Goal: Task Accomplishment & Management: Complete application form

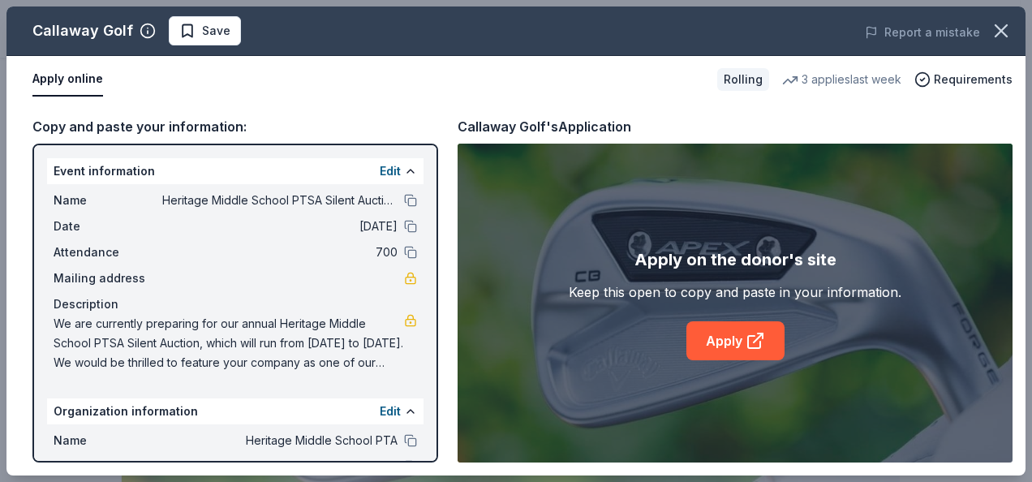
scroll to position [406, 0]
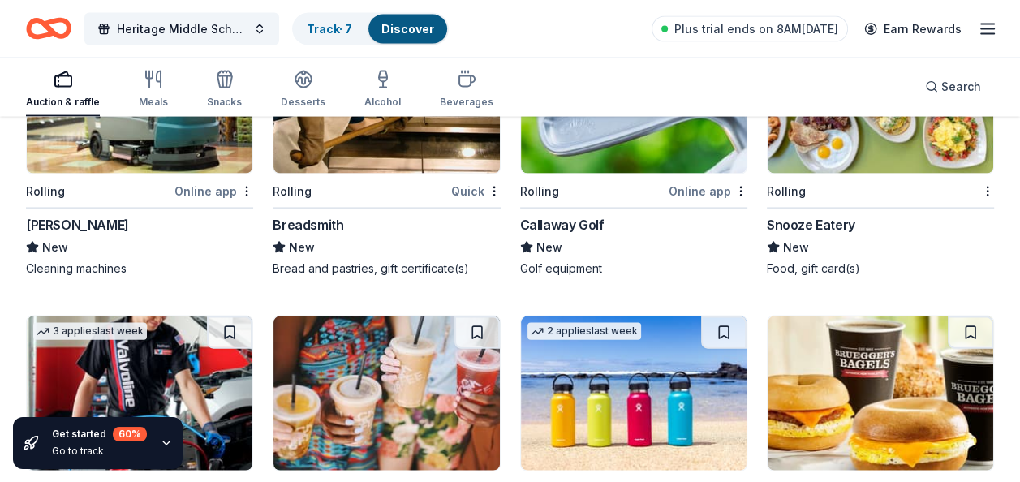
scroll to position [7933, 0]
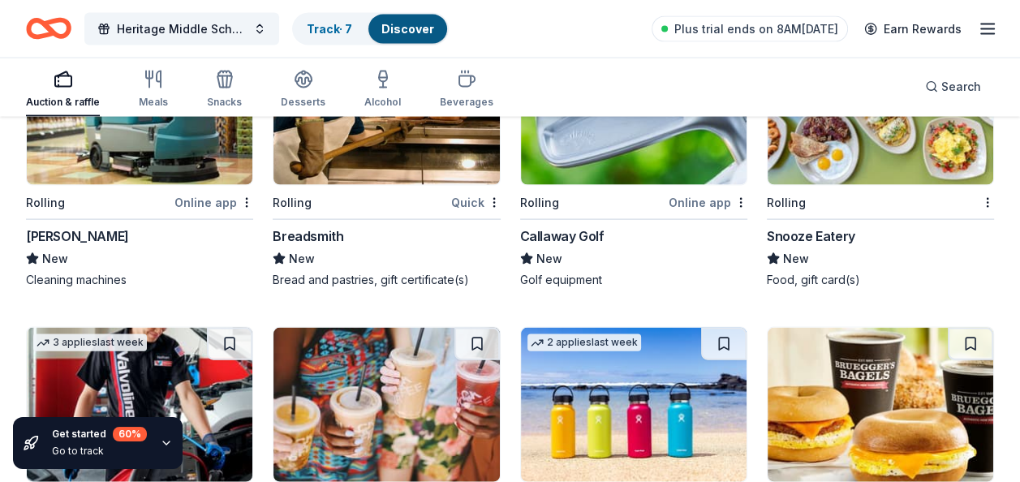
click at [814, 185] on img at bounding box center [879, 108] width 225 height 154
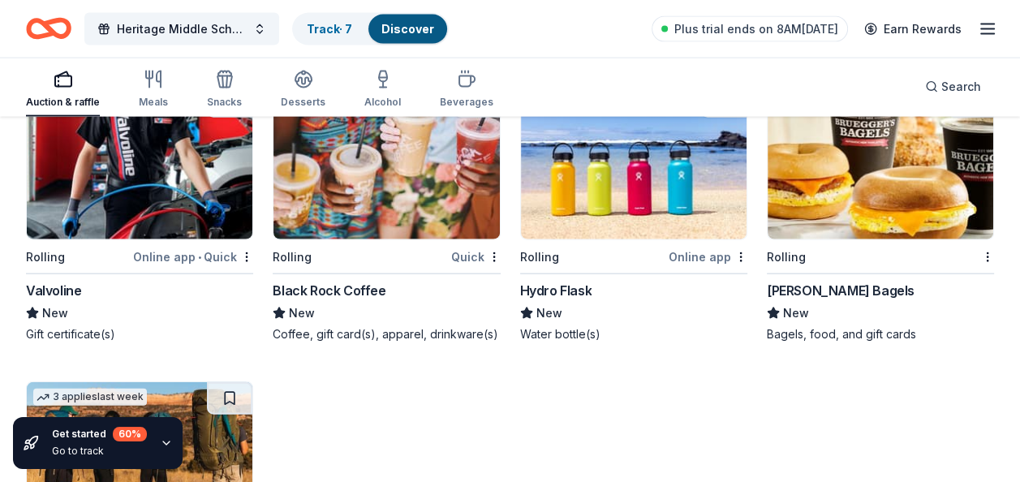
scroll to position [8177, 0]
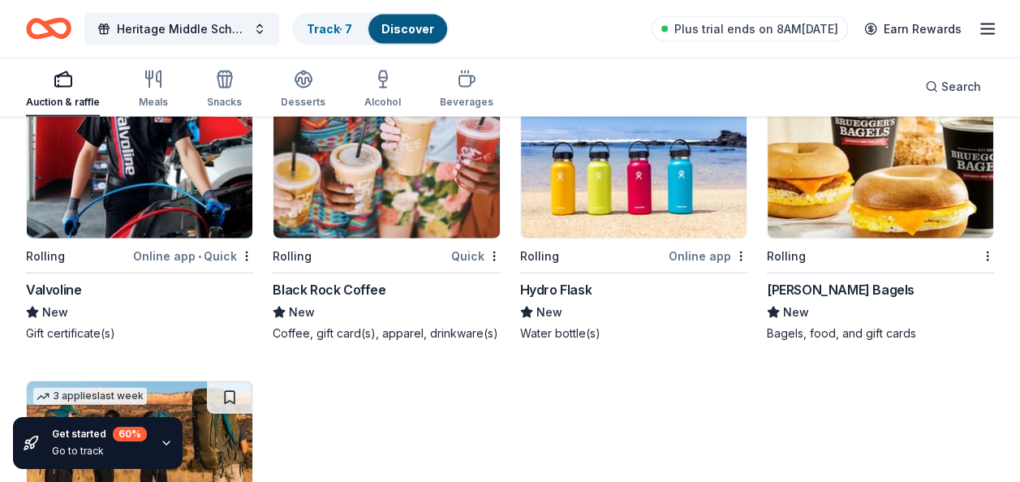
click at [178, 196] on img at bounding box center [139, 161] width 225 height 154
click at [346, 209] on img at bounding box center [385, 161] width 225 height 154
click at [596, 200] on img at bounding box center [633, 161] width 225 height 154
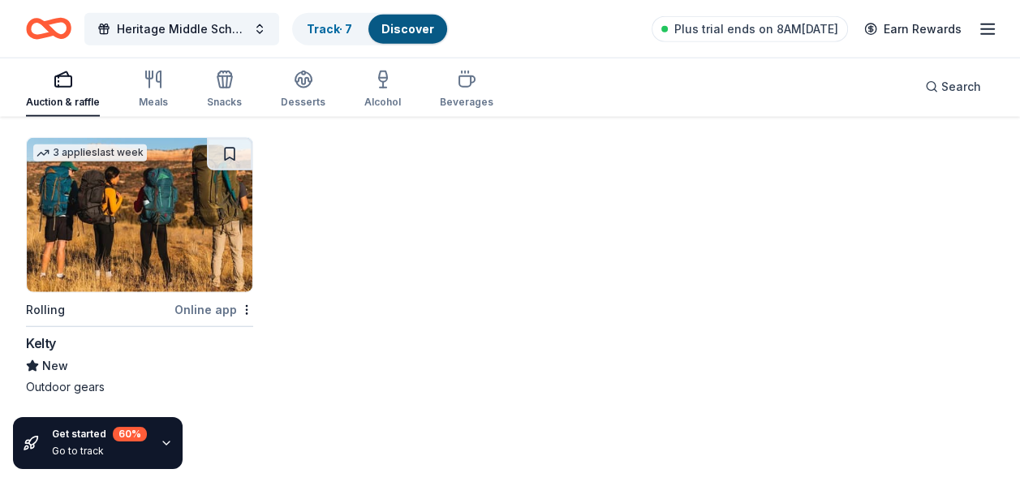
scroll to position [8474, 0]
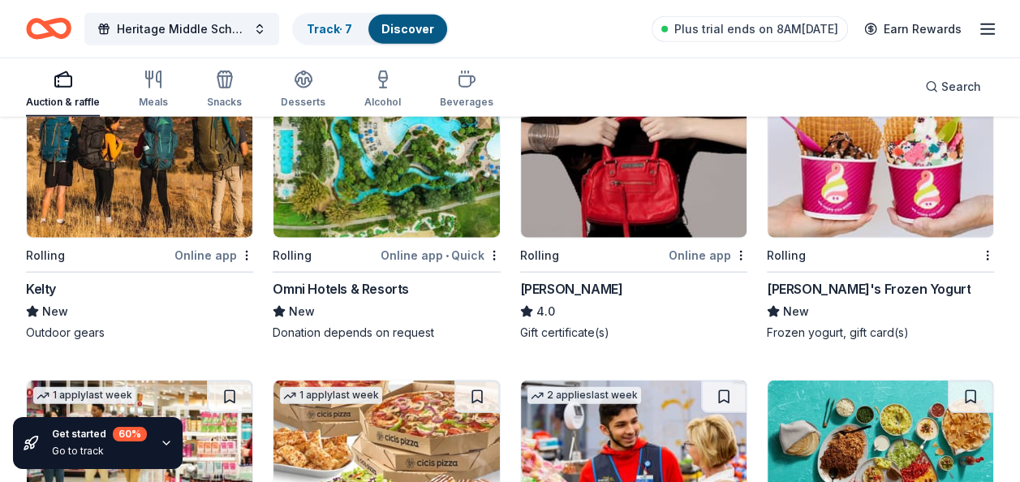
click at [386, 216] on img at bounding box center [385, 161] width 225 height 154
click at [812, 198] on img at bounding box center [879, 161] width 225 height 154
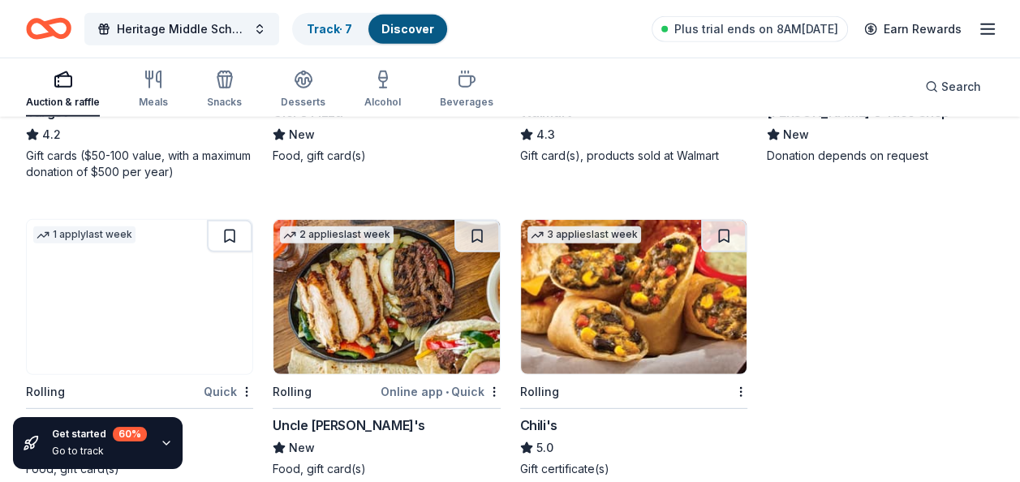
scroll to position [9042, 0]
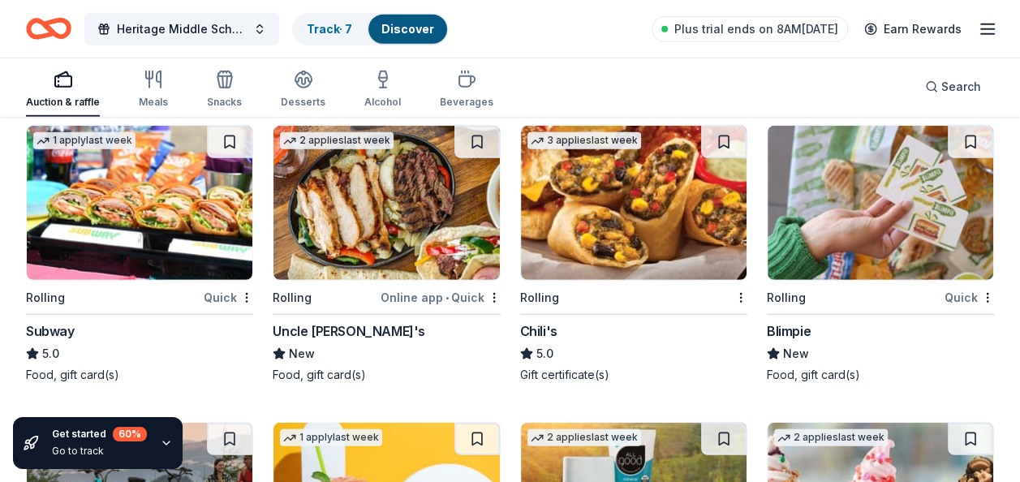
click at [423, 216] on img at bounding box center [385, 203] width 225 height 154
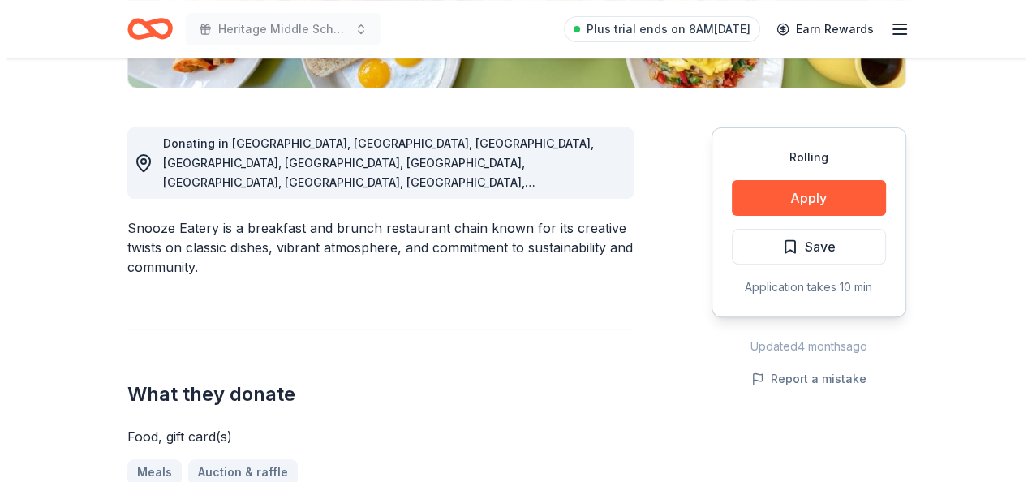
scroll to position [406, 0]
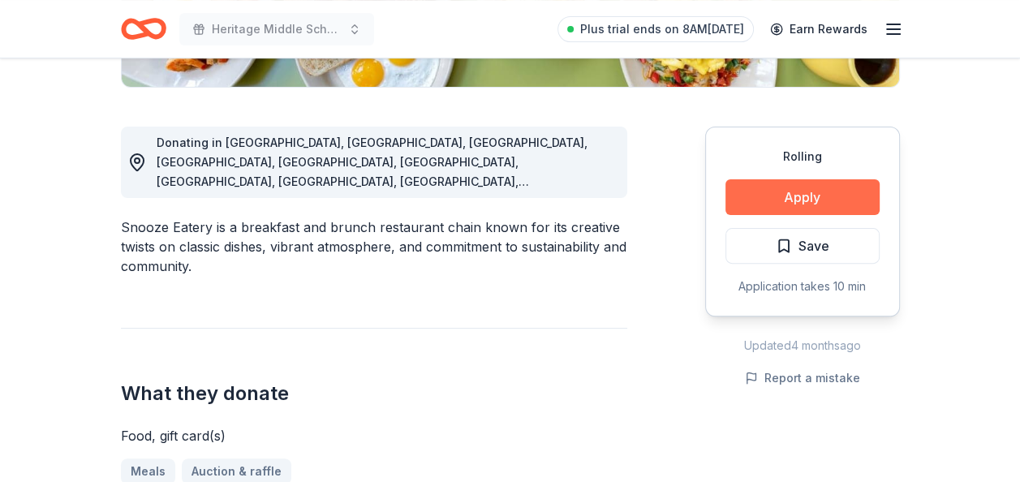
click at [819, 191] on button "Apply" at bounding box center [802, 197] width 154 height 36
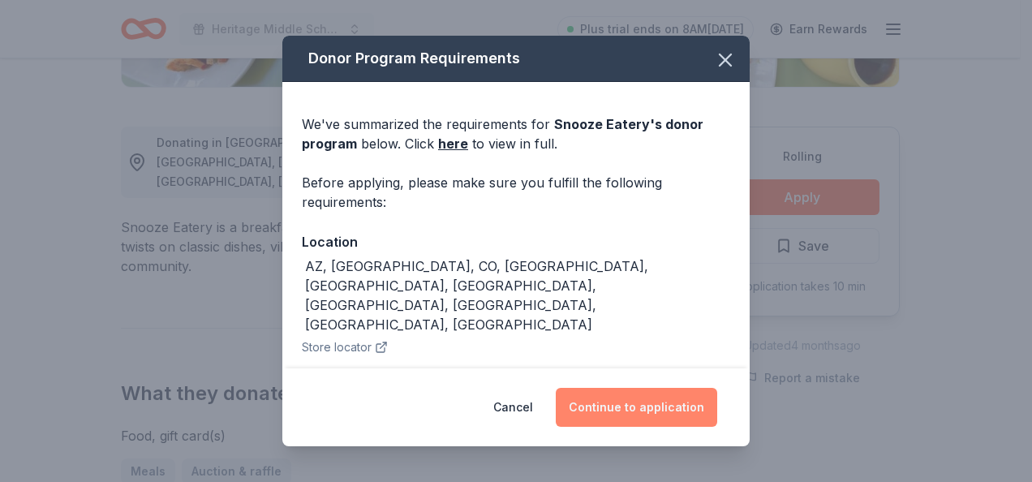
click at [615, 409] on button "Continue to application" at bounding box center [636, 407] width 161 height 39
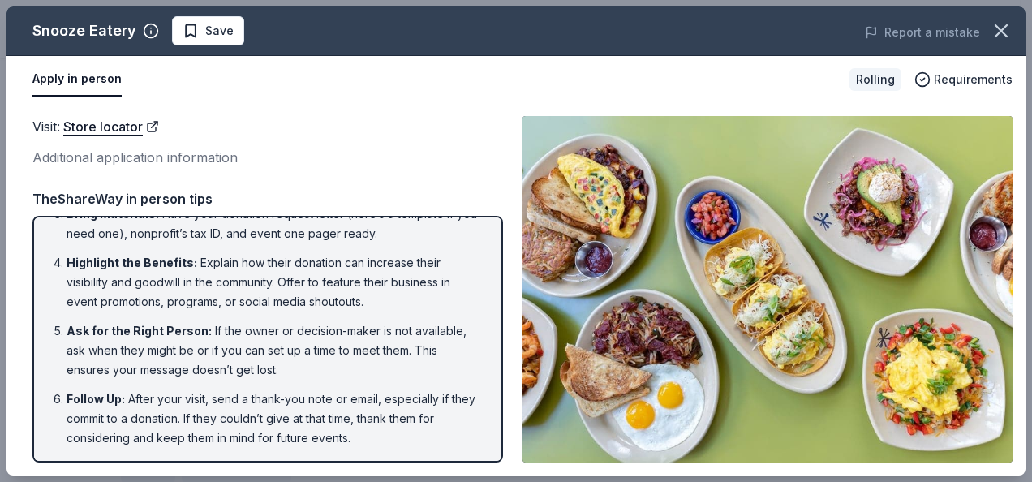
scroll to position [0, 0]
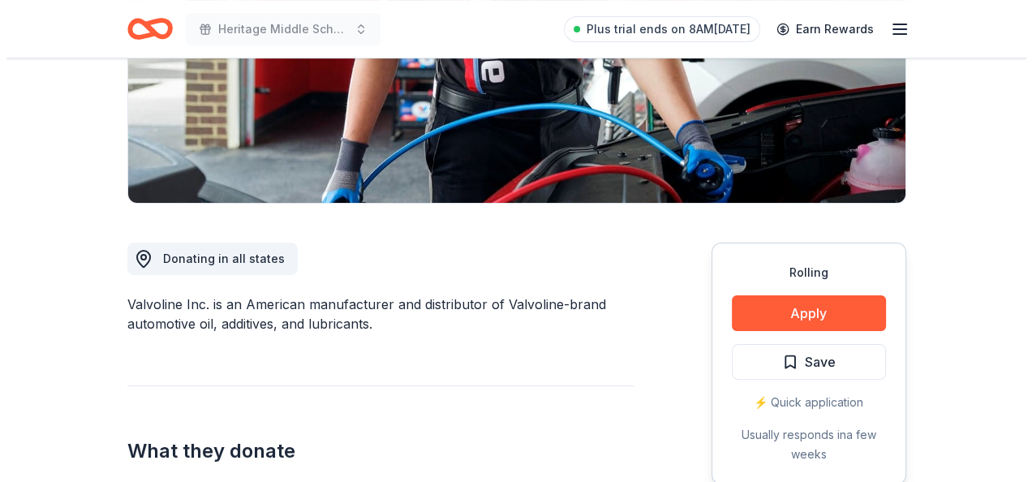
scroll to position [324, 0]
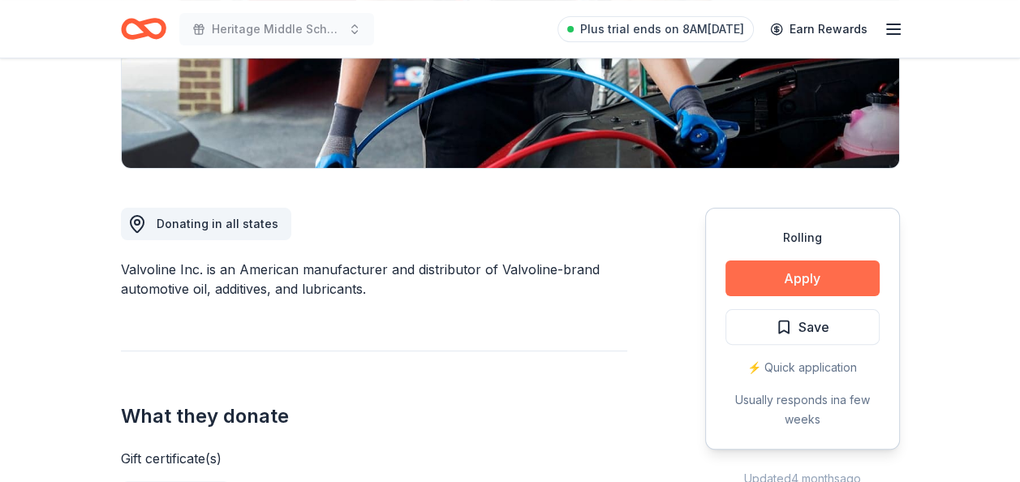
click at [829, 265] on button "Apply" at bounding box center [802, 278] width 154 height 36
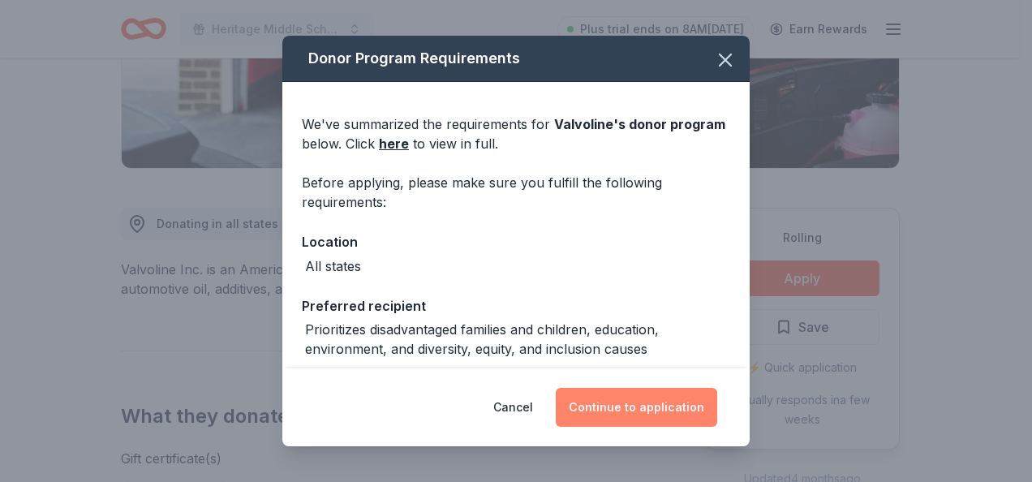
click at [590, 402] on button "Continue to application" at bounding box center [636, 407] width 161 height 39
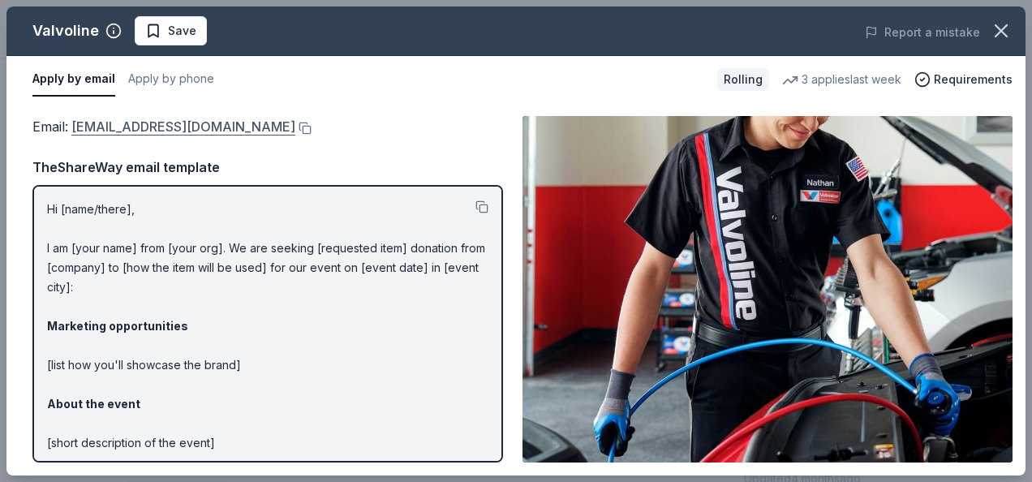
drag, startPoint x: 253, startPoint y: 130, endPoint x: 151, endPoint y: 118, distance: 102.9
click at [170, 118] on div "Email : contributions@valvoline.com" at bounding box center [267, 126] width 470 height 21
drag, startPoint x: 68, startPoint y: 127, endPoint x: 14, endPoint y: 127, distance: 54.3
click at [65, 127] on span "Email : contributions@valvoline.com" at bounding box center [163, 126] width 263 height 16
drag, startPoint x: 50, startPoint y: 129, endPoint x: 75, endPoint y: 130, distance: 25.2
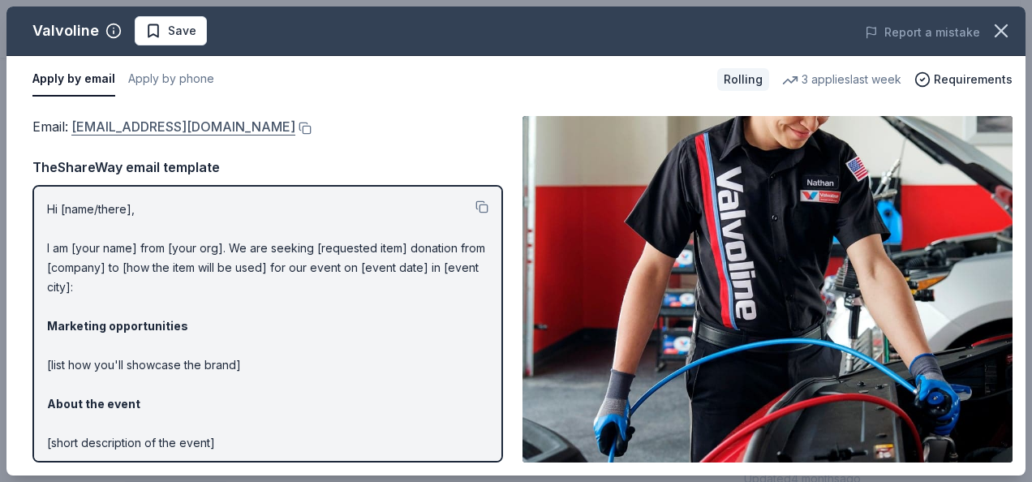
click at [75, 130] on span "Email : contributions@valvoline.com" at bounding box center [163, 126] width 263 height 16
drag, startPoint x: 42, startPoint y: 123, endPoint x: 243, endPoint y: 114, distance: 200.5
click at [243, 114] on div "Email : contributions@valvoline.com Email : contributions@valvoline.com TheShar…" at bounding box center [515, 289] width 1019 height 372
click at [295, 124] on button at bounding box center [303, 128] width 16 height 13
click at [955, 81] on span "Requirements" at bounding box center [973, 79] width 79 height 19
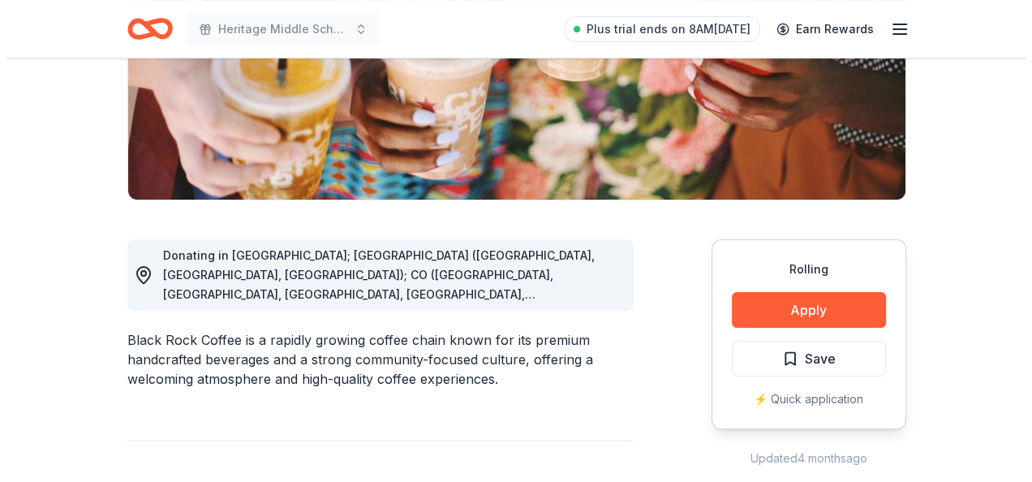
scroll to position [324, 0]
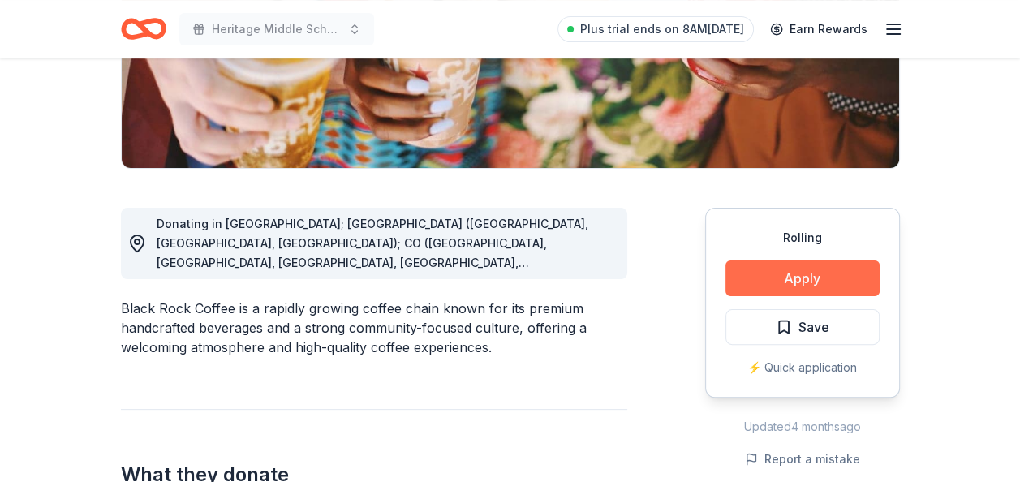
click at [782, 274] on button "Apply" at bounding box center [802, 278] width 154 height 36
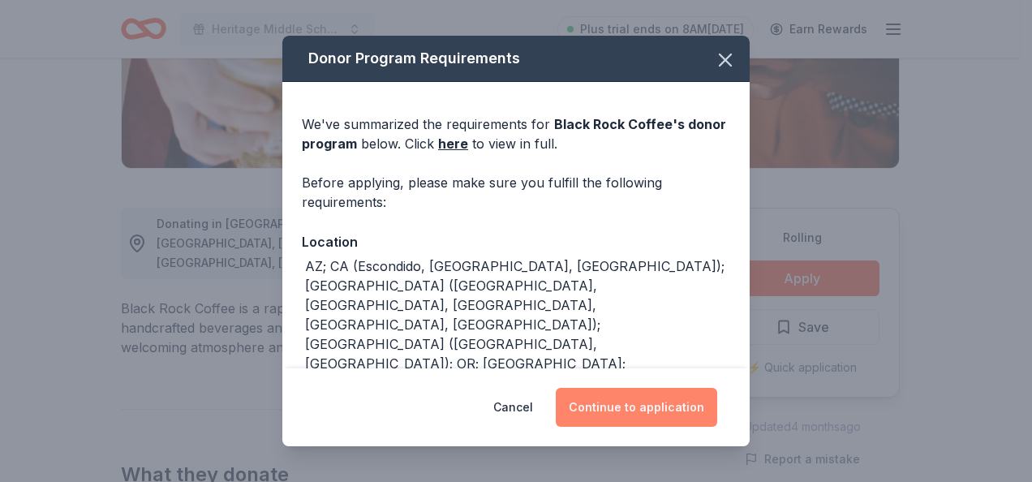
click at [648, 394] on button "Continue to application" at bounding box center [636, 407] width 161 height 39
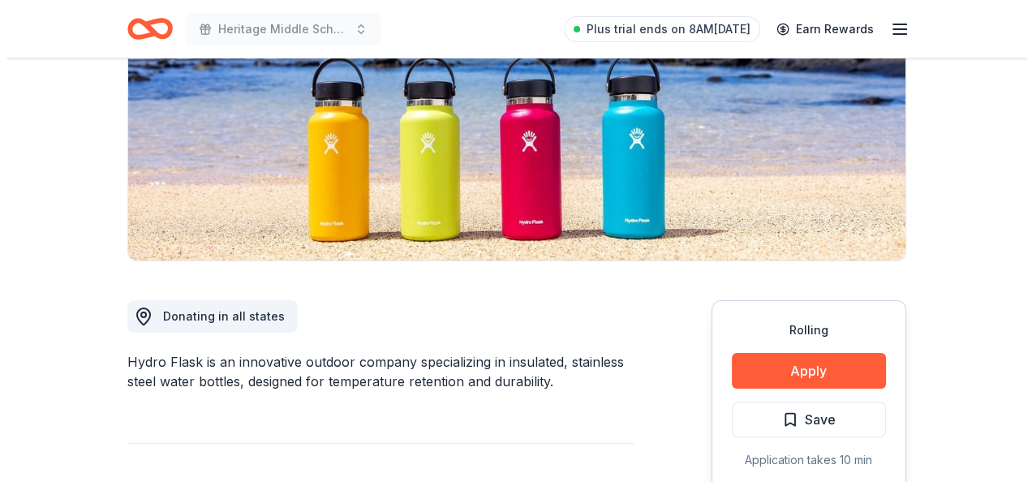
scroll to position [324, 0]
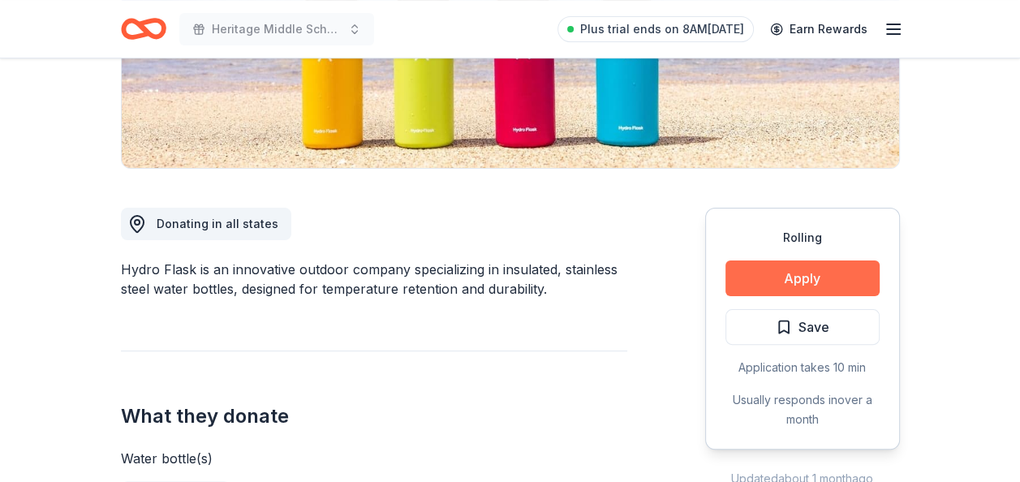
click at [793, 282] on button "Apply" at bounding box center [802, 278] width 154 height 36
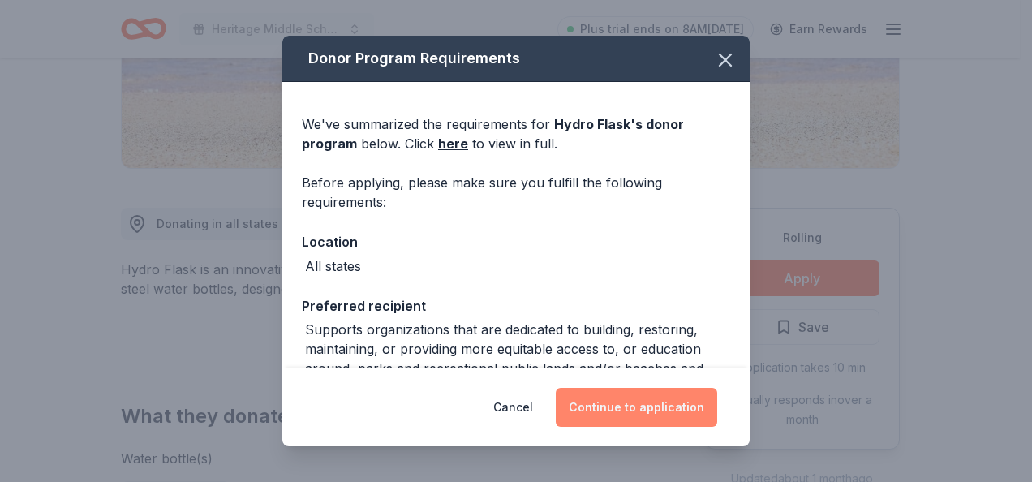
click at [616, 406] on button "Continue to application" at bounding box center [636, 407] width 161 height 39
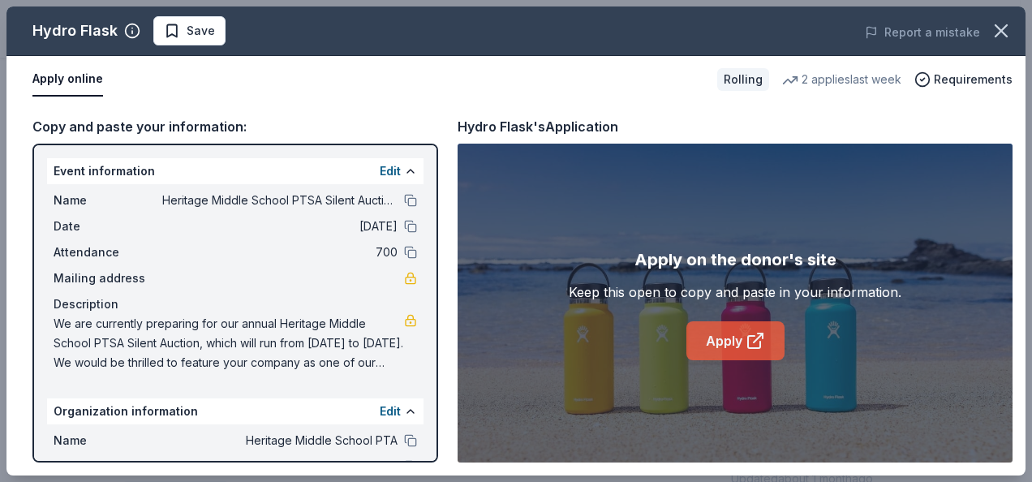
click at [714, 340] on link "Apply" at bounding box center [735, 340] width 98 height 39
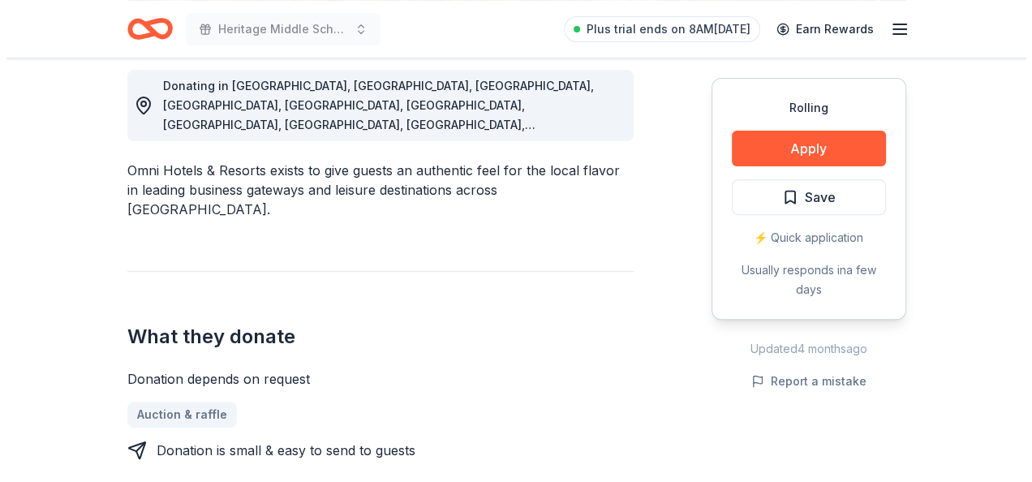
scroll to position [487, 0]
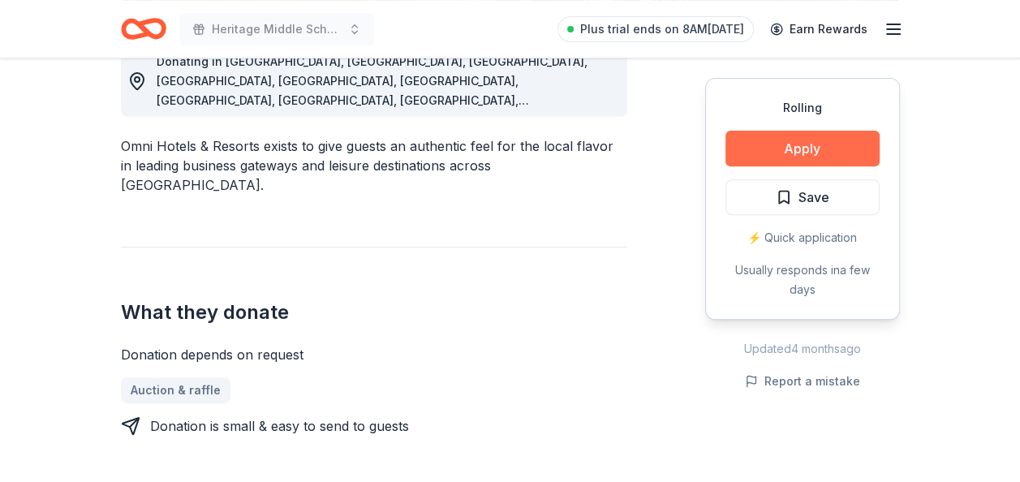
click at [783, 149] on button "Apply" at bounding box center [802, 149] width 154 height 36
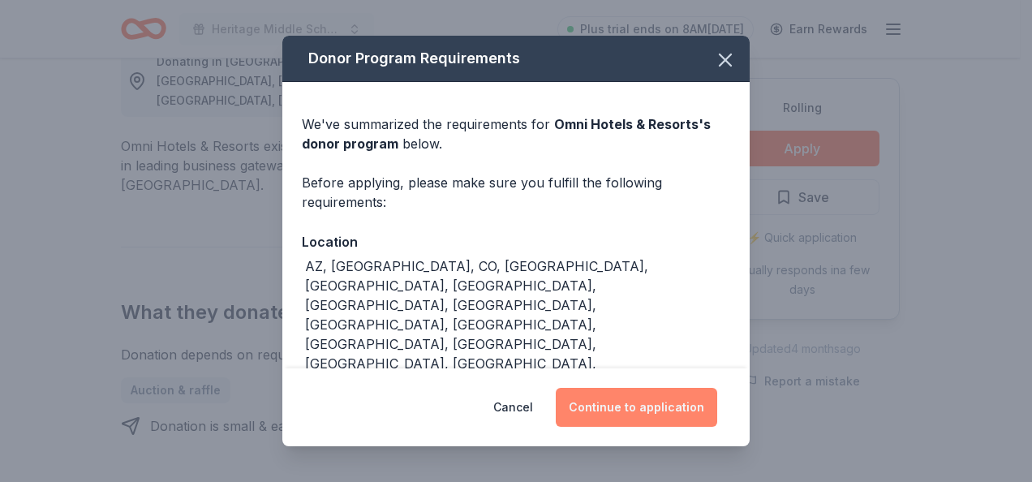
click at [616, 396] on button "Continue to application" at bounding box center [636, 407] width 161 height 39
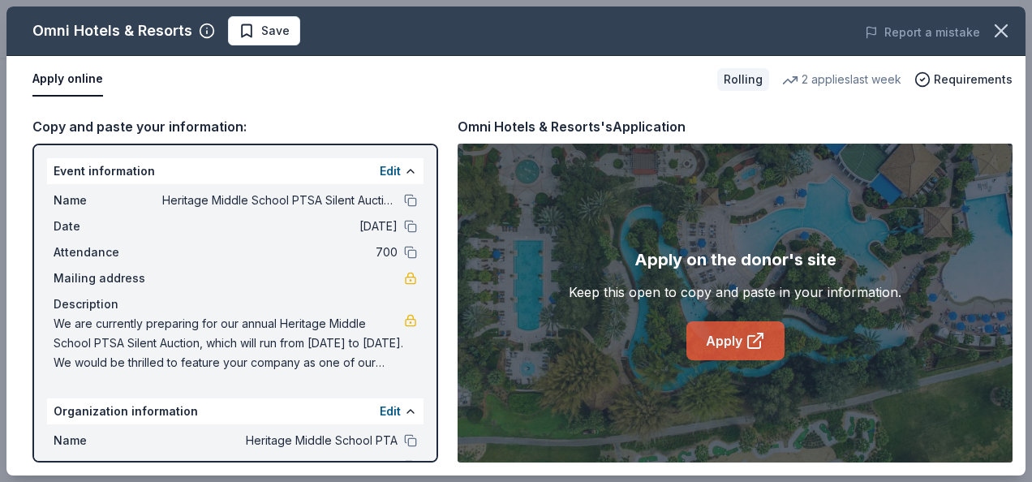
click at [746, 338] on icon at bounding box center [754, 340] width 19 height 19
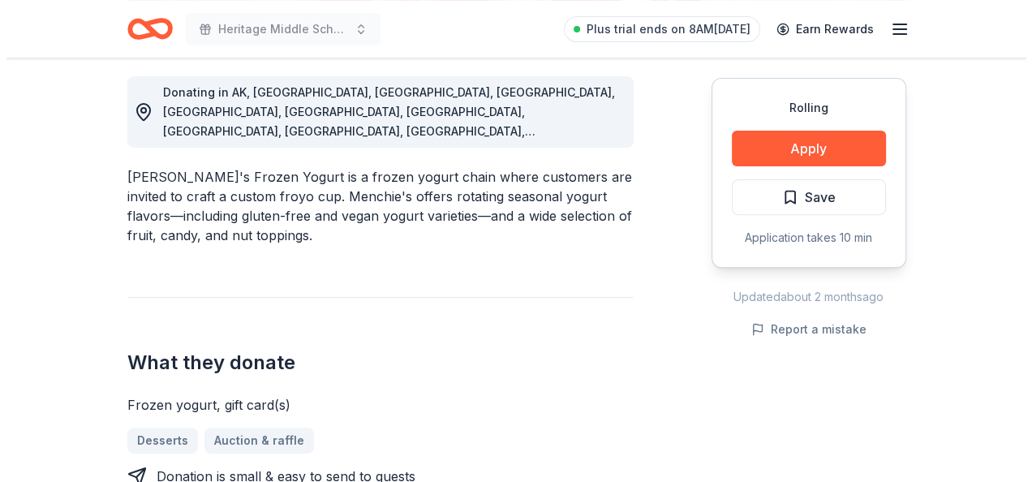
scroll to position [487, 0]
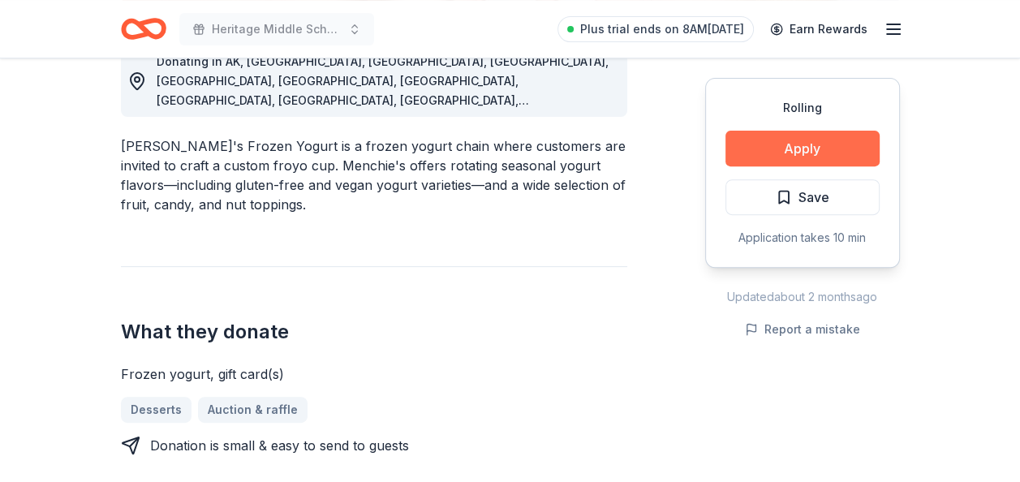
click at [775, 161] on button "Apply" at bounding box center [802, 149] width 154 height 36
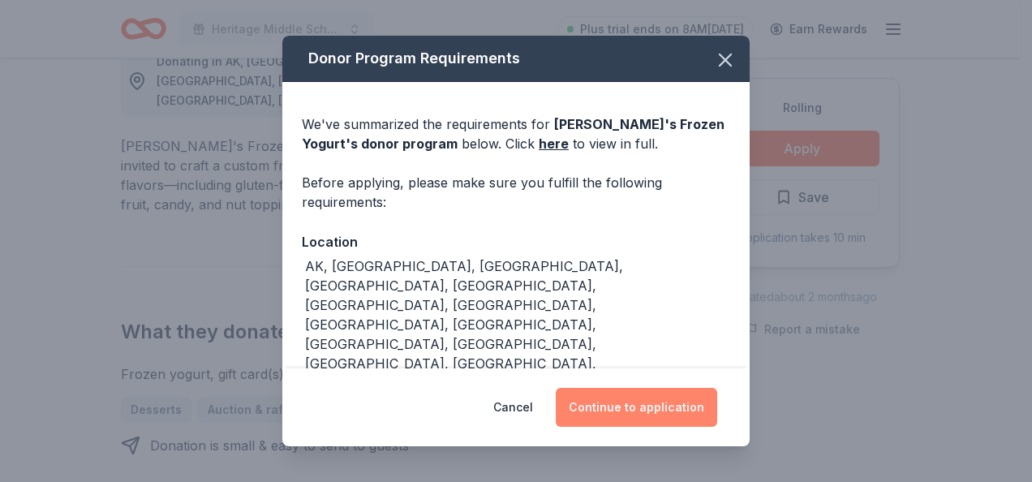
click at [659, 404] on button "Continue to application" at bounding box center [636, 407] width 161 height 39
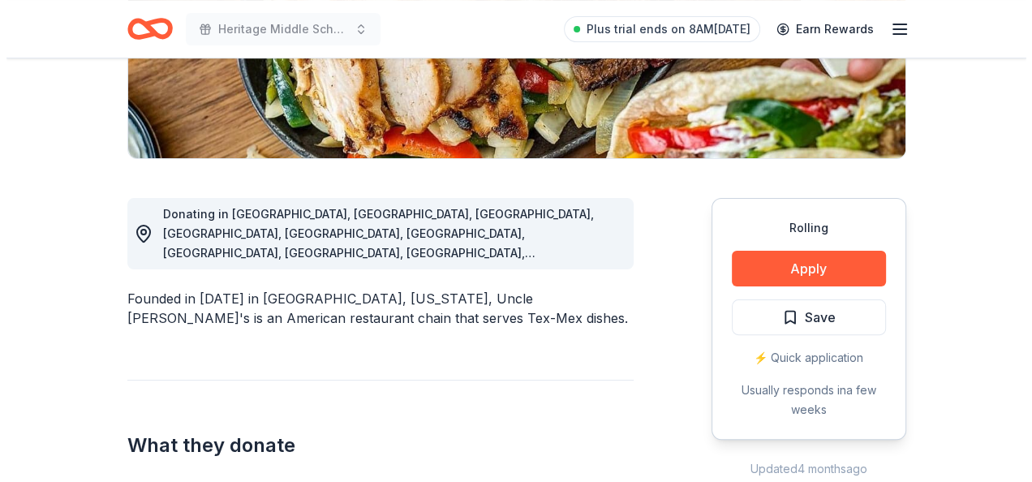
scroll to position [406, 0]
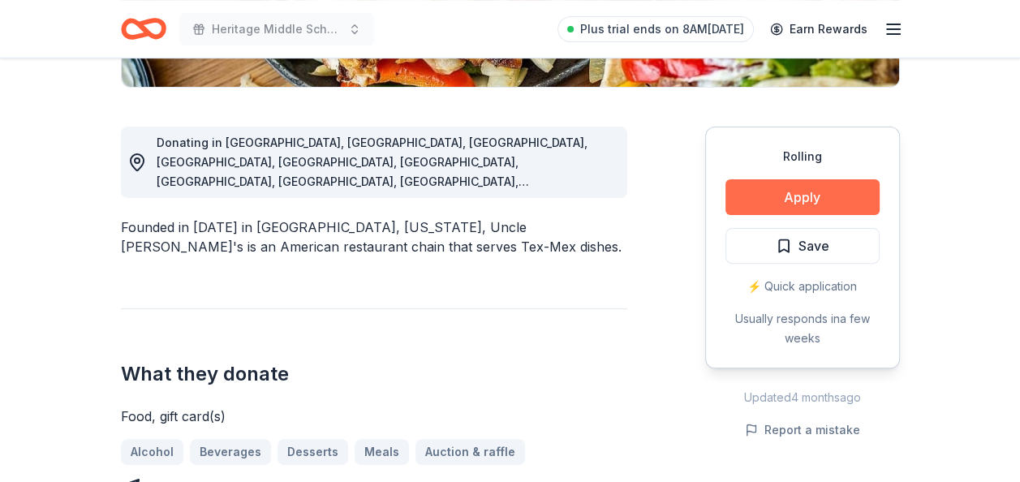
click at [768, 196] on button "Apply" at bounding box center [802, 197] width 154 height 36
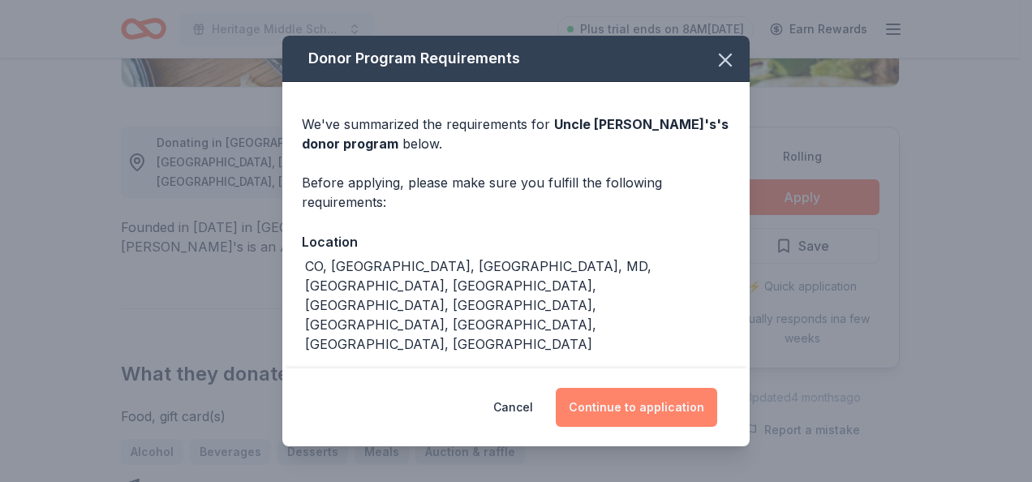
click at [598, 389] on button "Continue to application" at bounding box center [636, 407] width 161 height 39
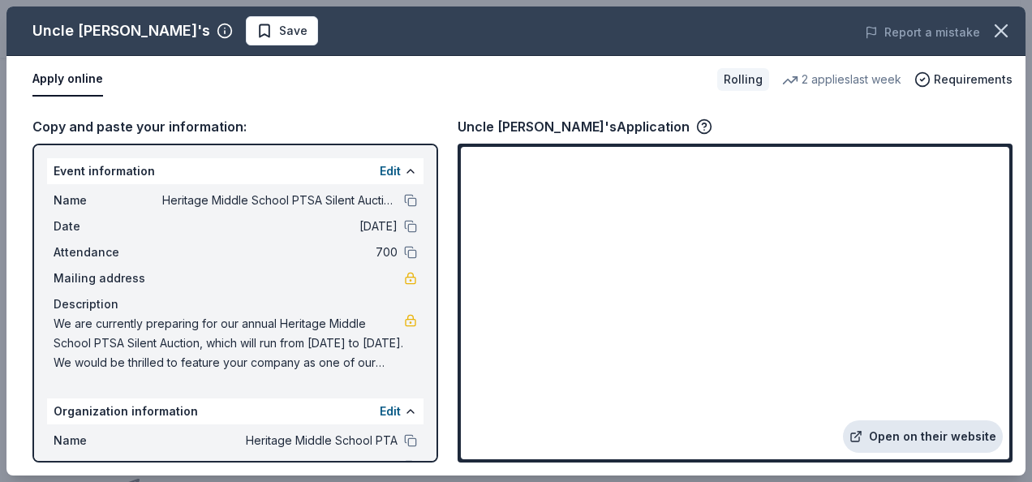
click at [890, 430] on link "Open on their website" at bounding box center [923, 436] width 160 height 32
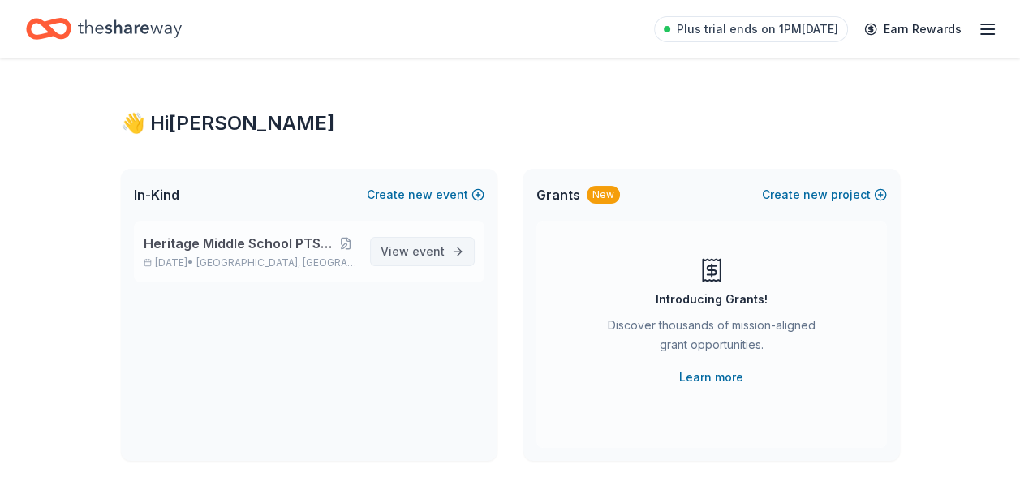
click at [412, 249] on span "View event" at bounding box center [412, 251] width 64 height 19
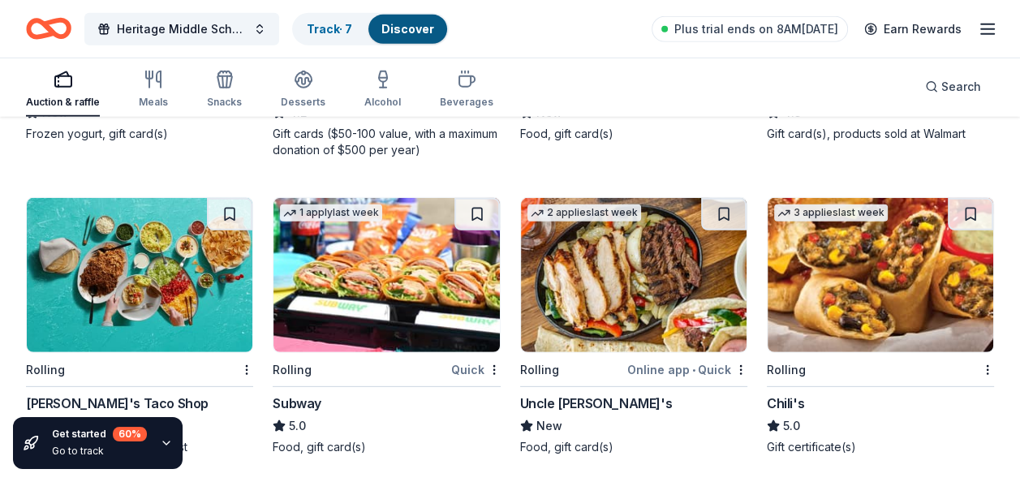
scroll to position [9001, 0]
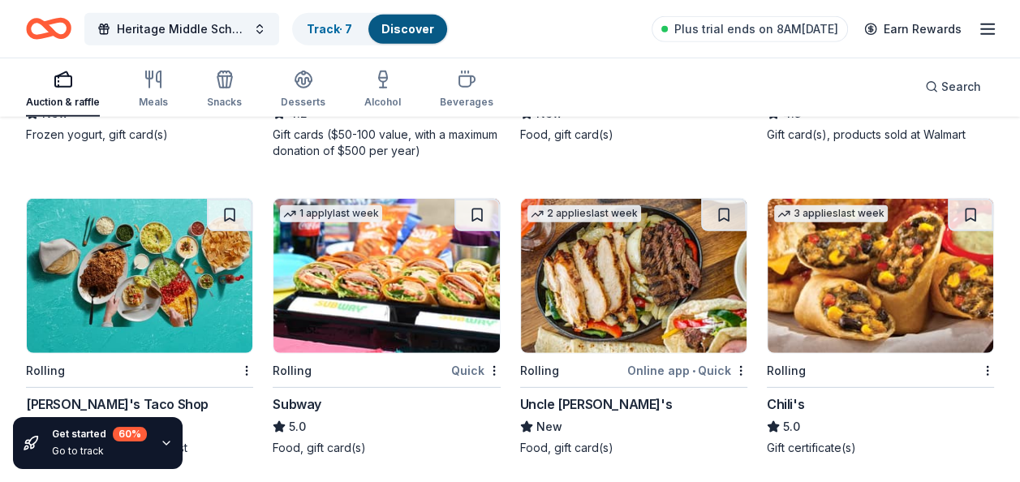
click at [806, 216] on img at bounding box center [879, 276] width 225 height 154
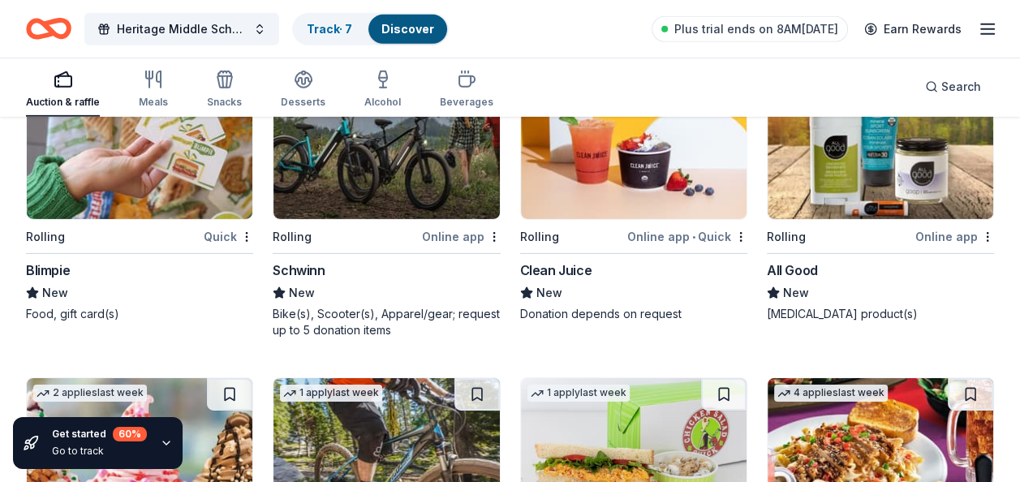
scroll to position [9407, 0]
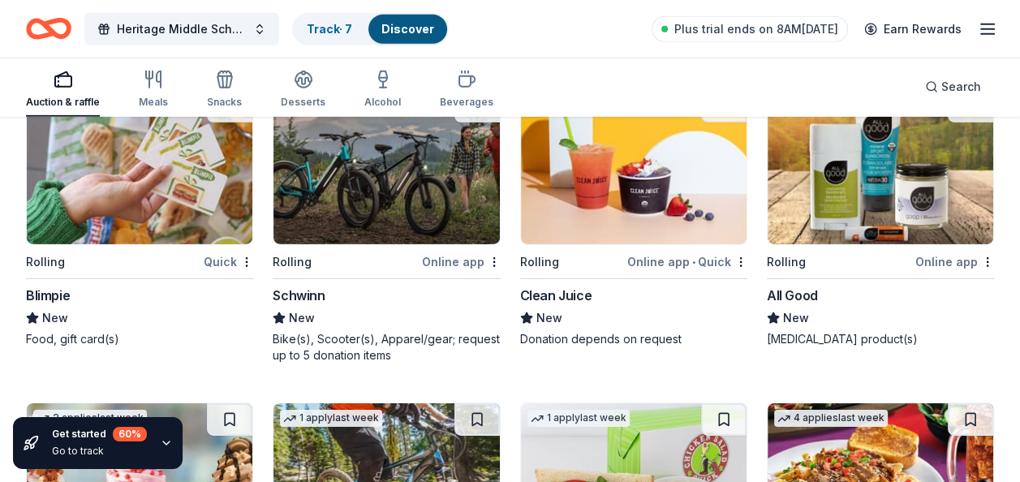
click at [827, 191] on img at bounding box center [879, 167] width 225 height 154
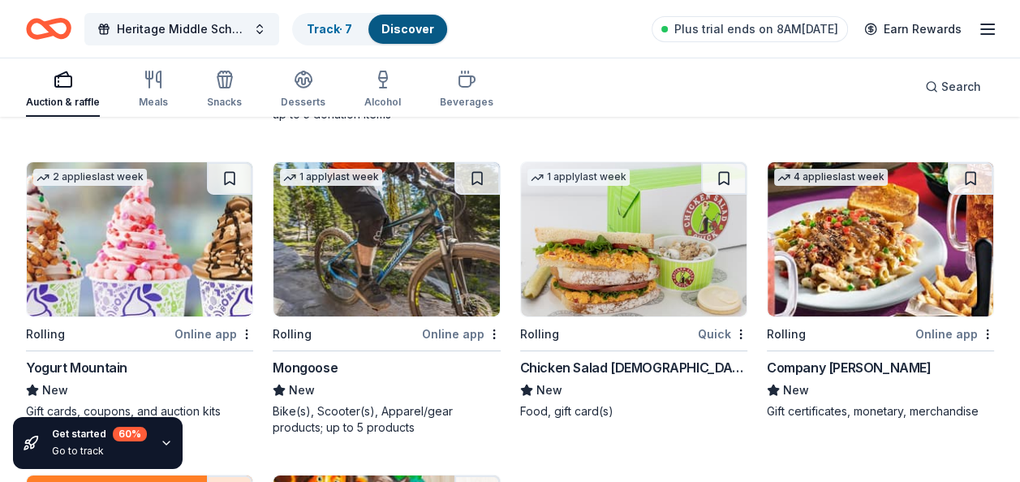
scroll to position [9650, 0]
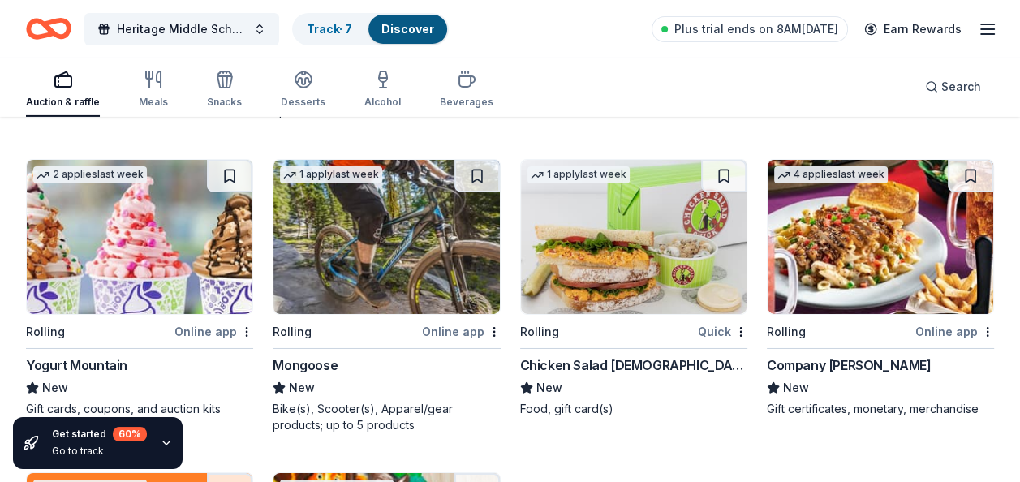
click at [383, 213] on img at bounding box center [385, 237] width 225 height 154
click at [590, 277] on img at bounding box center [633, 237] width 225 height 154
click at [863, 215] on img at bounding box center [879, 237] width 225 height 154
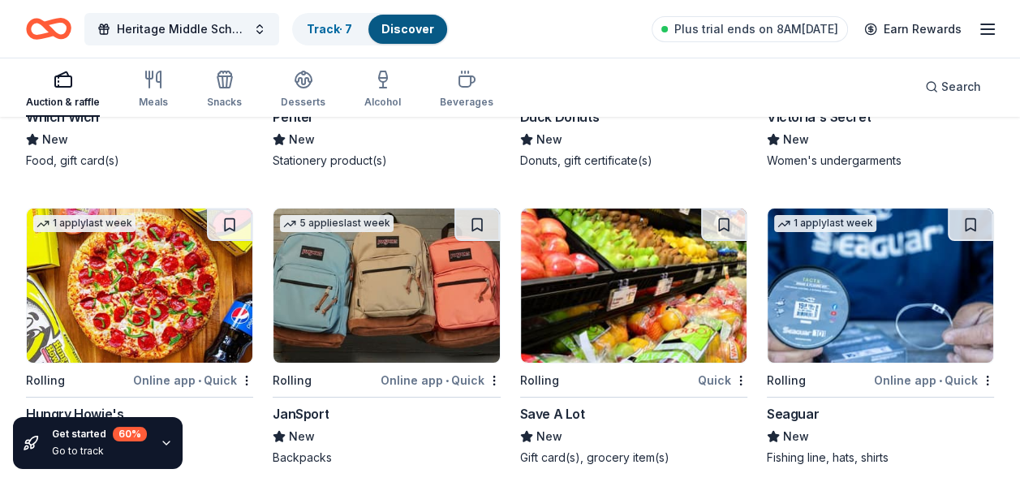
scroll to position [10249, 0]
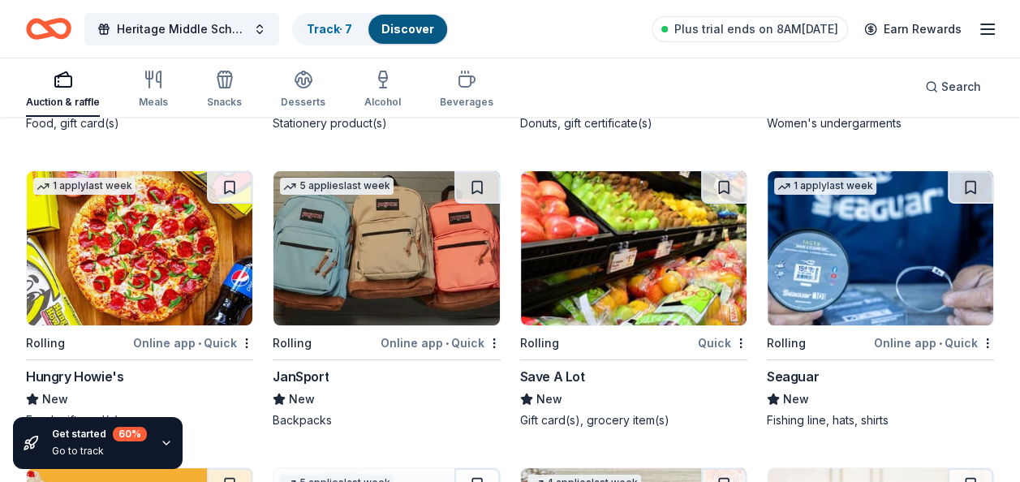
click at [355, 275] on img at bounding box center [385, 248] width 225 height 154
click at [854, 271] on img at bounding box center [879, 248] width 225 height 154
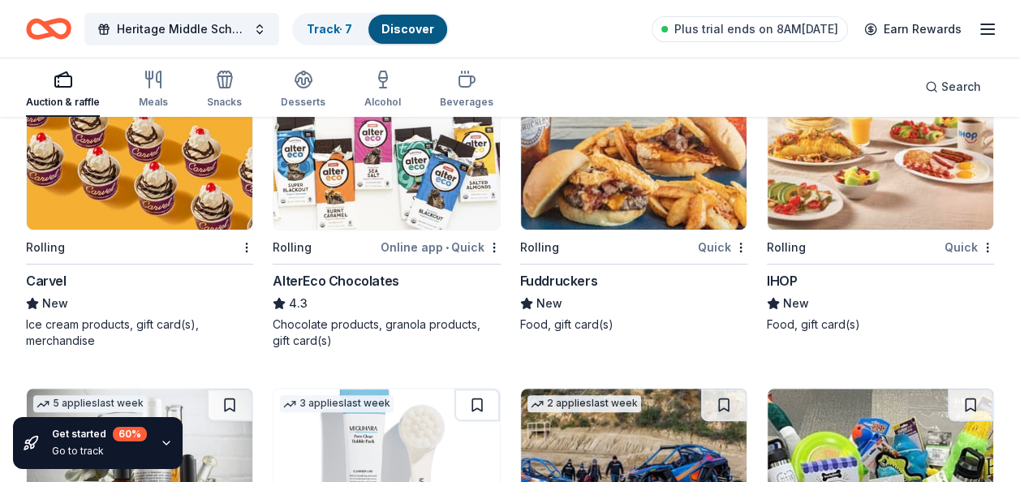
scroll to position [10654, 0]
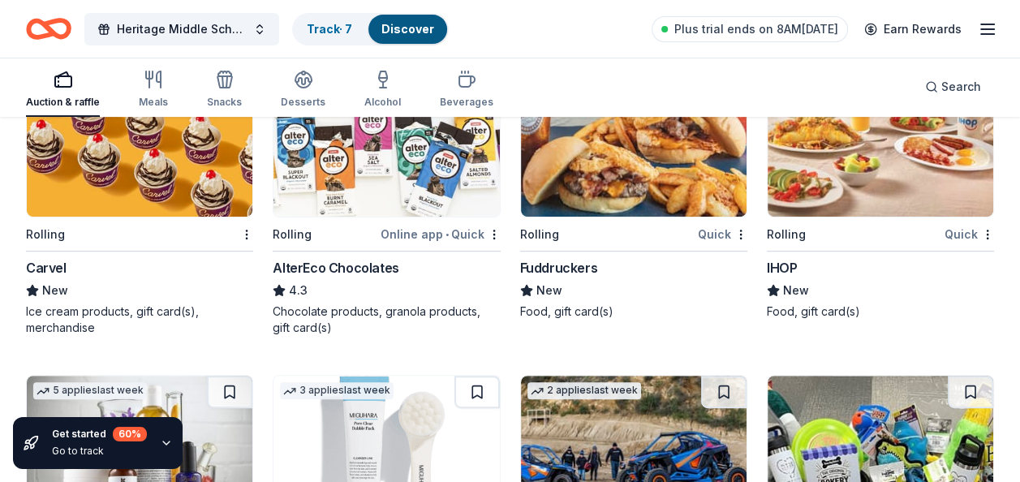
click at [834, 165] on img at bounding box center [879, 139] width 225 height 154
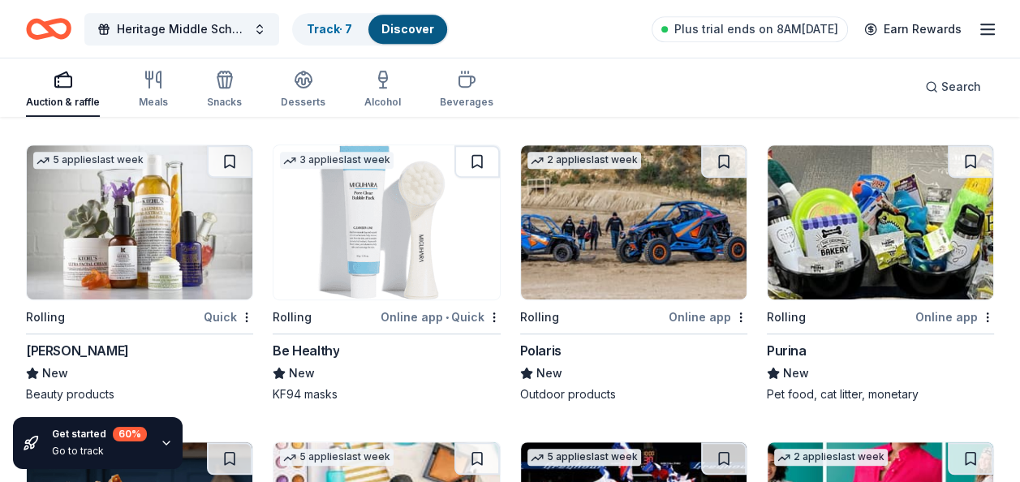
scroll to position [10898, 0]
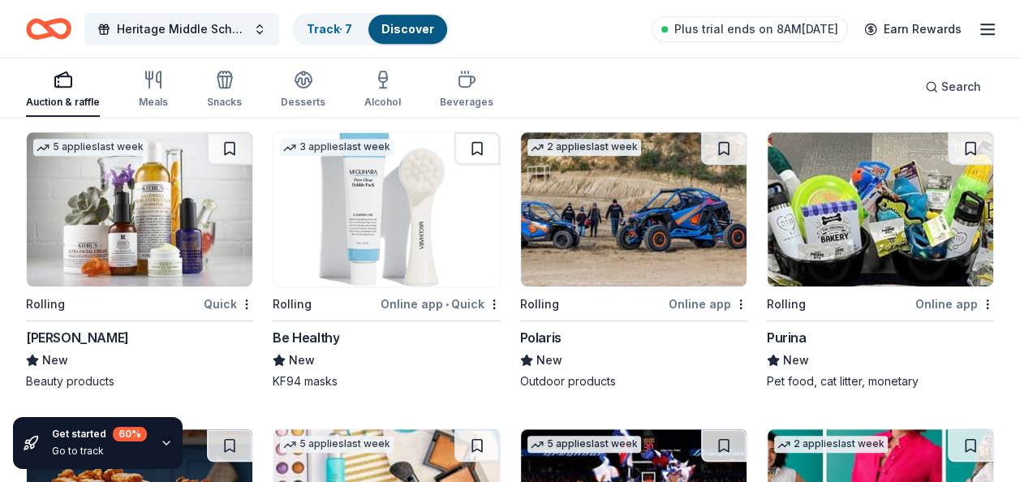
click at [164, 255] on img at bounding box center [139, 209] width 225 height 154
click at [388, 242] on img at bounding box center [385, 209] width 225 height 154
click at [646, 238] on img at bounding box center [633, 209] width 225 height 154
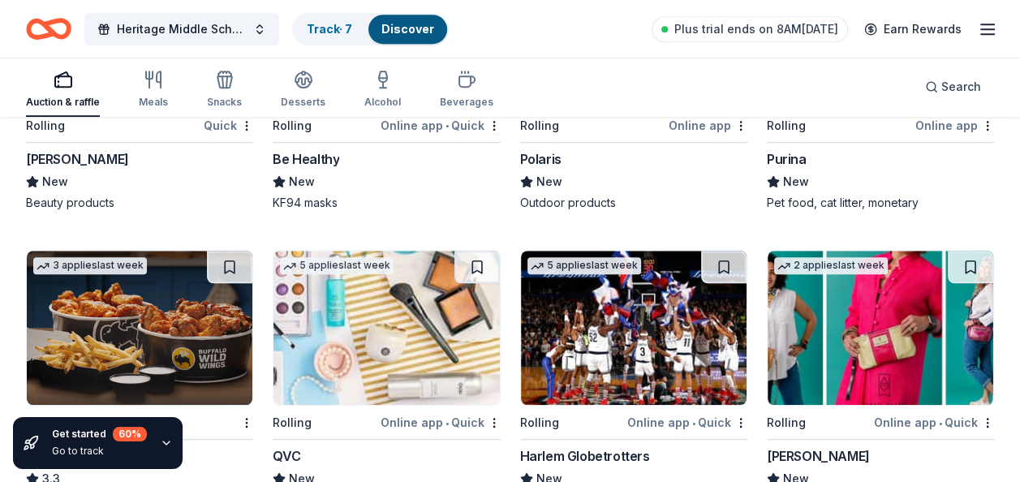
scroll to position [11141, 0]
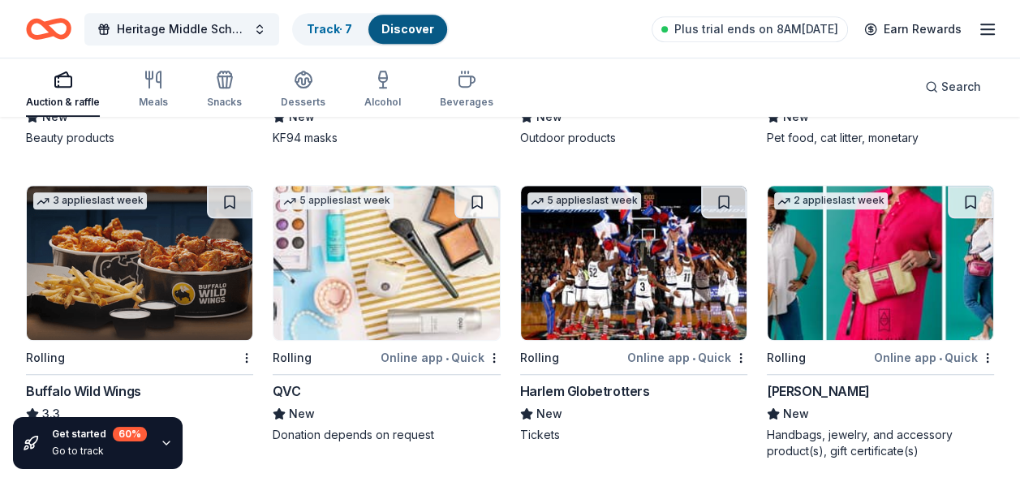
click at [542, 287] on img at bounding box center [633, 263] width 225 height 154
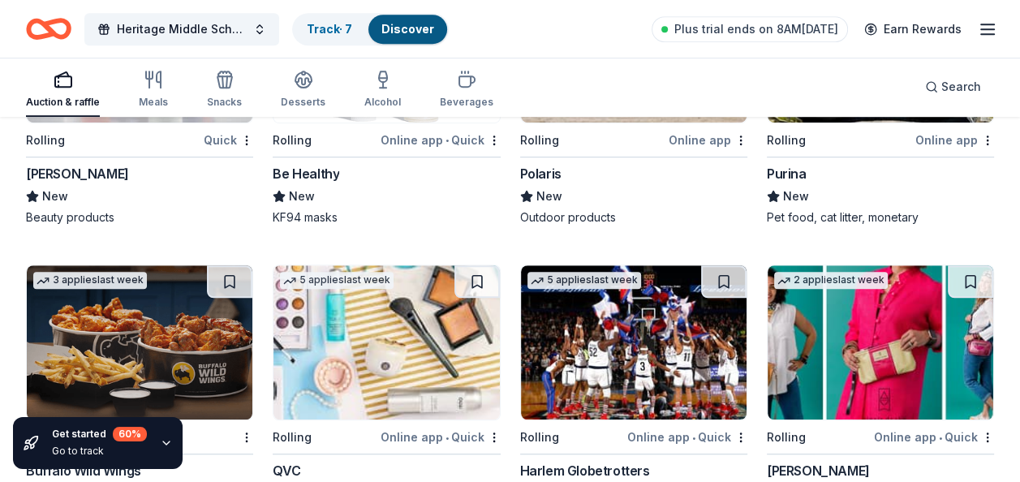
scroll to position [11060, 0]
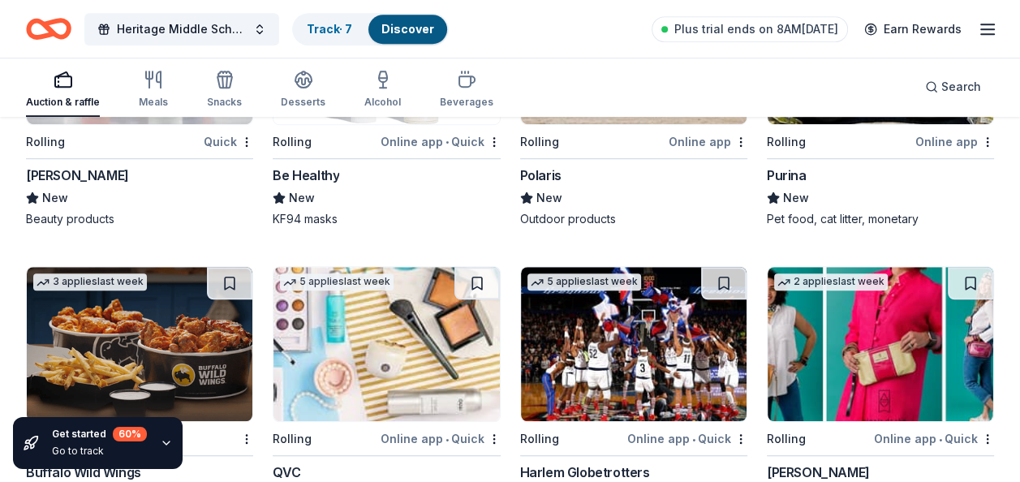
click at [798, 287] on img at bounding box center [879, 344] width 225 height 154
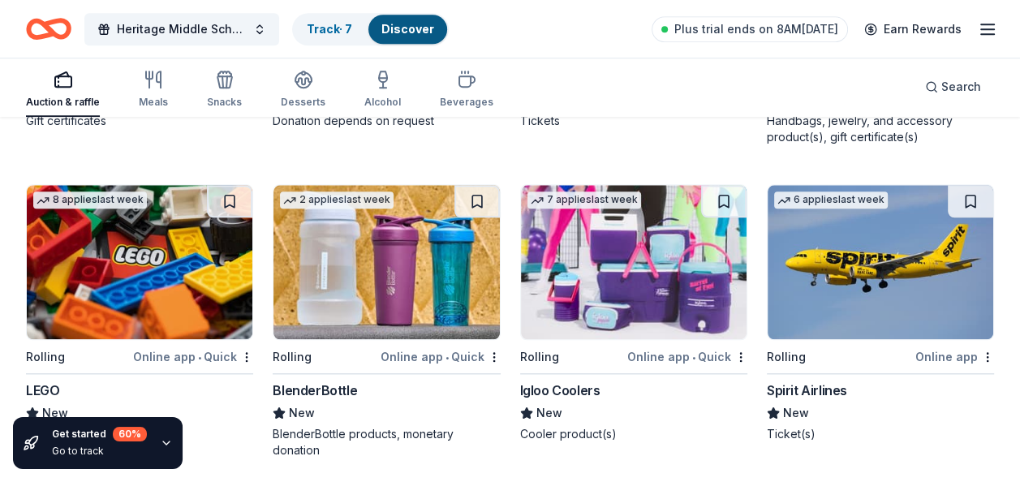
scroll to position [11466, 0]
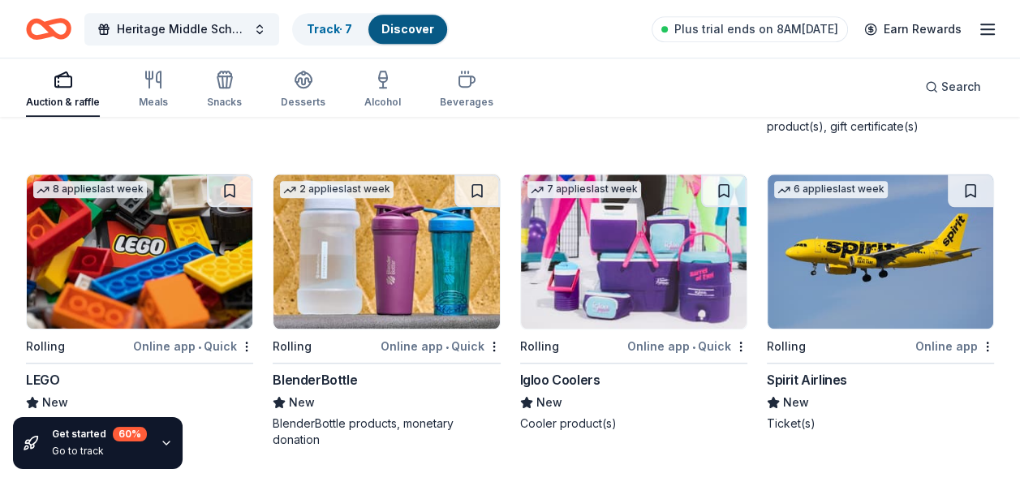
click at [324, 245] on img at bounding box center [385, 251] width 225 height 154
click at [206, 243] on img at bounding box center [139, 251] width 225 height 154
click at [597, 248] on img at bounding box center [633, 251] width 225 height 154
click at [858, 217] on img at bounding box center [879, 251] width 225 height 154
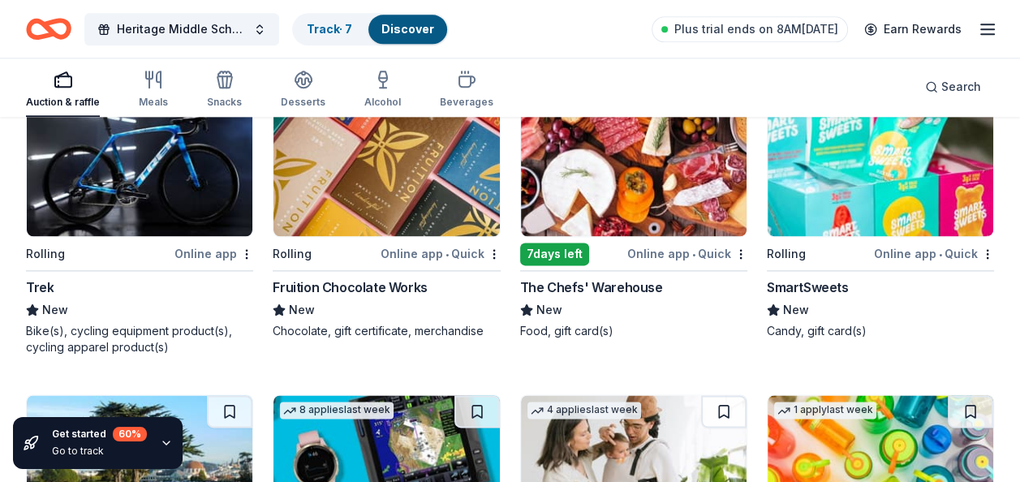
scroll to position [11790, 0]
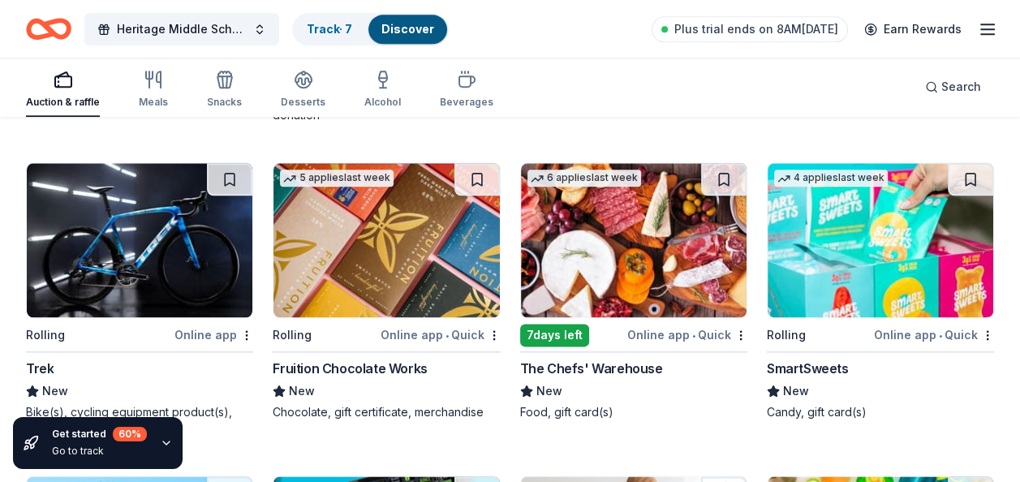
click at [682, 227] on img at bounding box center [633, 240] width 225 height 154
click at [847, 212] on img at bounding box center [879, 240] width 225 height 154
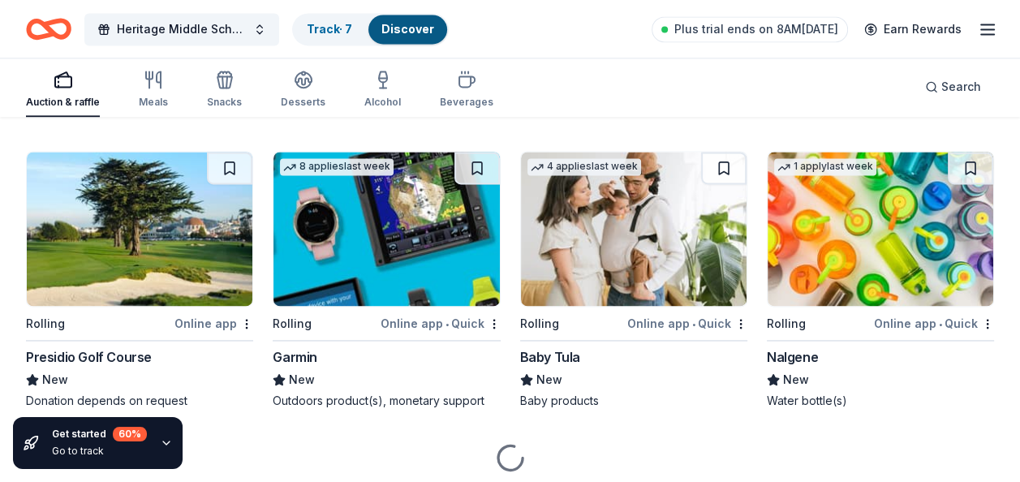
scroll to position [12114, 0]
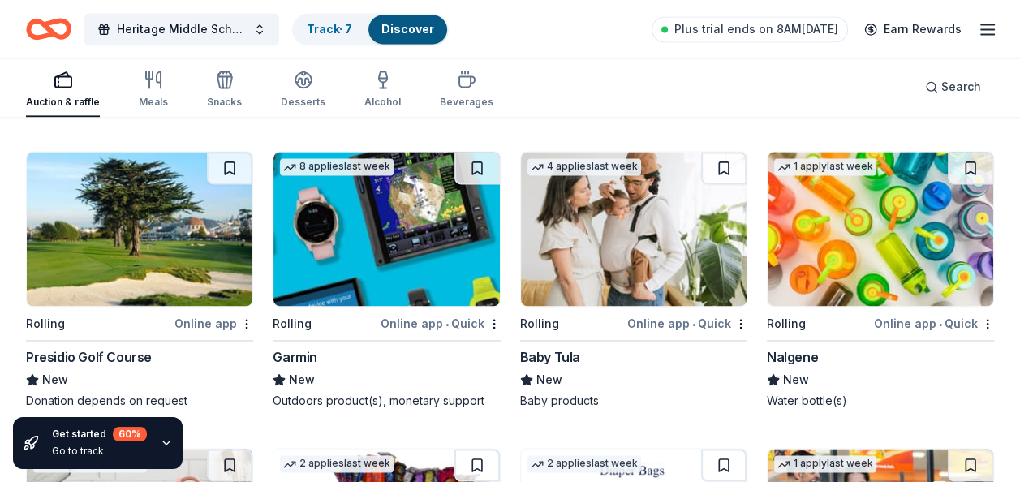
click at [359, 244] on img at bounding box center [385, 229] width 225 height 154
click at [801, 234] on img at bounding box center [879, 229] width 225 height 154
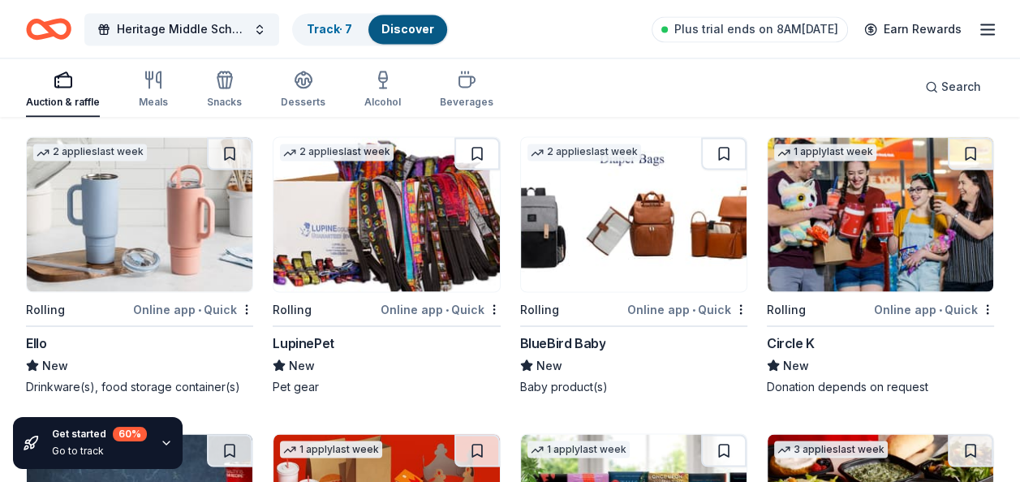
scroll to position [12439, 0]
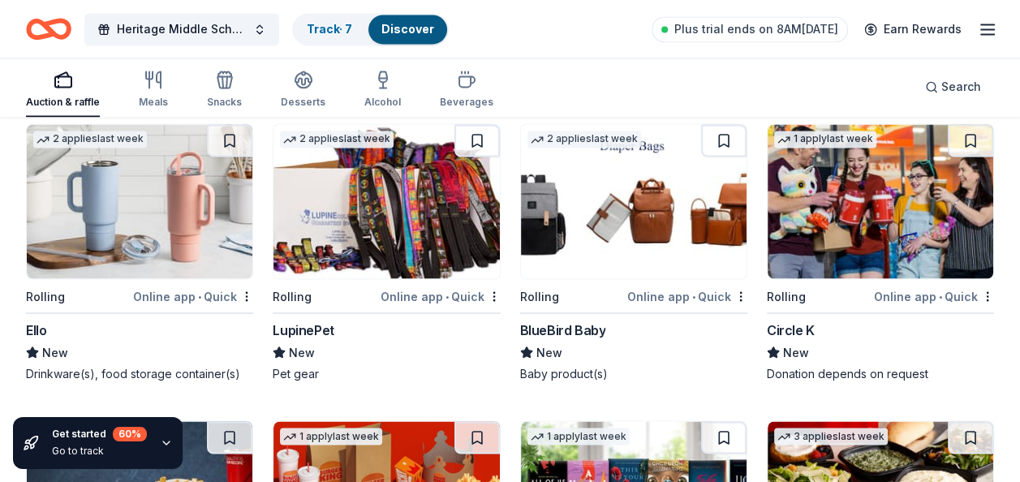
click at [145, 182] on img at bounding box center [139, 201] width 225 height 154
click at [813, 199] on img at bounding box center [879, 201] width 225 height 154
click at [558, 237] on img at bounding box center [633, 201] width 225 height 154
click at [440, 226] on img at bounding box center [385, 201] width 225 height 154
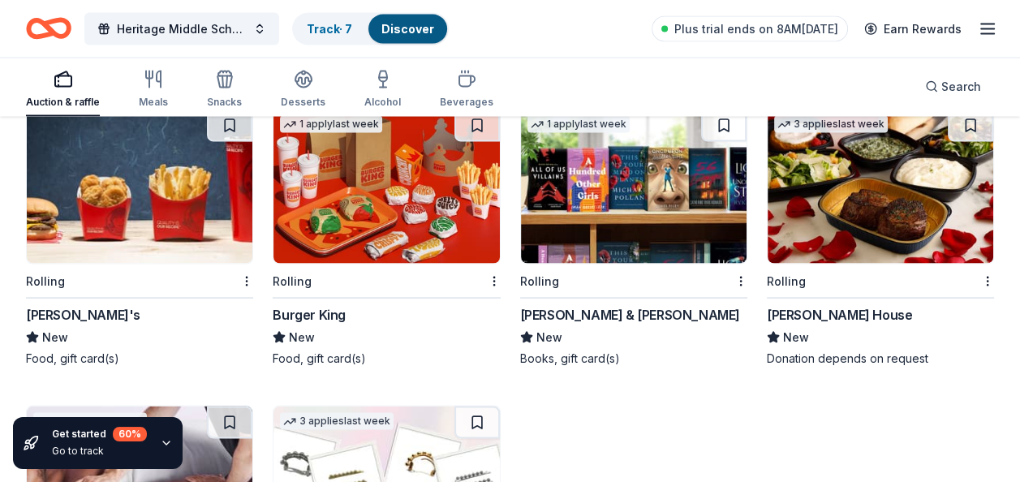
scroll to position [12763, 0]
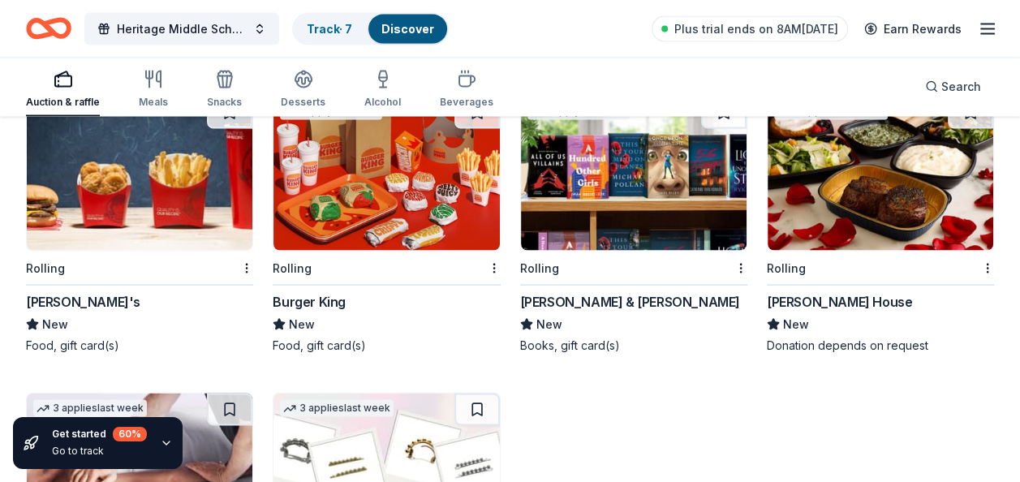
click at [629, 200] on img at bounding box center [633, 174] width 225 height 154
click at [886, 258] on div "Rolling" at bounding box center [870, 268] width 208 height 20
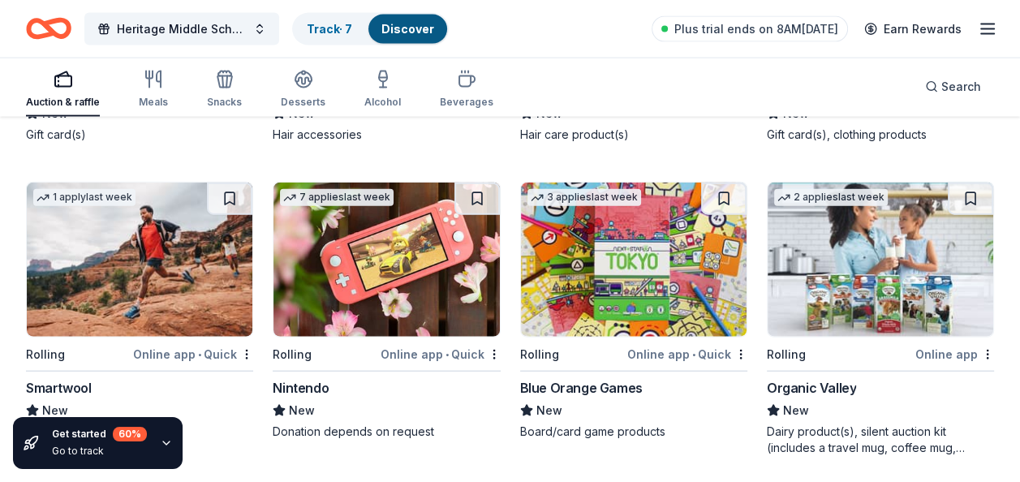
scroll to position [13281, 0]
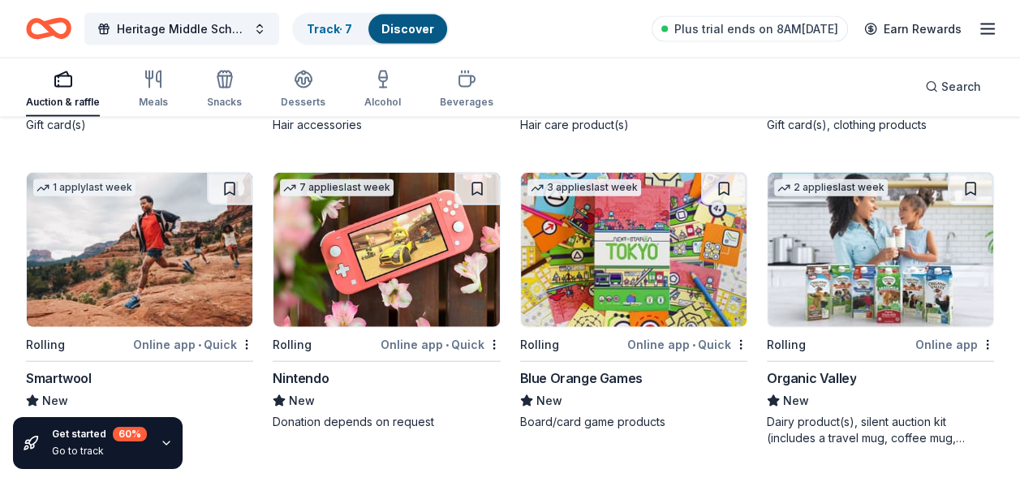
click at [457, 264] on img at bounding box center [385, 250] width 225 height 154
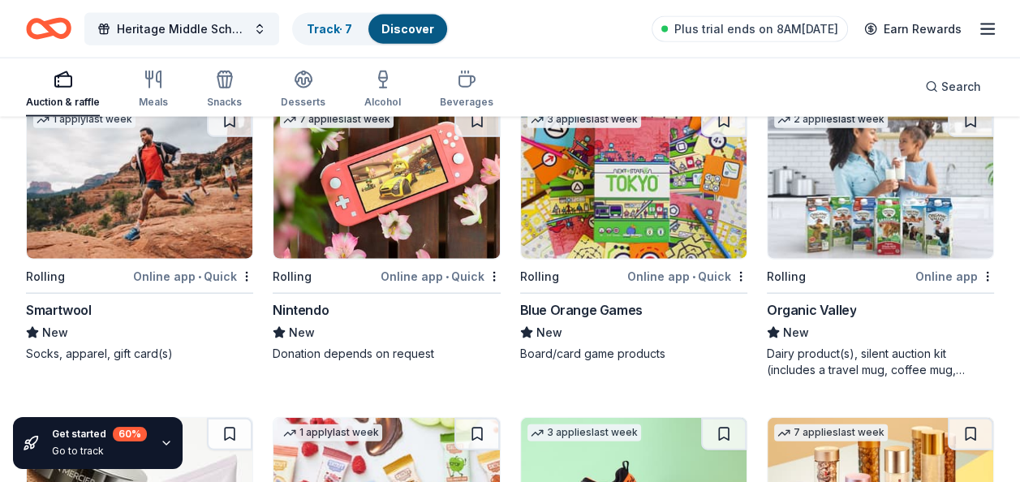
scroll to position [13362, 0]
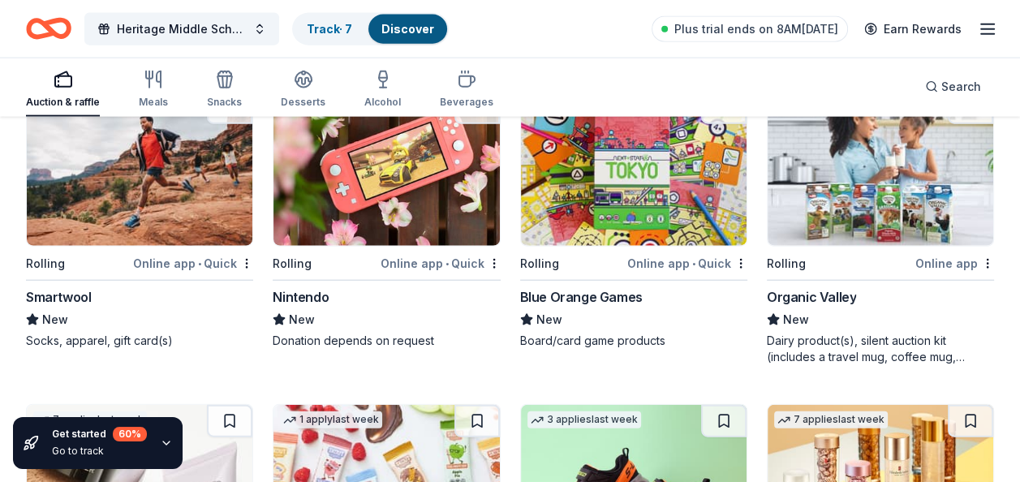
click at [855, 196] on img at bounding box center [879, 169] width 225 height 154
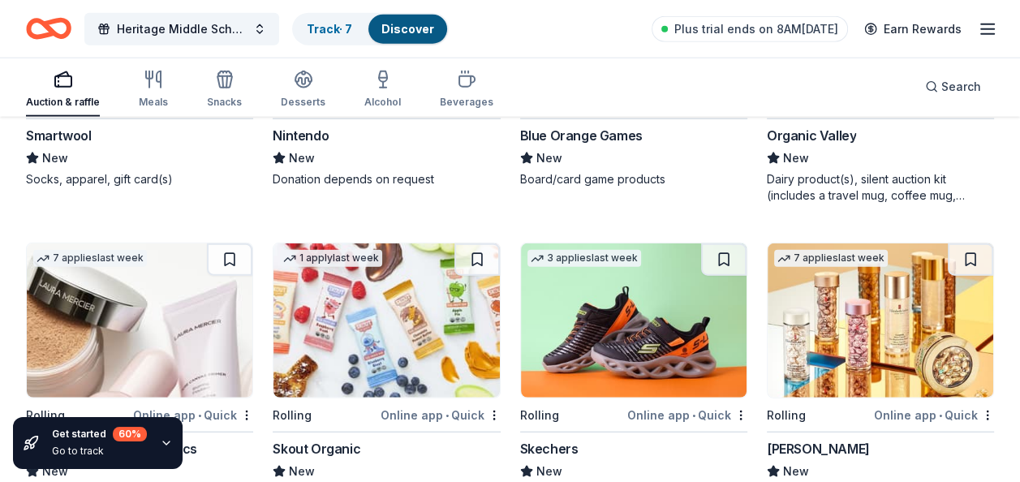
scroll to position [13605, 0]
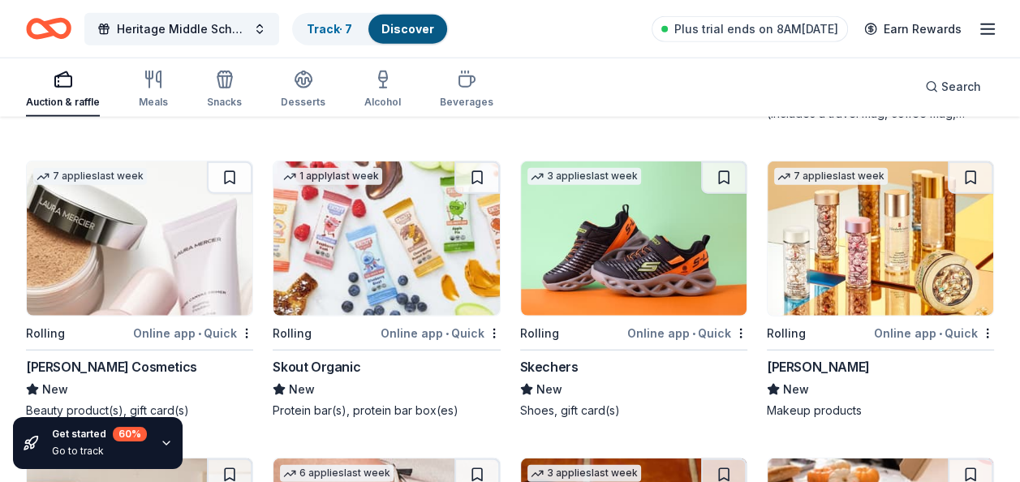
click at [93, 277] on img at bounding box center [139, 238] width 225 height 154
click at [365, 269] on img at bounding box center [385, 238] width 225 height 154
click at [598, 242] on img at bounding box center [633, 238] width 225 height 154
click at [849, 216] on img at bounding box center [879, 238] width 225 height 154
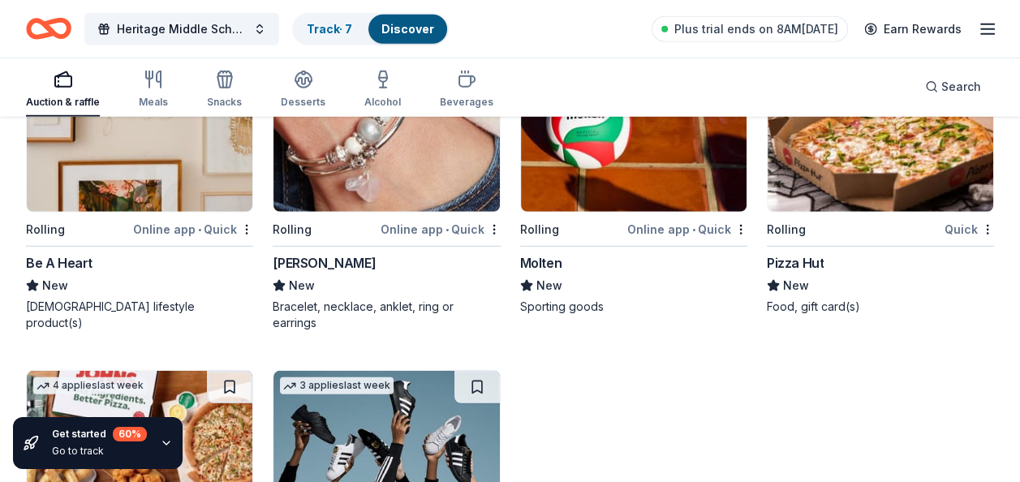
scroll to position [14144, 0]
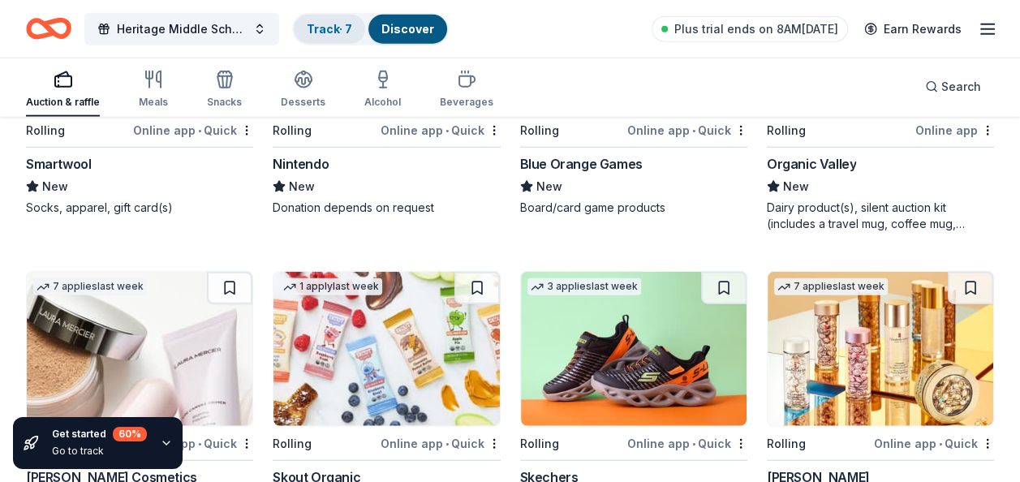
click at [332, 39] on div "Track · 7" at bounding box center [329, 29] width 71 height 29
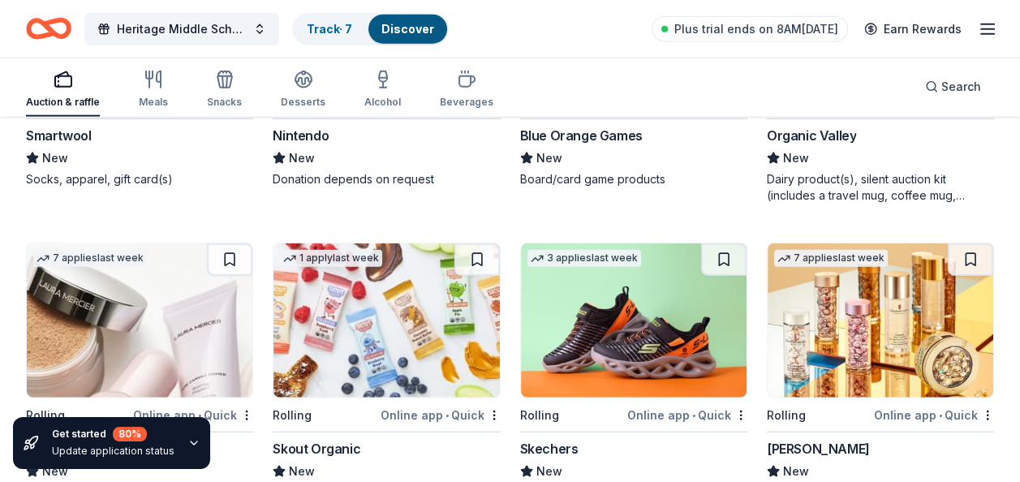
scroll to position [13576, 0]
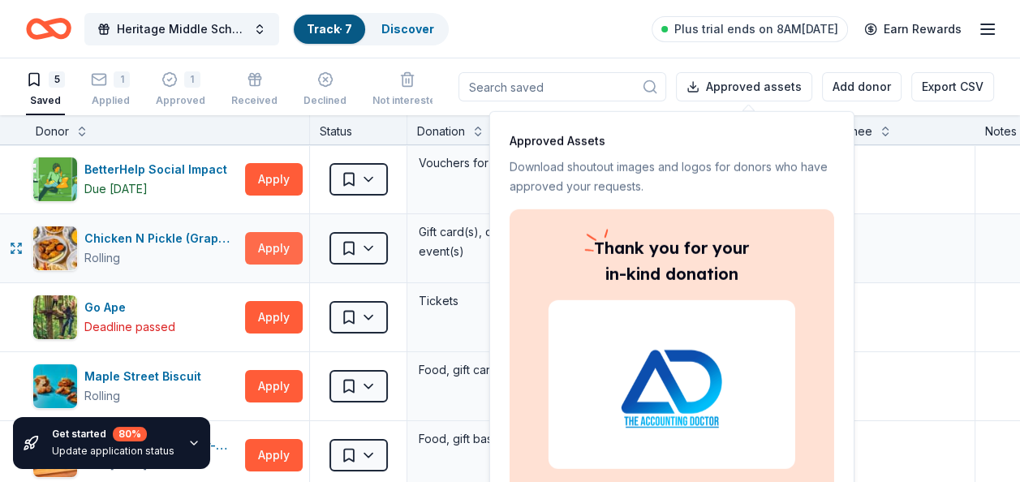
click at [271, 250] on button "Apply" at bounding box center [274, 248] width 58 height 32
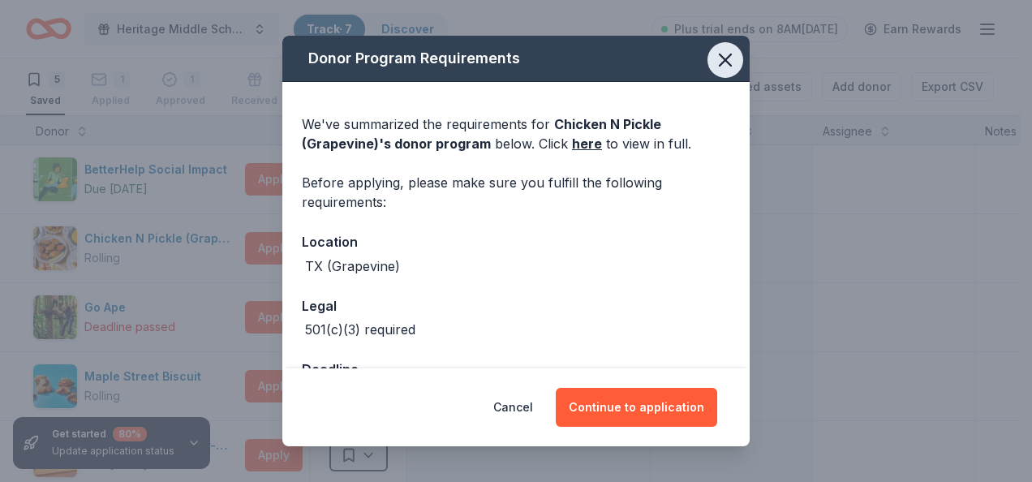
click at [714, 67] on icon "button" at bounding box center [725, 60] width 23 height 23
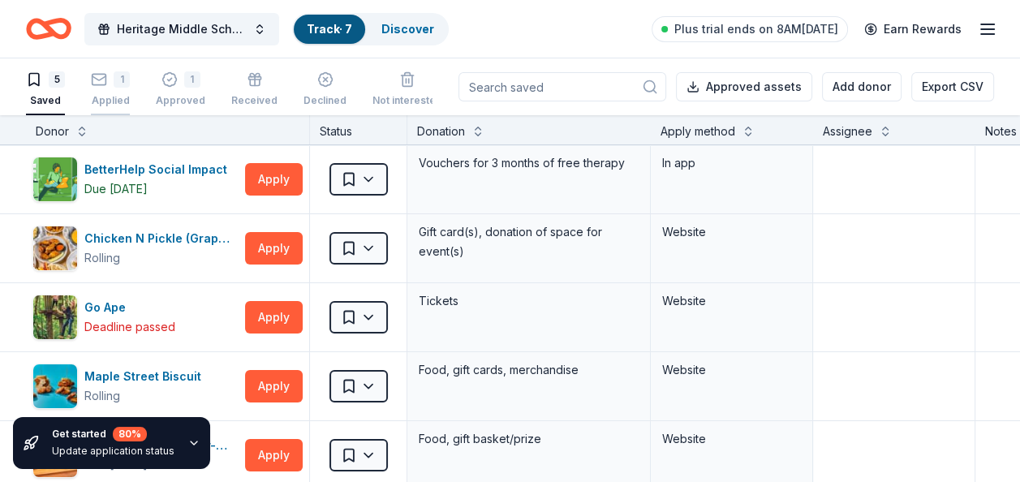
click at [117, 90] on div "1 Applied" at bounding box center [110, 89] width 39 height 36
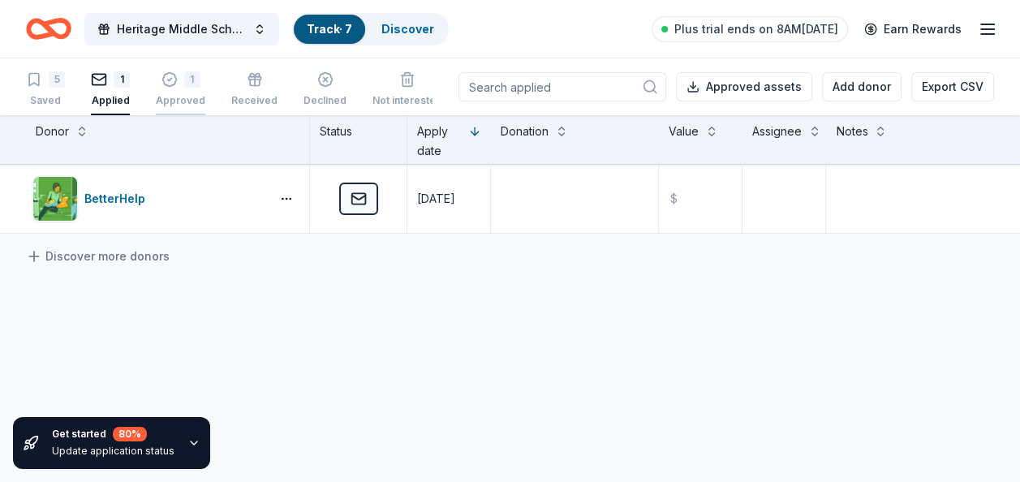
click at [171, 88] on div "1 Approved" at bounding box center [180, 89] width 49 height 36
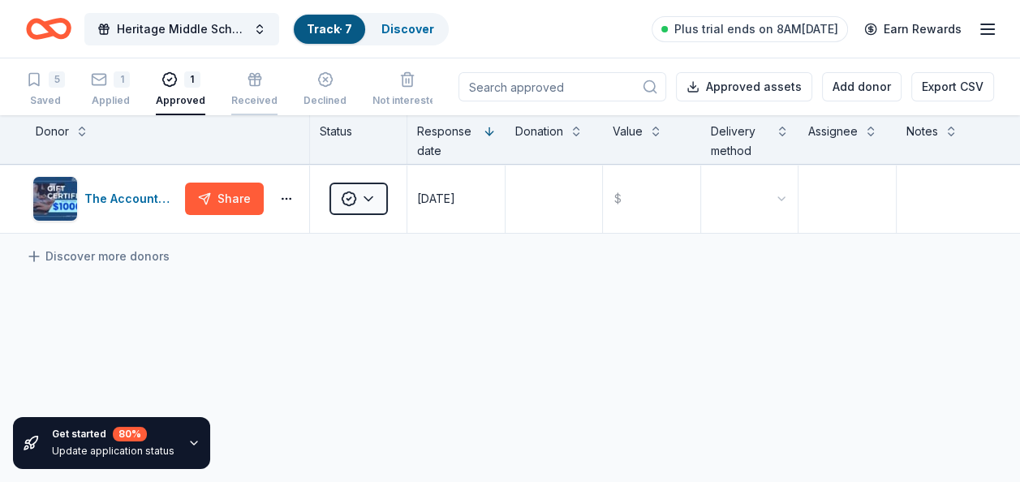
click at [236, 92] on div "Received" at bounding box center [254, 89] width 46 height 36
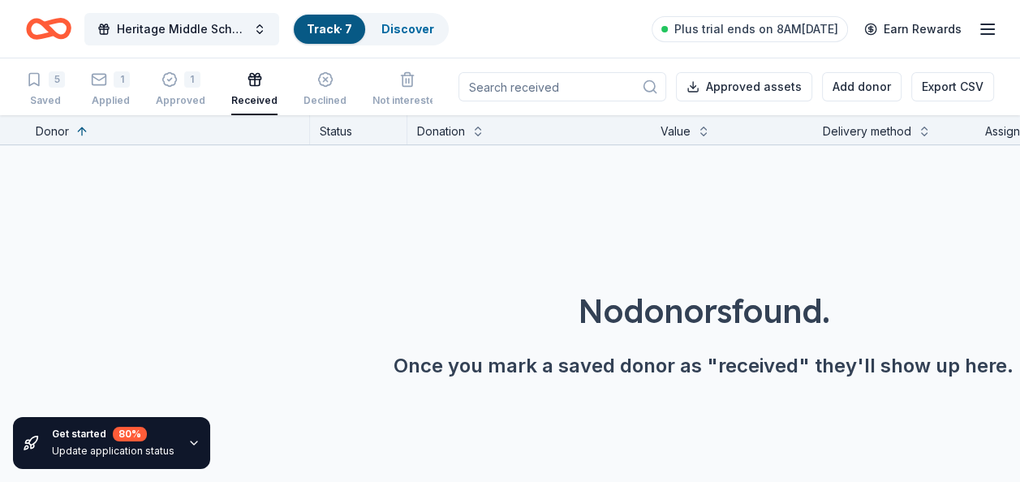
drag, startPoint x: 325, startPoint y: 84, endPoint x: 341, endPoint y: 84, distance: 16.2
click at [325, 84] on div "button" at bounding box center [324, 79] width 43 height 16
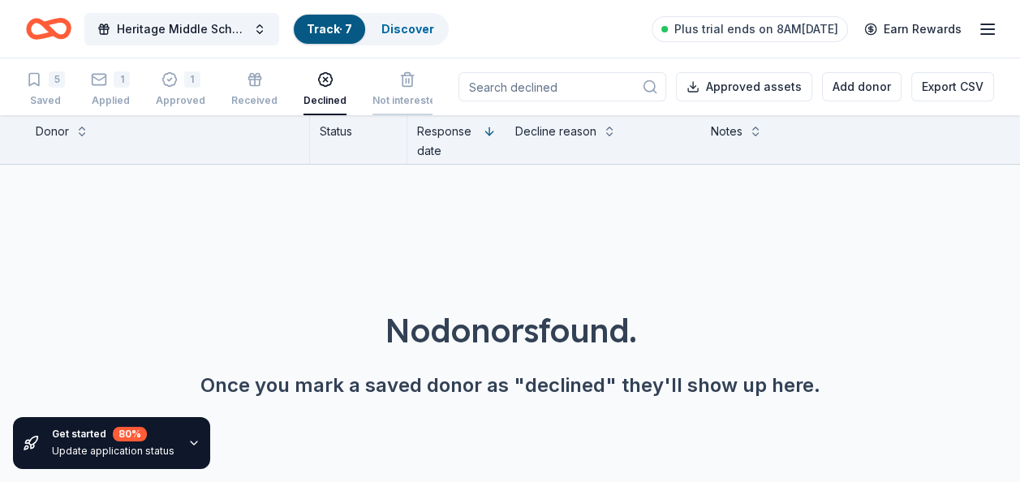
click at [378, 84] on div "button" at bounding box center [407, 79] width 70 height 16
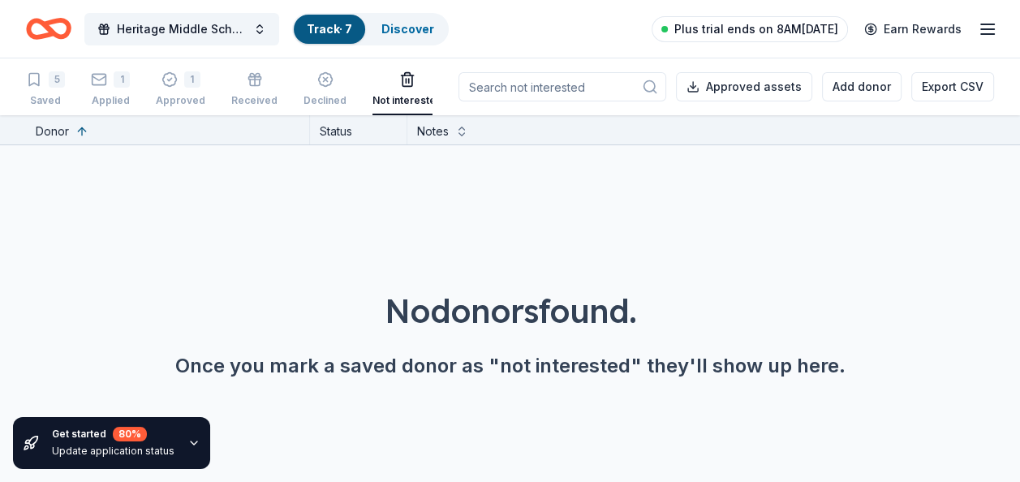
click at [717, 29] on span "Plus trial ends on 8AM[DATE]" at bounding box center [756, 28] width 164 height 19
click at [720, 23] on span "Plus trial ends on 8AM[DATE]" at bounding box center [756, 28] width 164 height 19
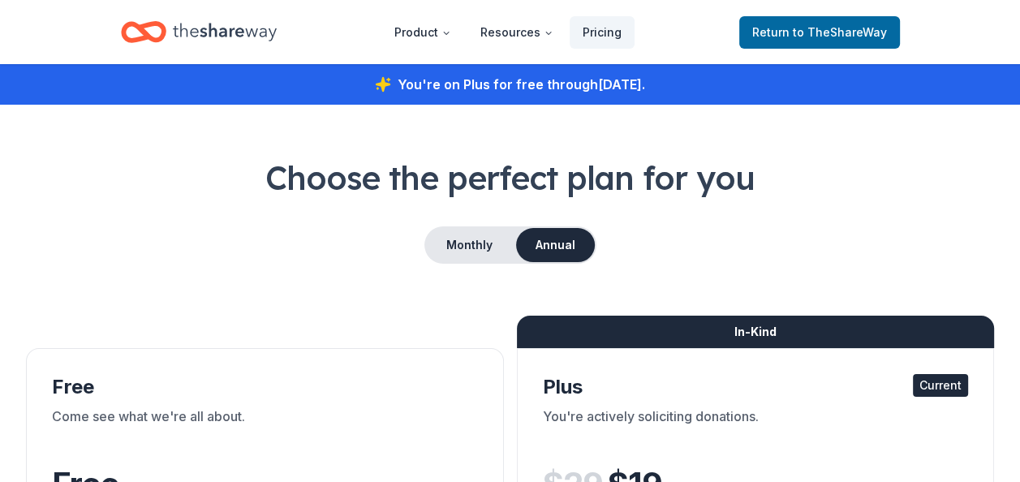
click at [202, 40] on icon "Home" at bounding box center [225, 31] width 104 height 33
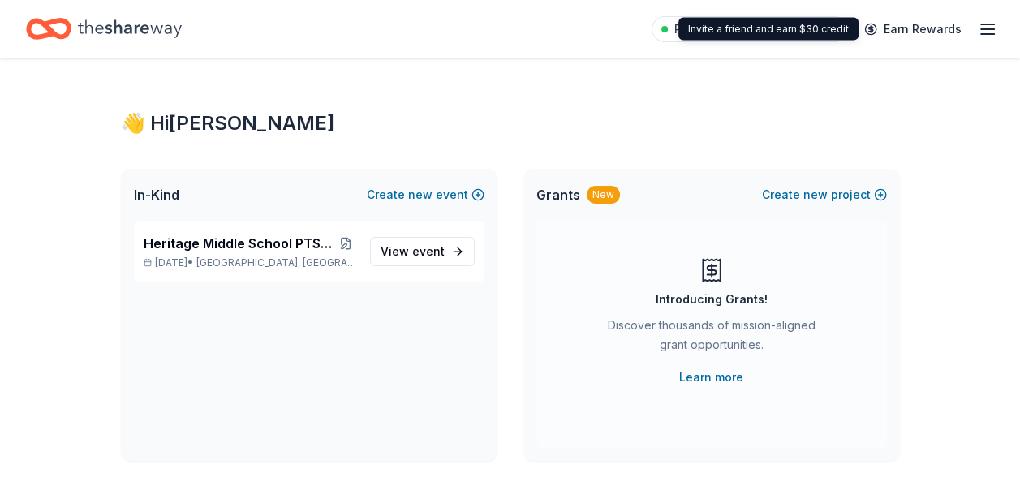
click at [978, 26] on icon "button" at bounding box center [986, 28] width 19 height 19
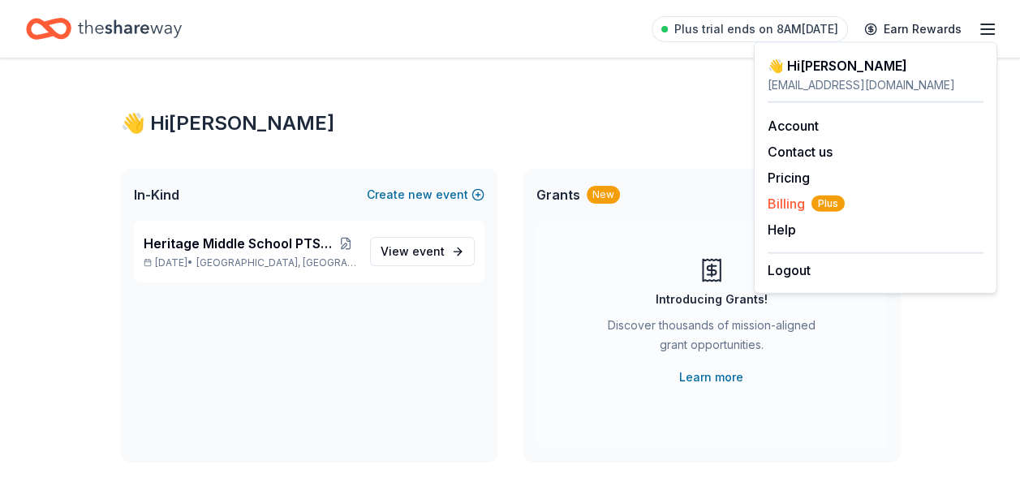
click at [783, 201] on span "Billing Plus" at bounding box center [805, 203] width 77 height 19
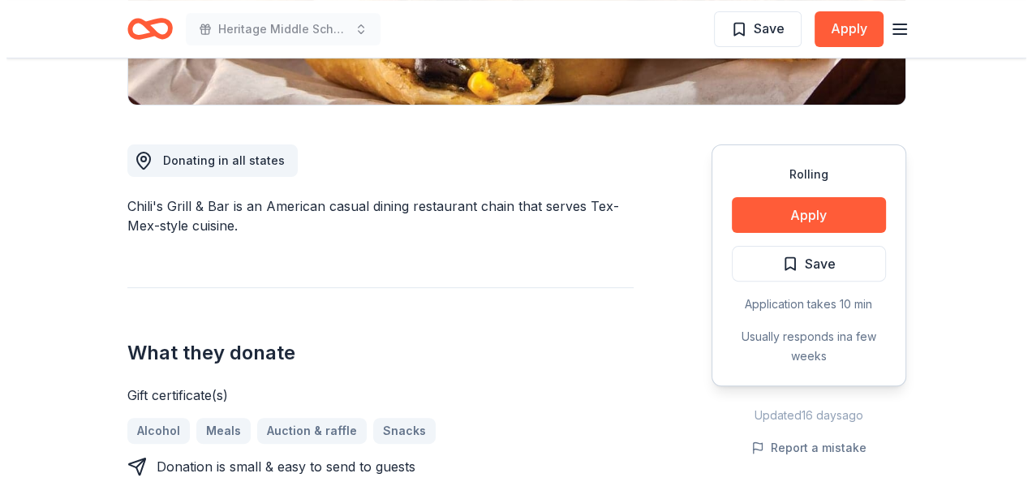
scroll to position [406, 0]
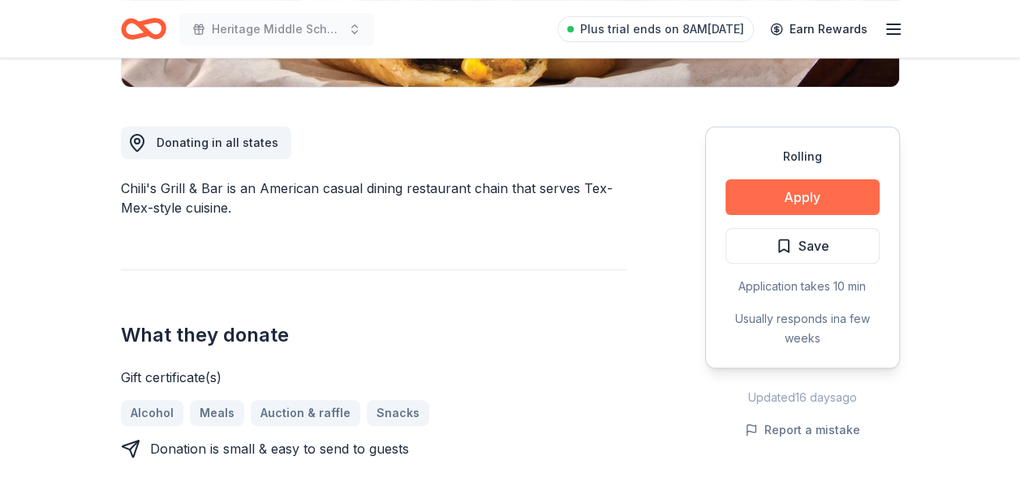
click at [818, 197] on button "Apply" at bounding box center [802, 197] width 154 height 36
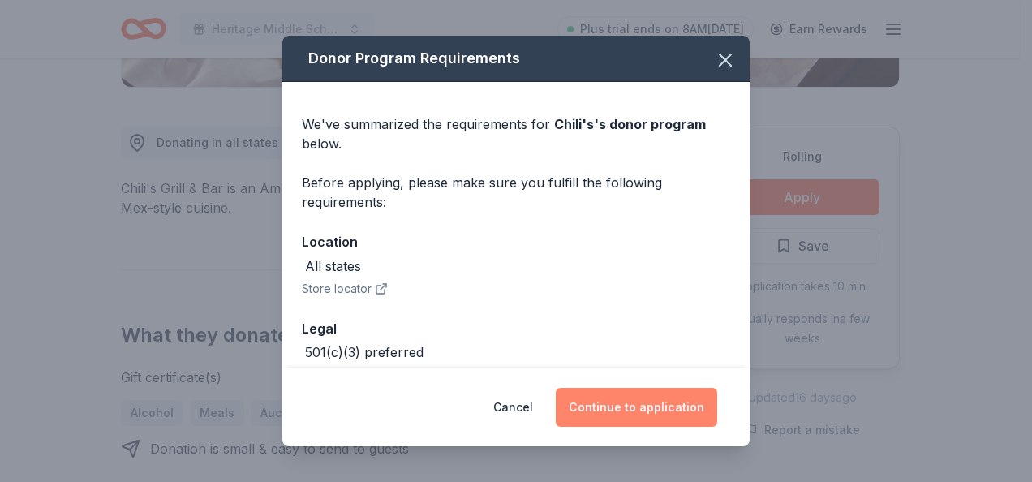
click at [589, 406] on button "Continue to application" at bounding box center [636, 407] width 161 height 39
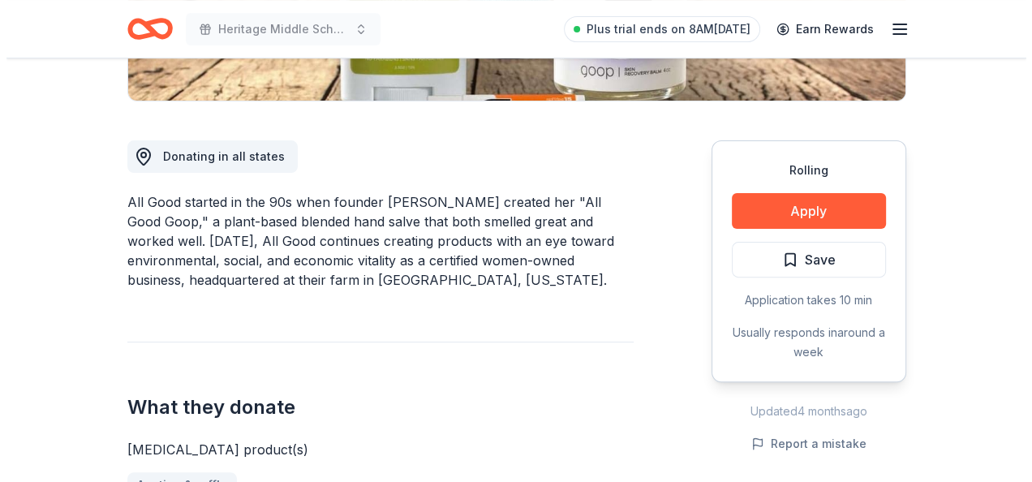
scroll to position [406, 0]
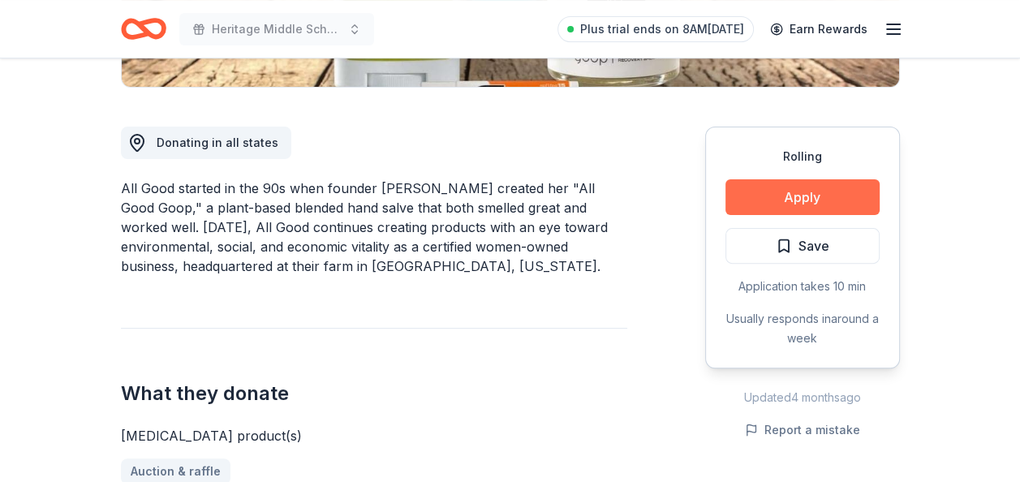
click at [781, 204] on button "Apply" at bounding box center [802, 197] width 154 height 36
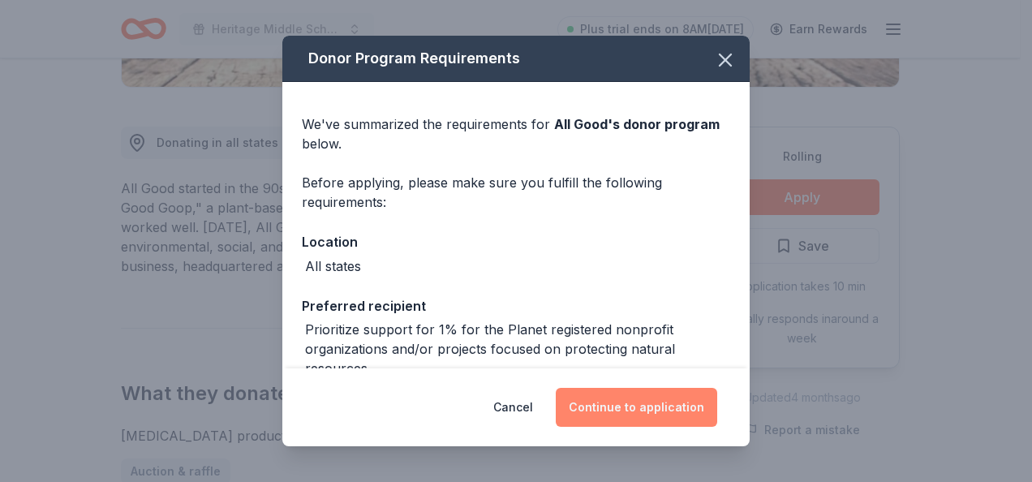
click at [620, 397] on button "Continue to application" at bounding box center [636, 407] width 161 height 39
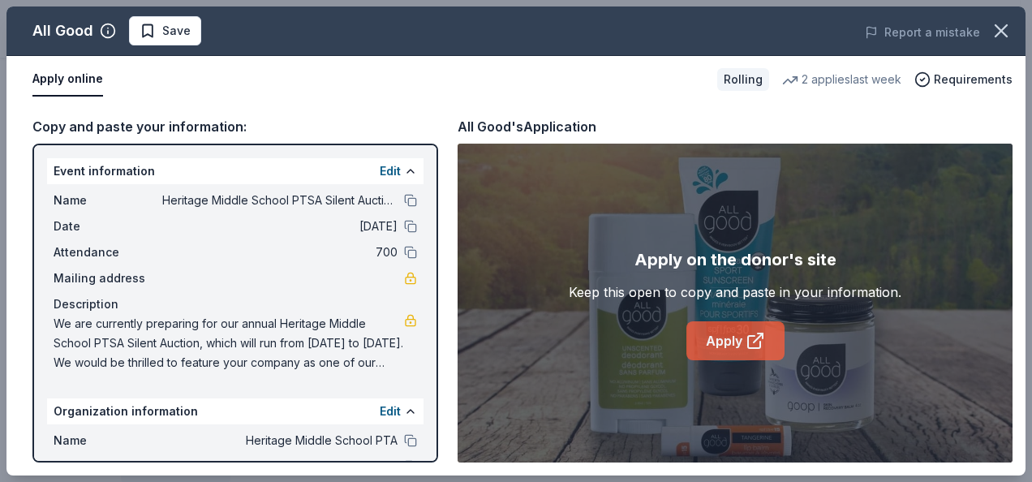
click at [745, 337] on icon at bounding box center [754, 340] width 19 height 19
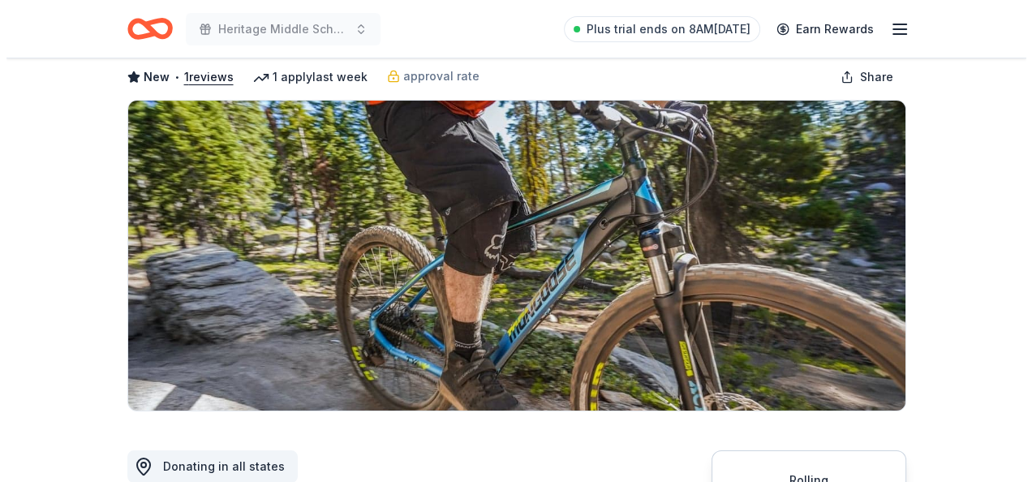
scroll to position [406, 0]
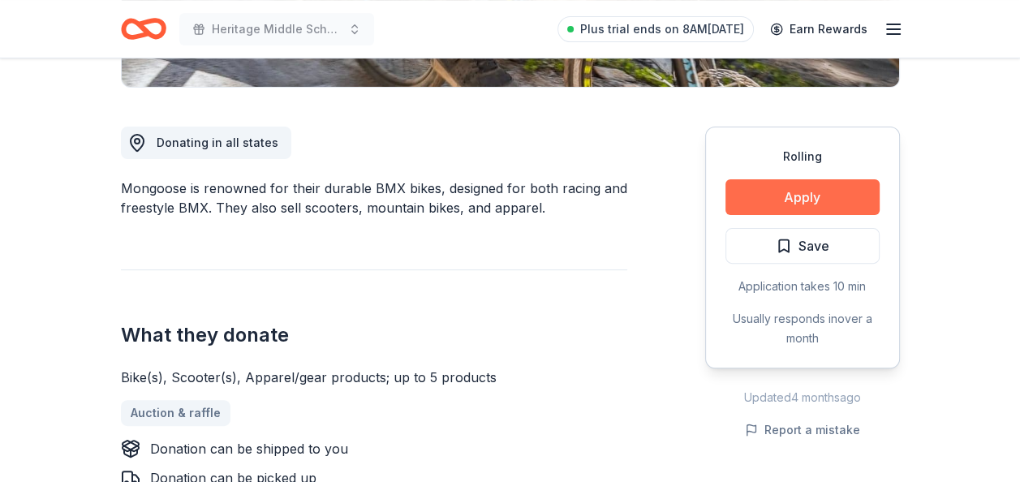
click at [827, 200] on button "Apply" at bounding box center [802, 197] width 154 height 36
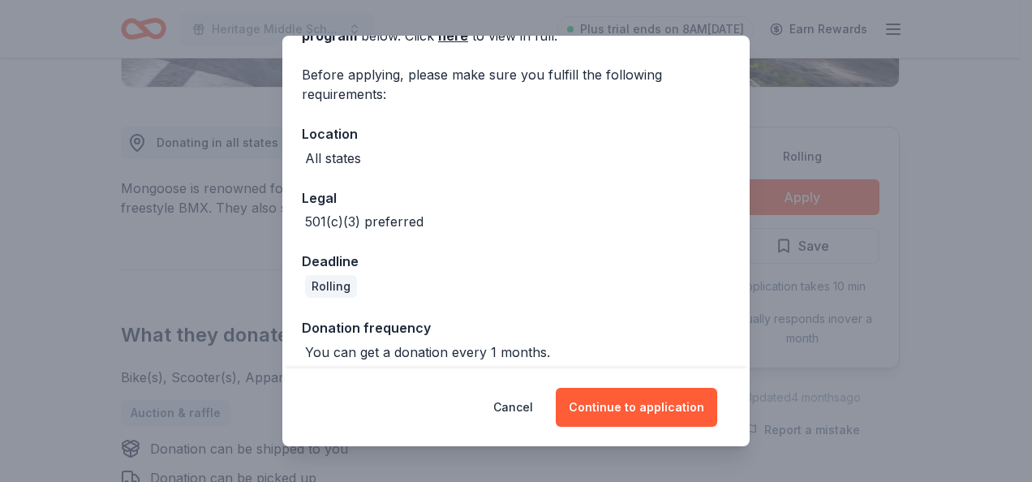
scroll to position [120, 0]
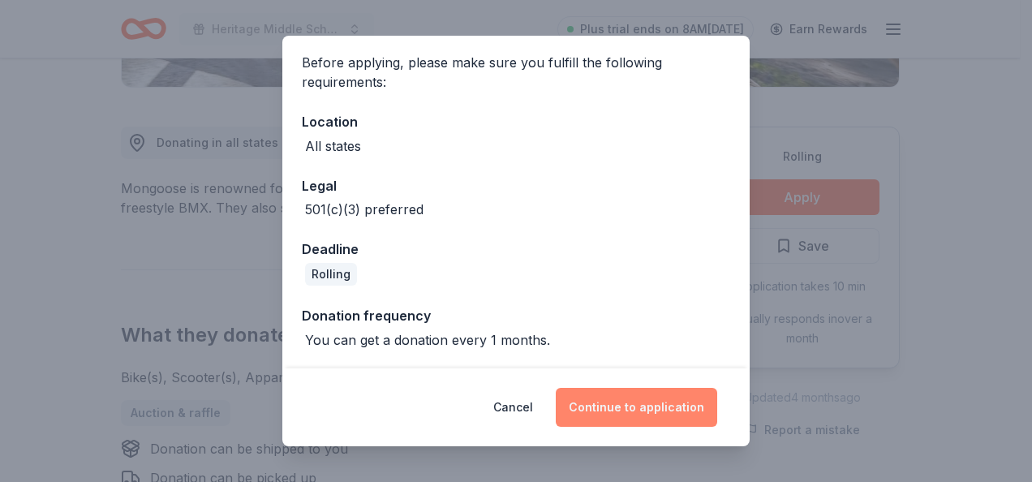
click at [621, 412] on button "Continue to application" at bounding box center [636, 407] width 161 height 39
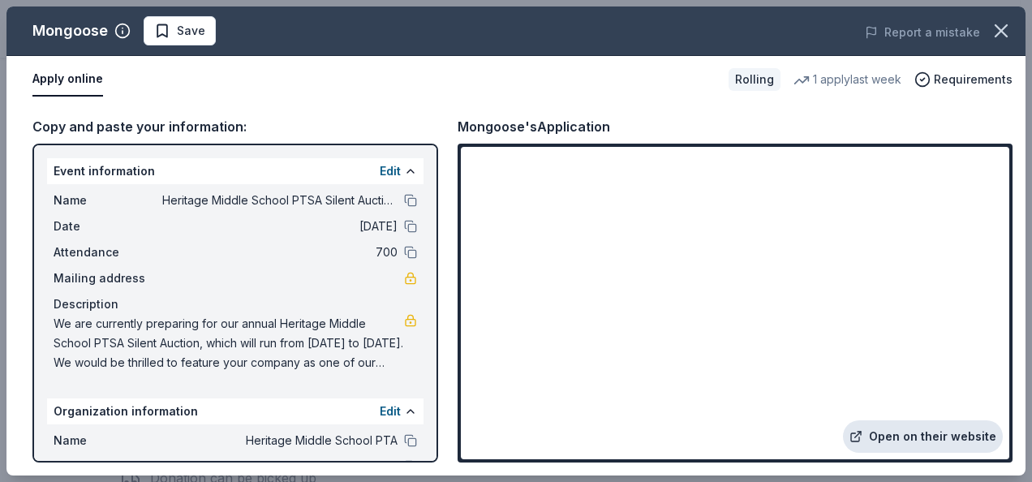
click at [895, 435] on link "Open on their website" at bounding box center [923, 436] width 160 height 32
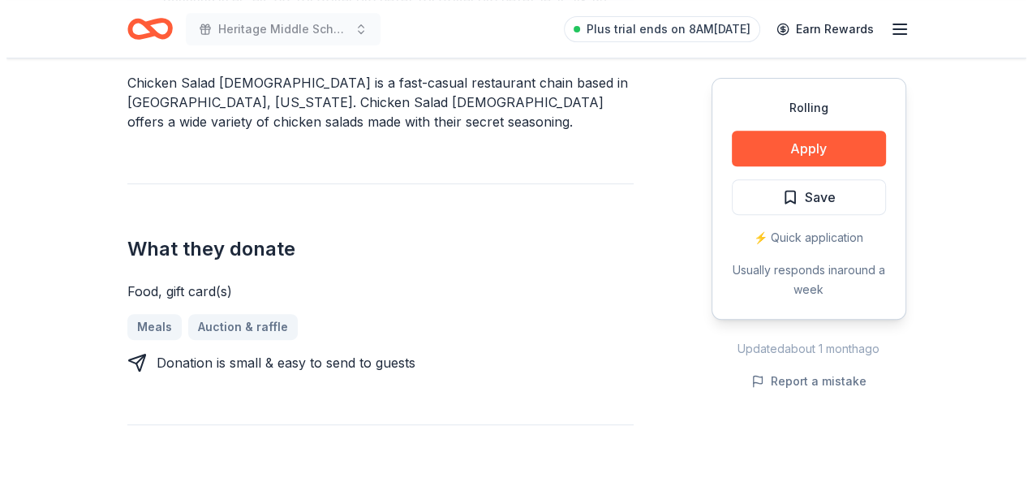
scroll to position [649, 0]
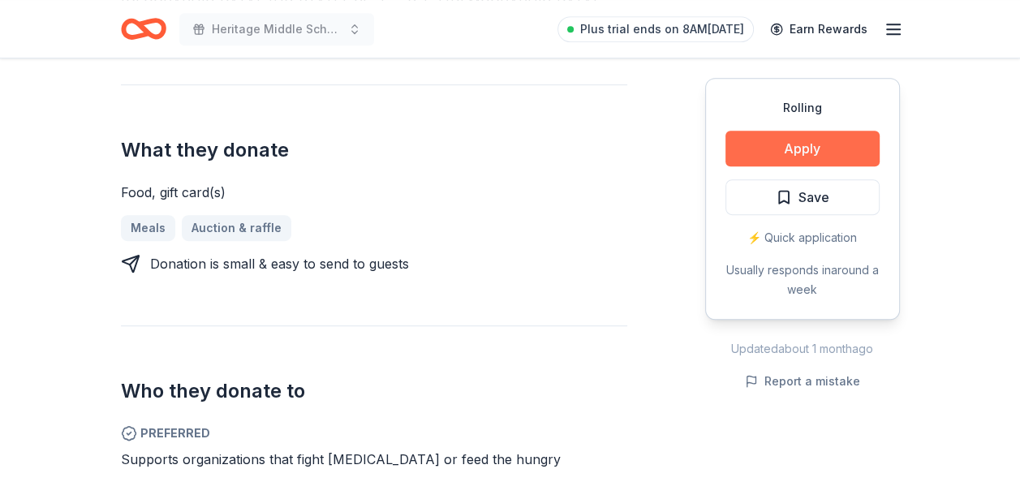
click at [753, 162] on button "Apply" at bounding box center [802, 149] width 154 height 36
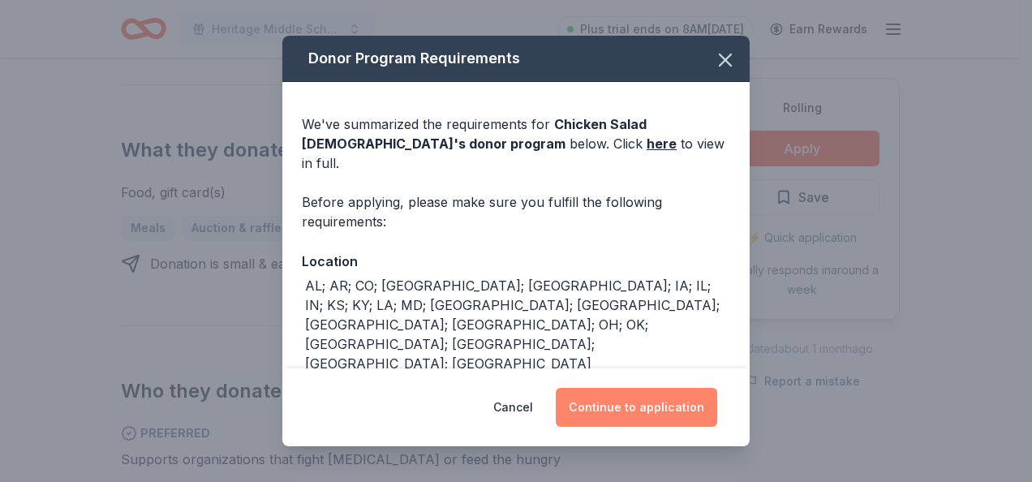
click at [615, 396] on button "Continue to application" at bounding box center [636, 407] width 161 height 39
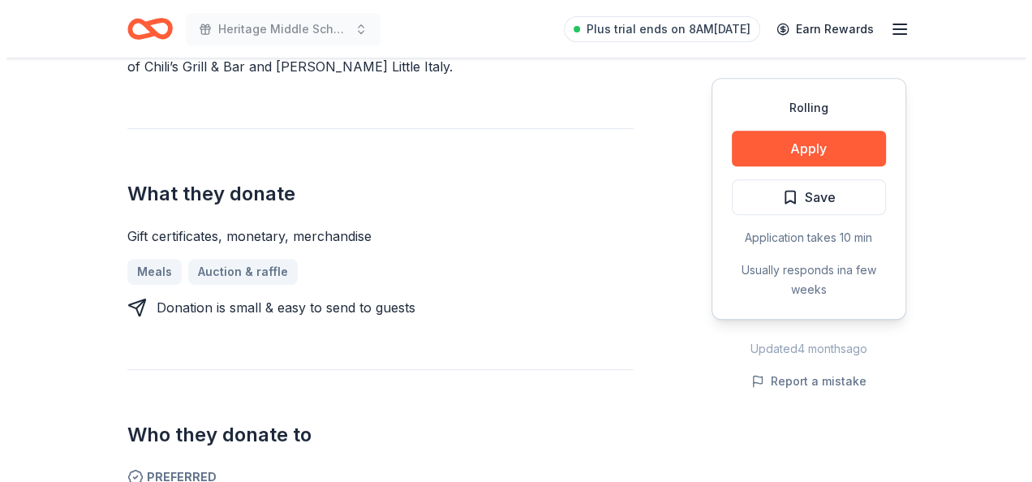
scroll to position [568, 0]
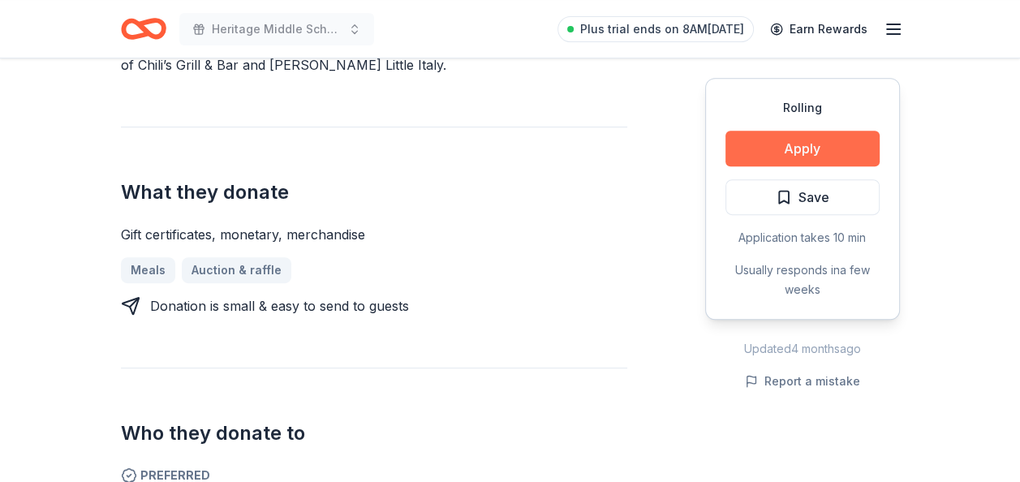
click at [819, 149] on button "Apply" at bounding box center [802, 149] width 154 height 36
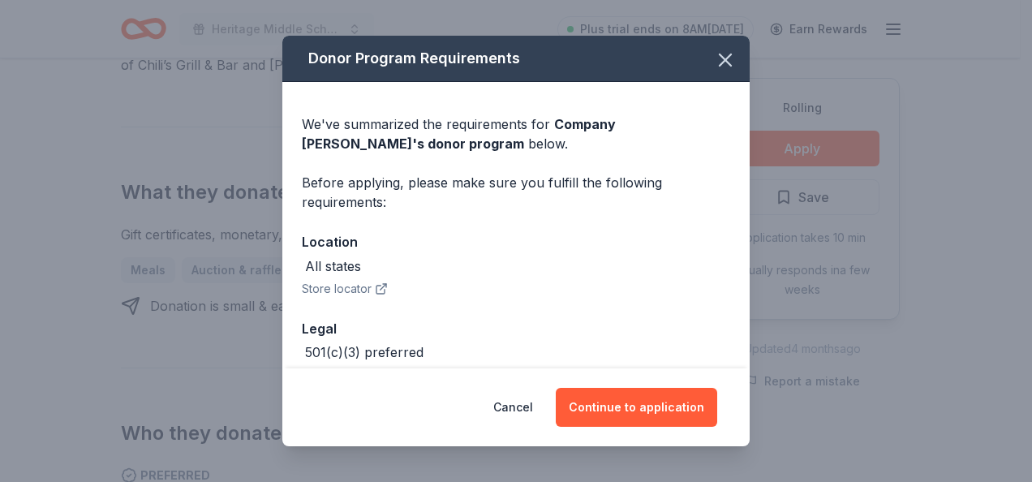
drag, startPoint x: 608, startPoint y: 402, endPoint x: 564, endPoint y: 386, distance: 47.5
click at [605, 399] on button "Continue to application" at bounding box center [636, 407] width 161 height 39
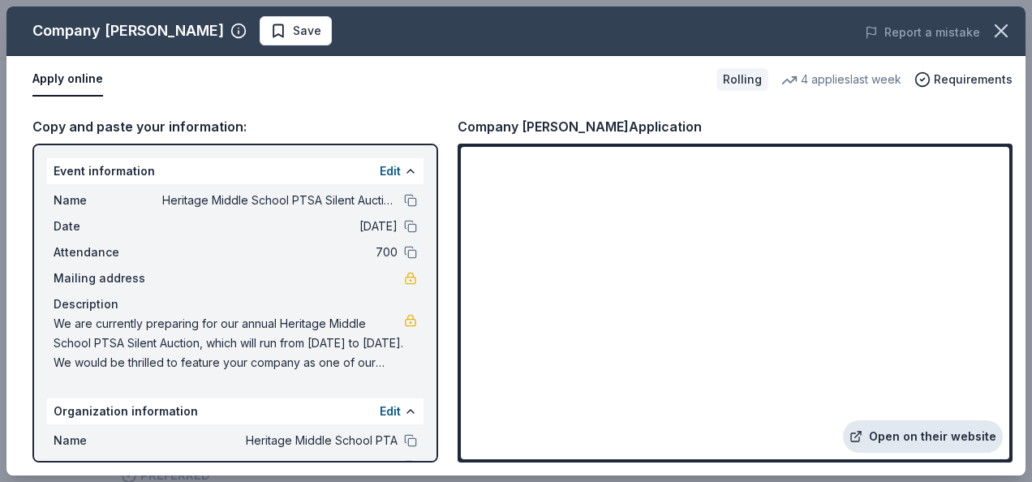
click at [885, 436] on link "Open on their website" at bounding box center [923, 436] width 160 height 32
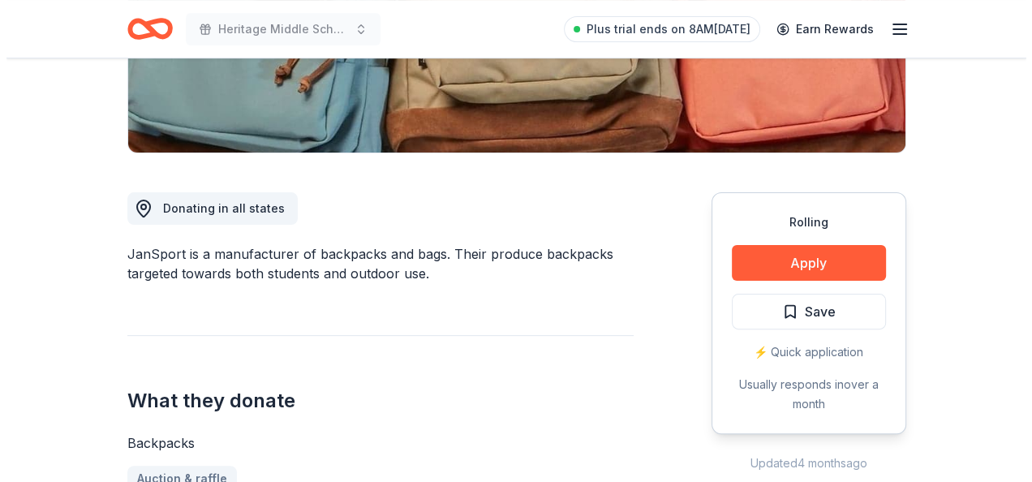
scroll to position [406, 0]
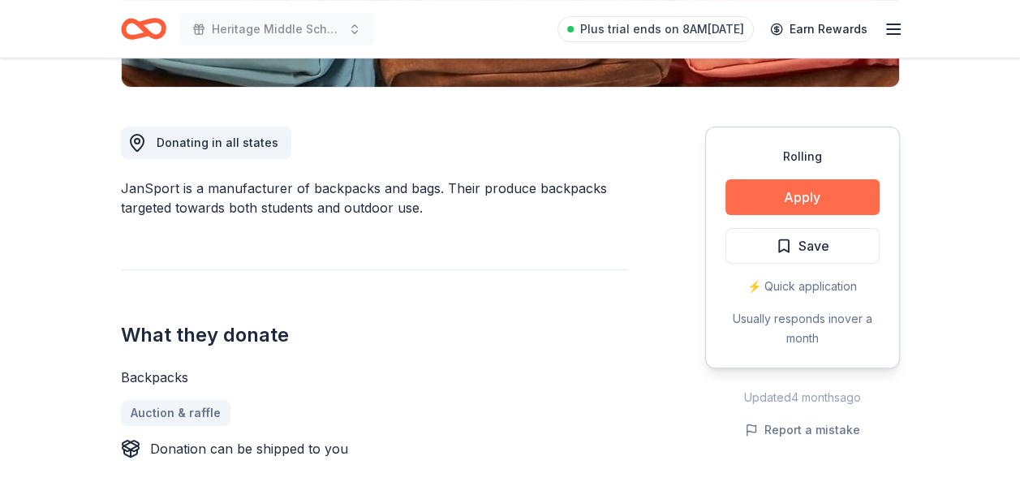
click at [743, 190] on button "Apply" at bounding box center [802, 197] width 154 height 36
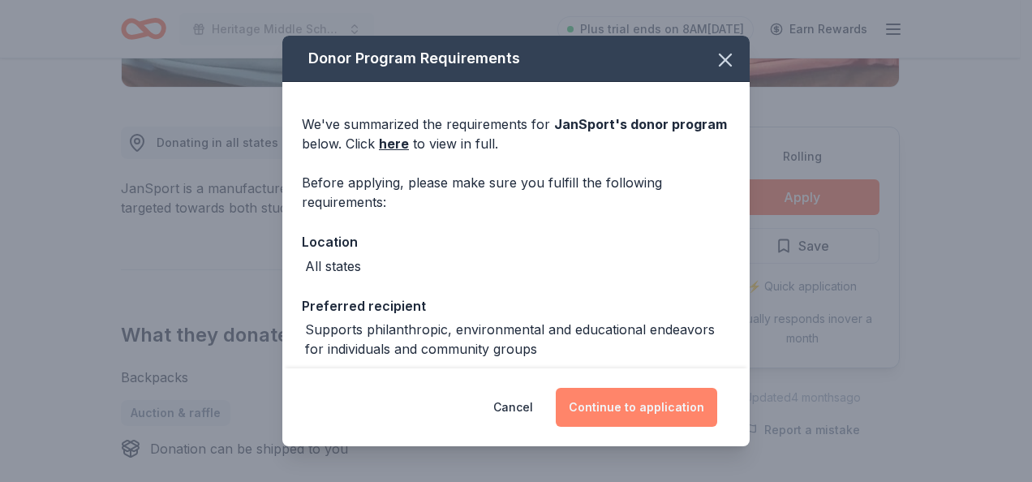
drag, startPoint x: 623, startPoint y: 404, endPoint x: 555, endPoint y: 346, distance: 89.2
click at [623, 404] on button "Continue to application" at bounding box center [636, 407] width 161 height 39
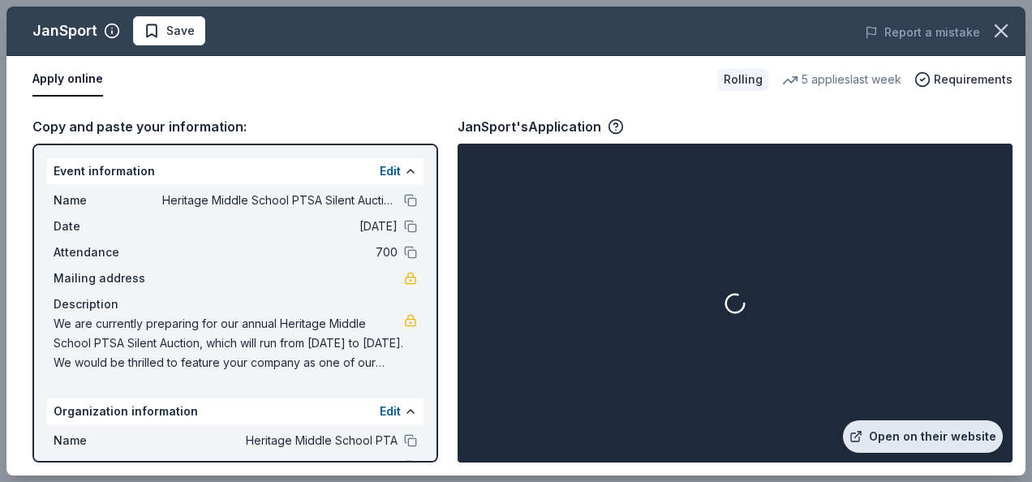
click at [933, 434] on link "Open on their website" at bounding box center [923, 436] width 160 height 32
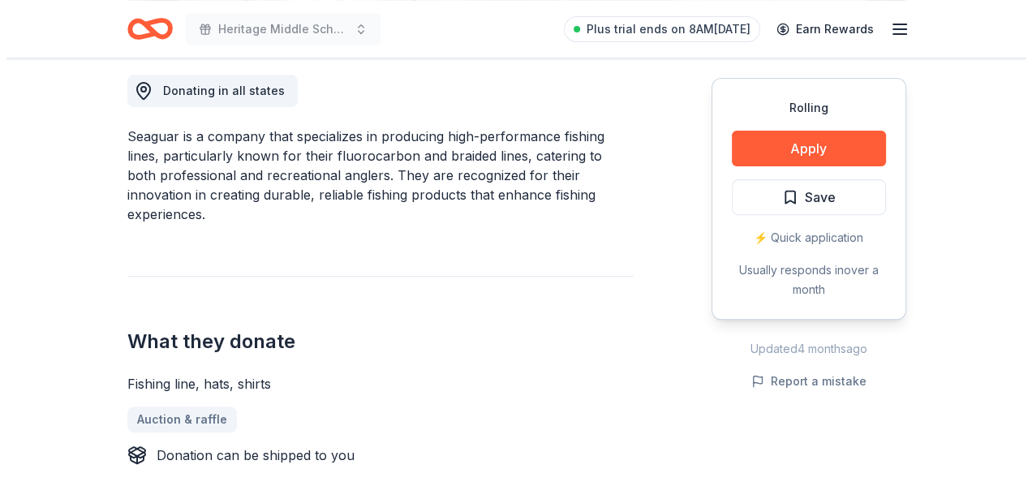
scroll to position [568, 0]
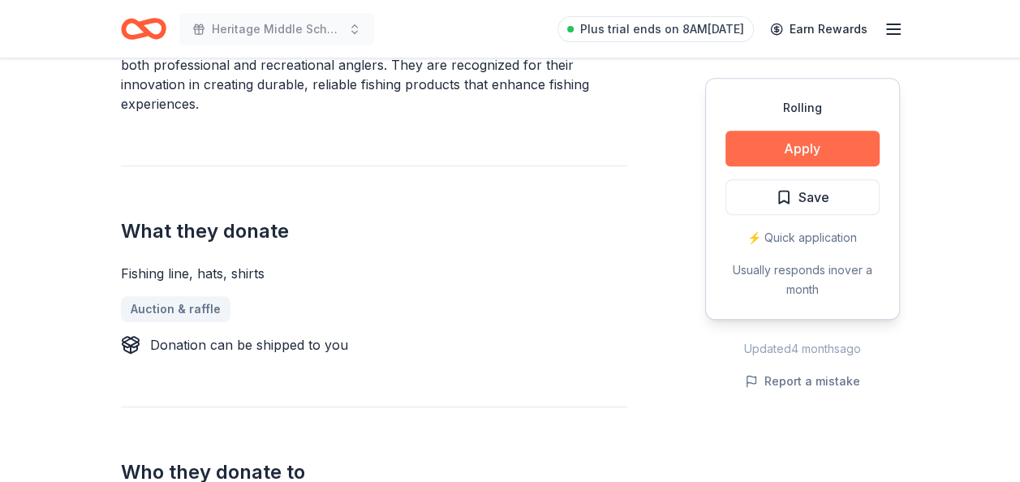
click at [814, 147] on button "Apply" at bounding box center [802, 149] width 154 height 36
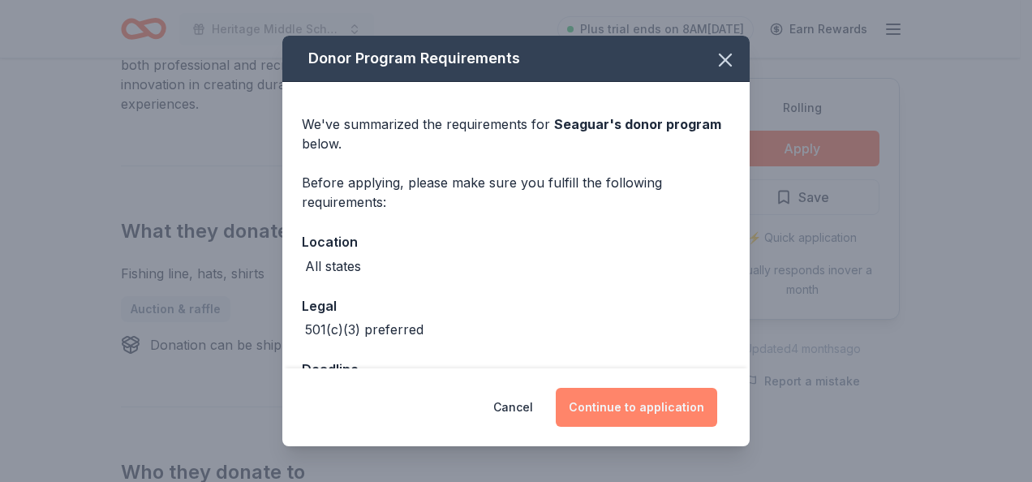
click at [663, 413] on button "Continue to application" at bounding box center [636, 407] width 161 height 39
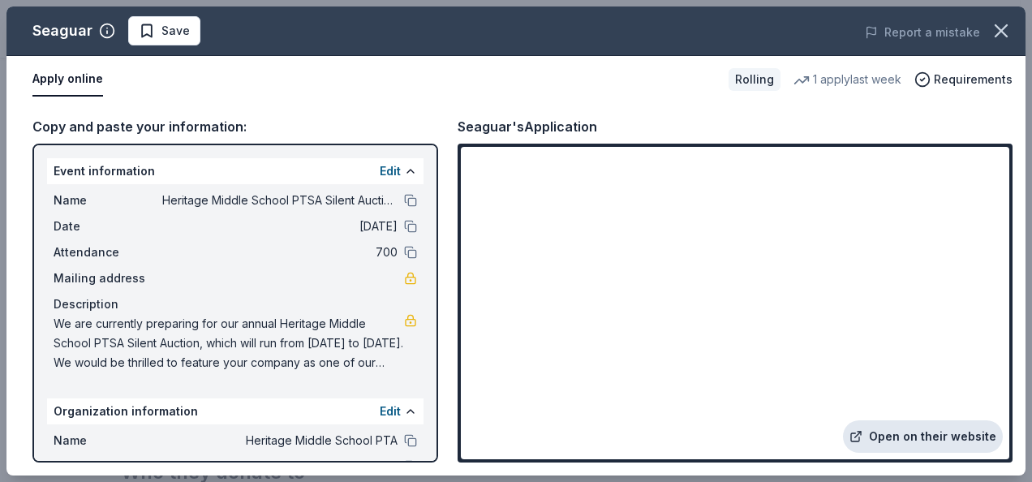
click at [904, 431] on link "Open on their website" at bounding box center [923, 436] width 160 height 32
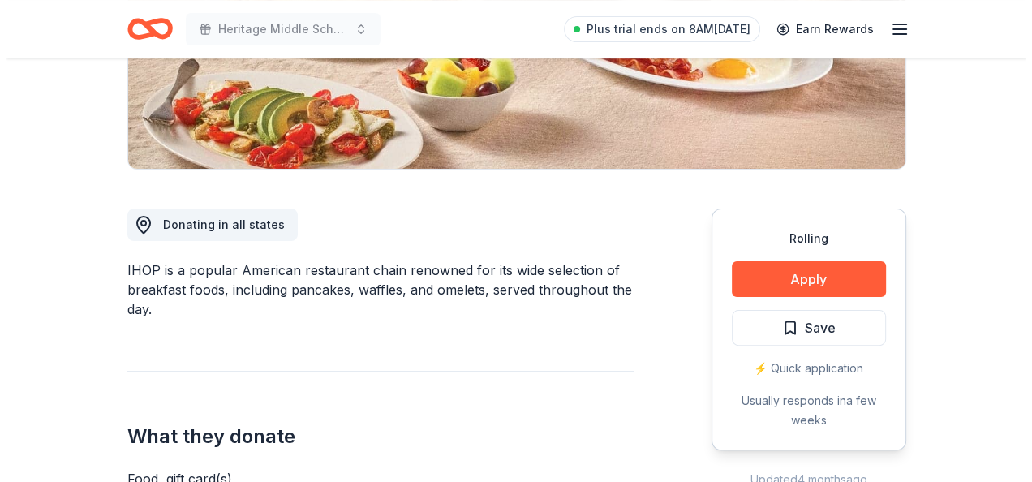
scroll to position [324, 0]
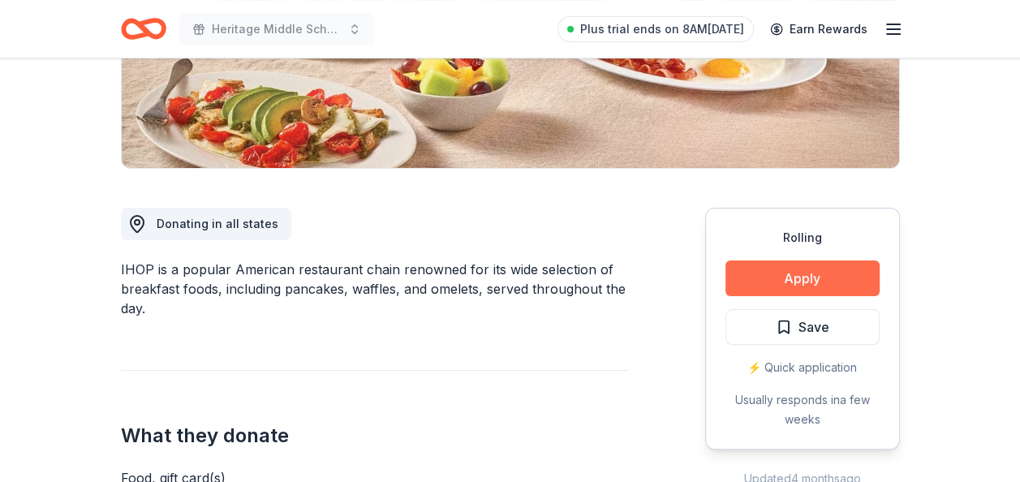
click at [798, 281] on button "Apply" at bounding box center [802, 278] width 154 height 36
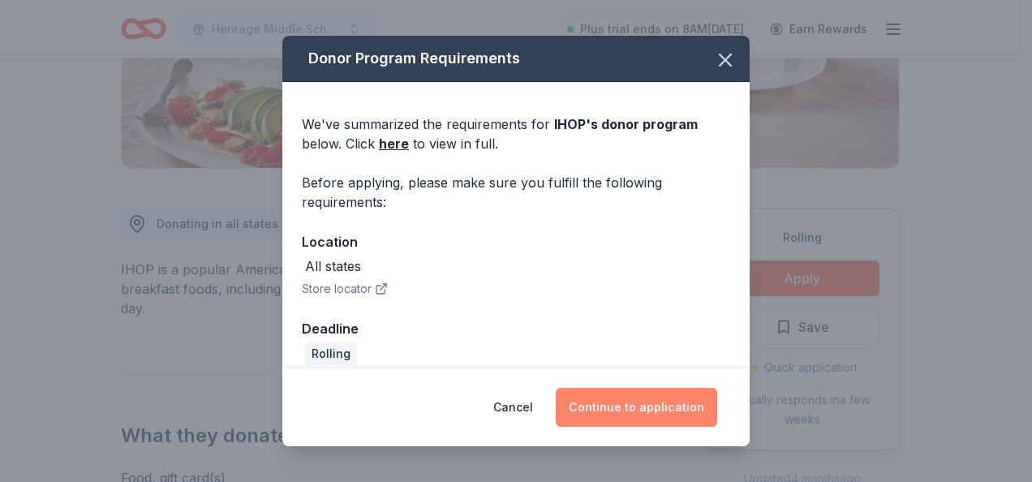
click at [653, 414] on button "Continue to application" at bounding box center [636, 407] width 161 height 39
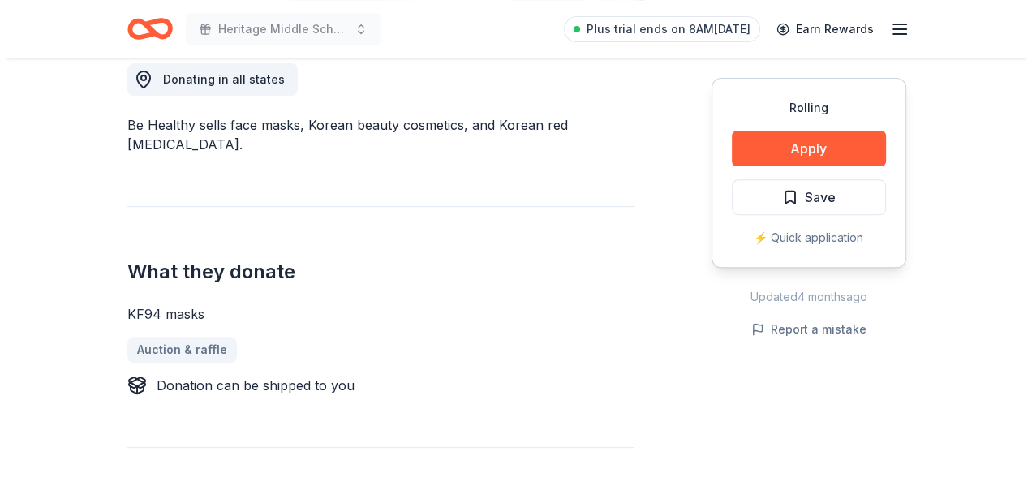
scroll to position [487, 0]
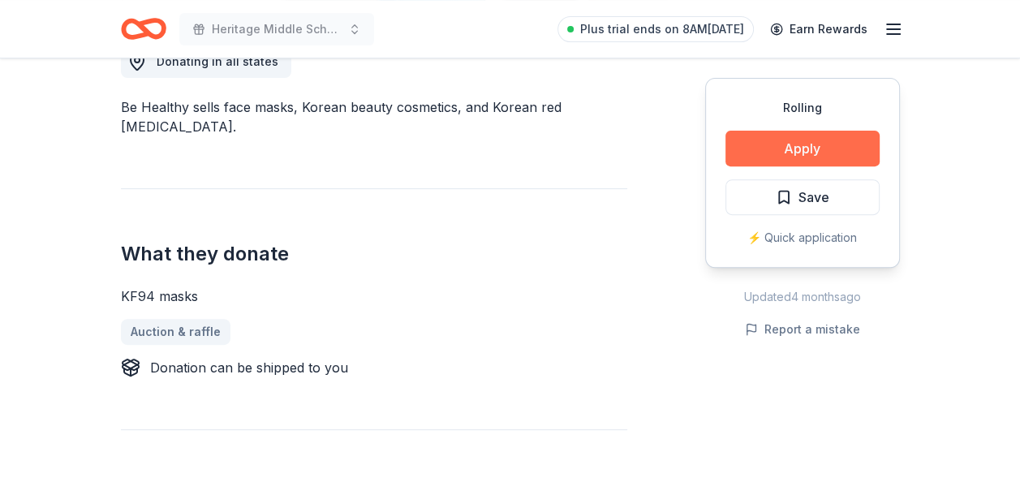
click at [790, 144] on button "Apply" at bounding box center [802, 149] width 154 height 36
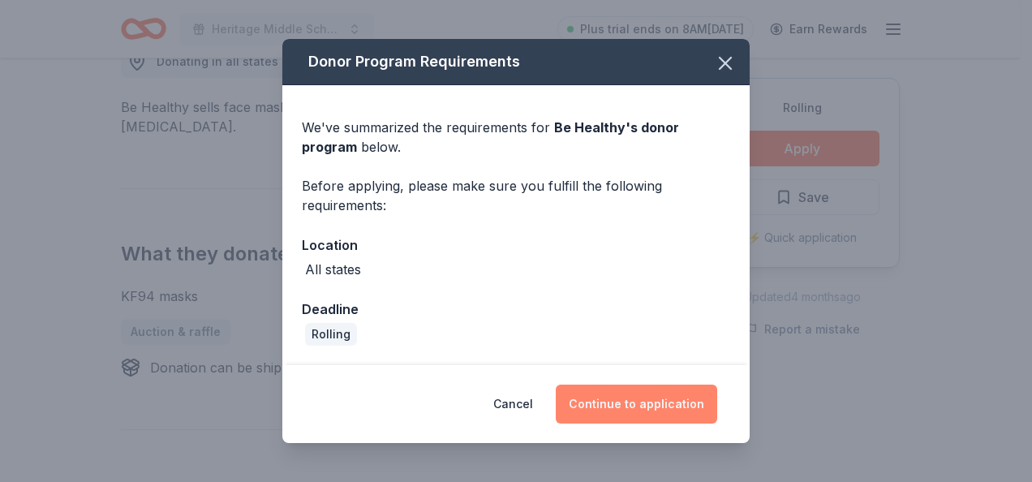
click at [577, 401] on button "Continue to application" at bounding box center [636, 403] width 161 height 39
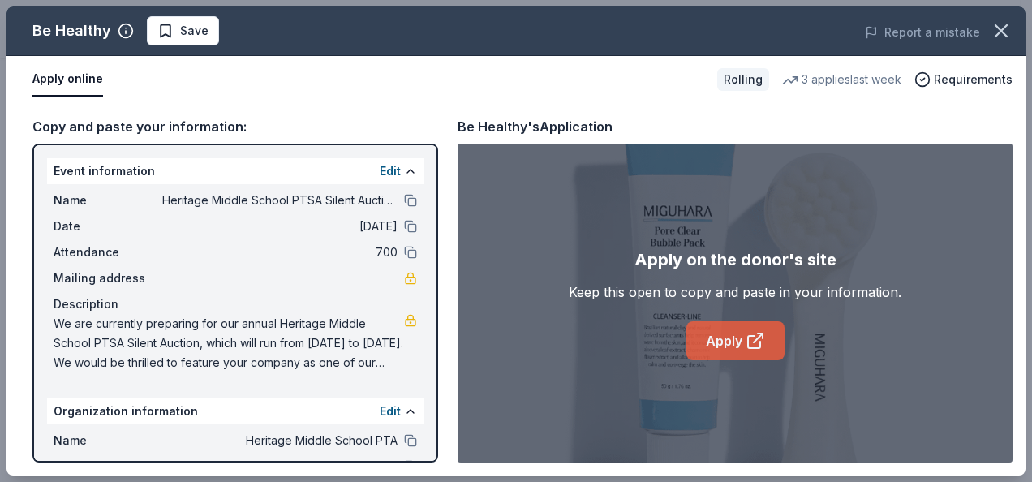
click at [734, 341] on link "Apply" at bounding box center [735, 340] width 98 height 39
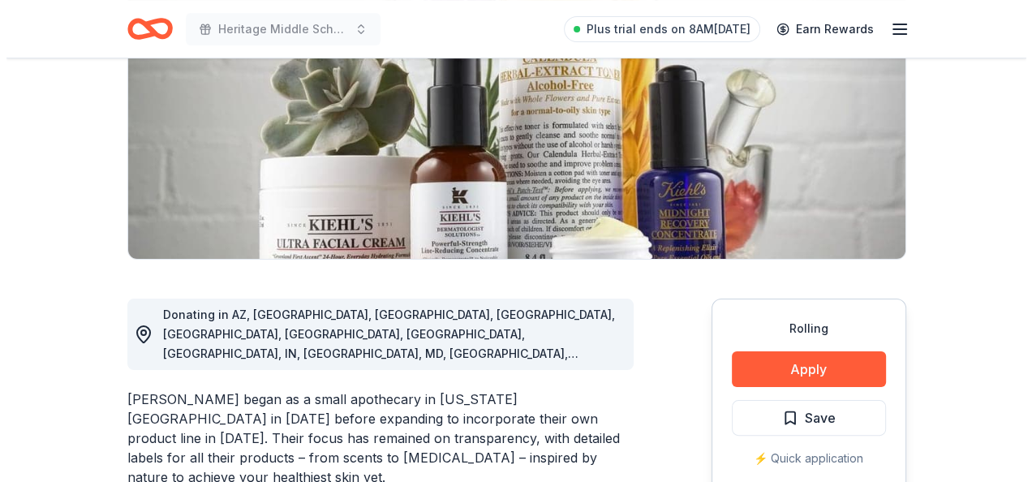
scroll to position [487, 0]
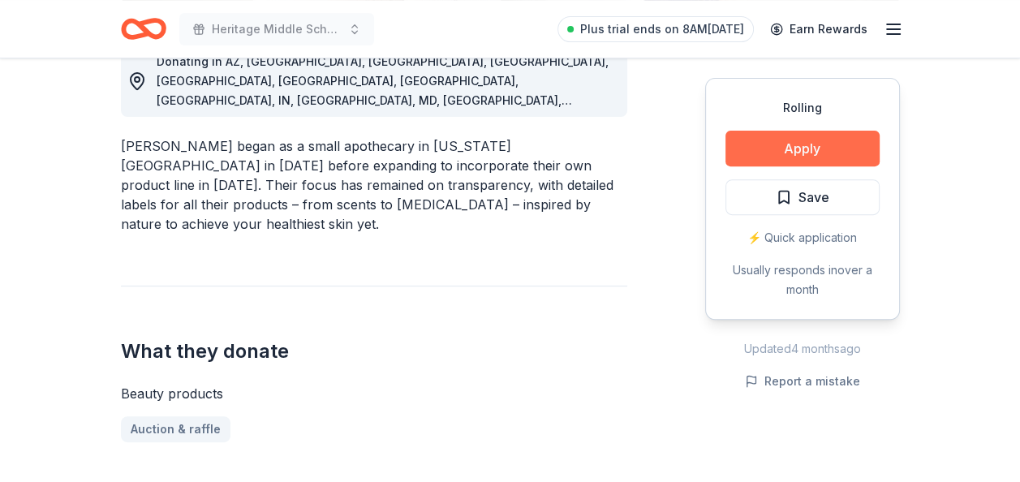
click at [767, 145] on button "Apply" at bounding box center [802, 149] width 154 height 36
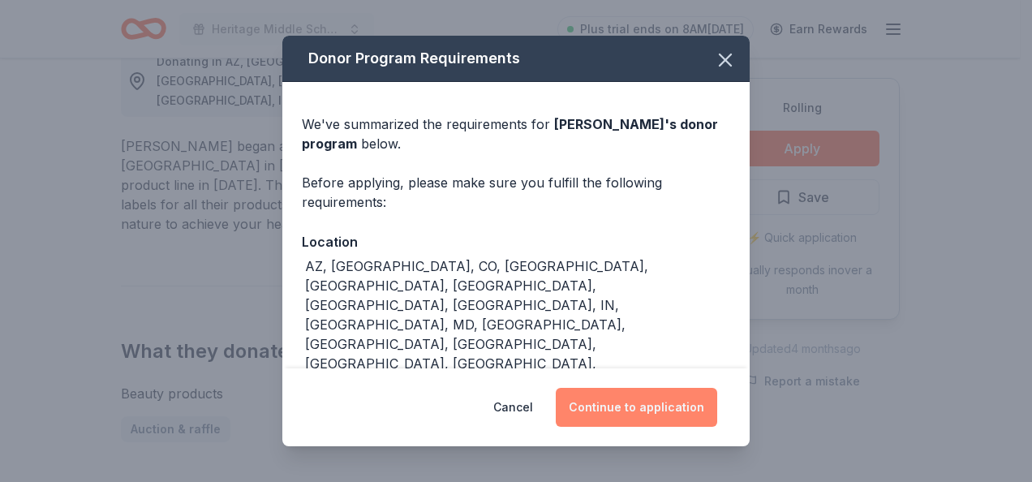
click at [640, 405] on button "Continue to application" at bounding box center [636, 407] width 161 height 39
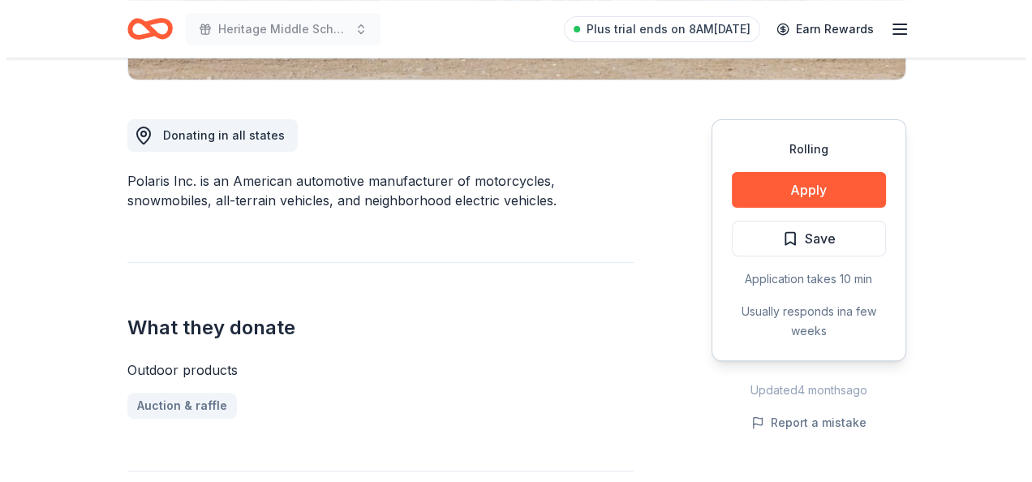
scroll to position [487, 0]
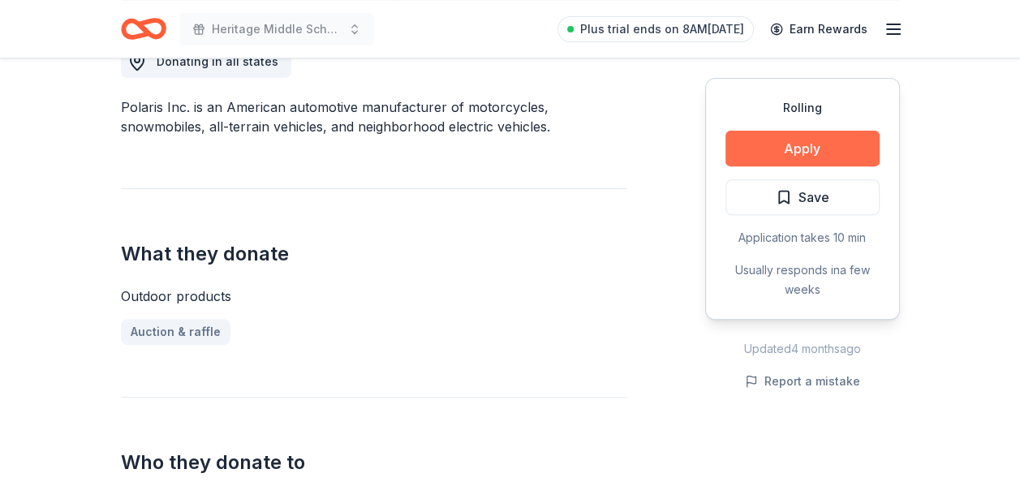
click at [806, 156] on button "Apply" at bounding box center [802, 149] width 154 height 36
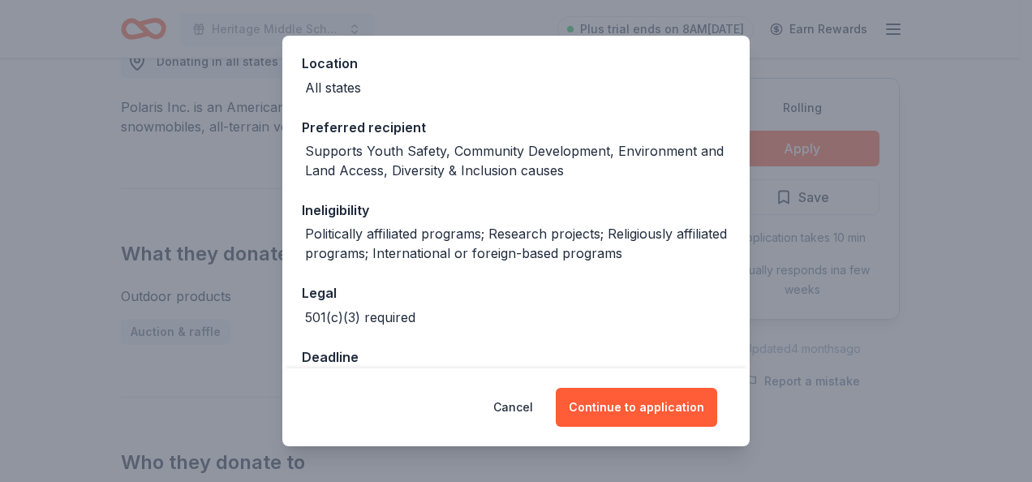
scroll to position [60, 0]
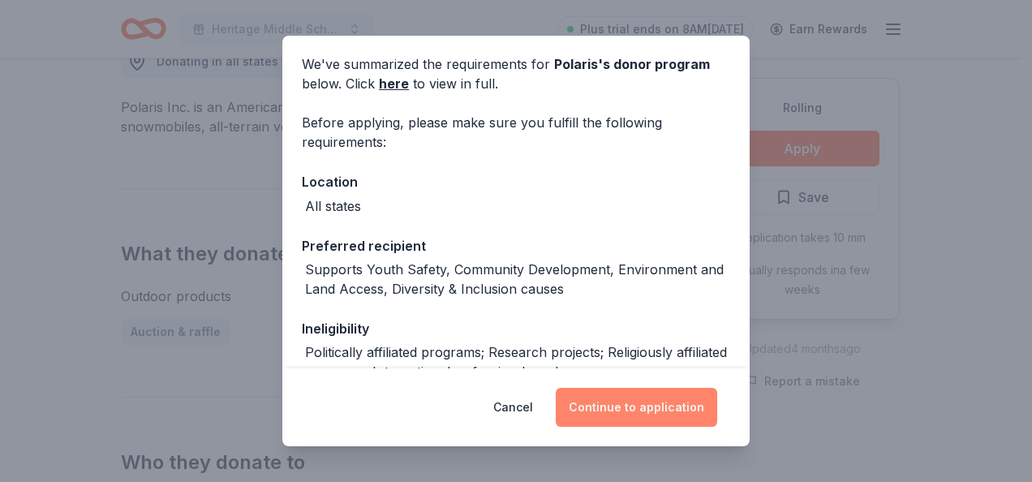
click at [640, 408] on button "Continue to application" at bounding box center [636, 407] width 161 height 39
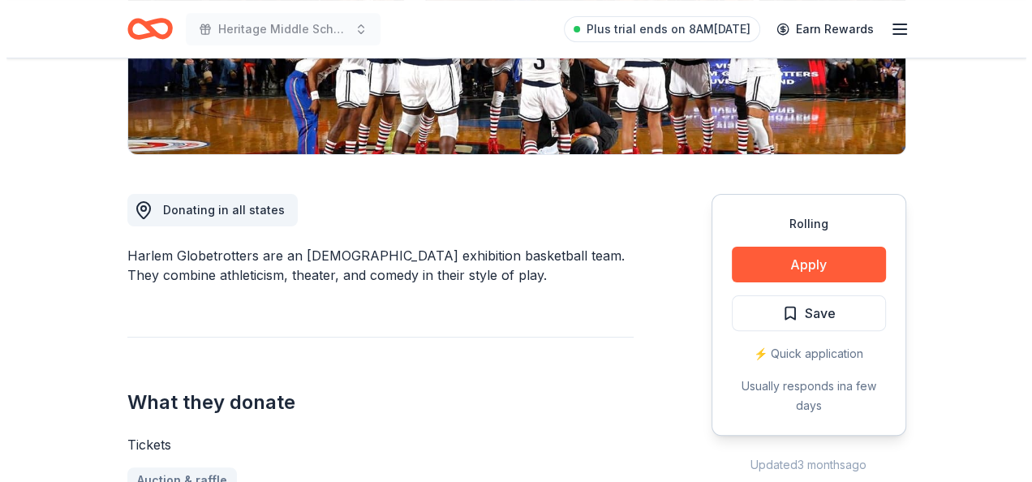
scroll to position [487, 0]
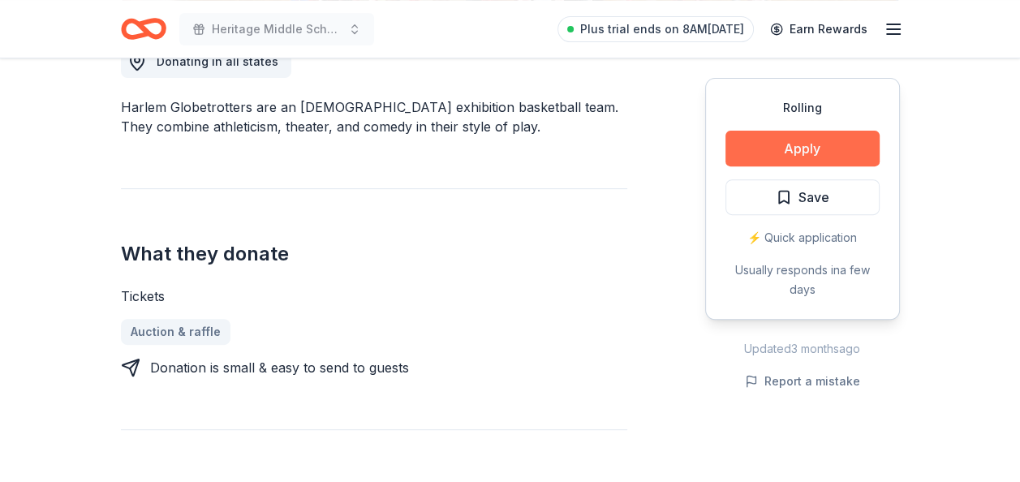
click at [779, 143] on button "Apply" at bounding box center [802, 149] width 154 height 36
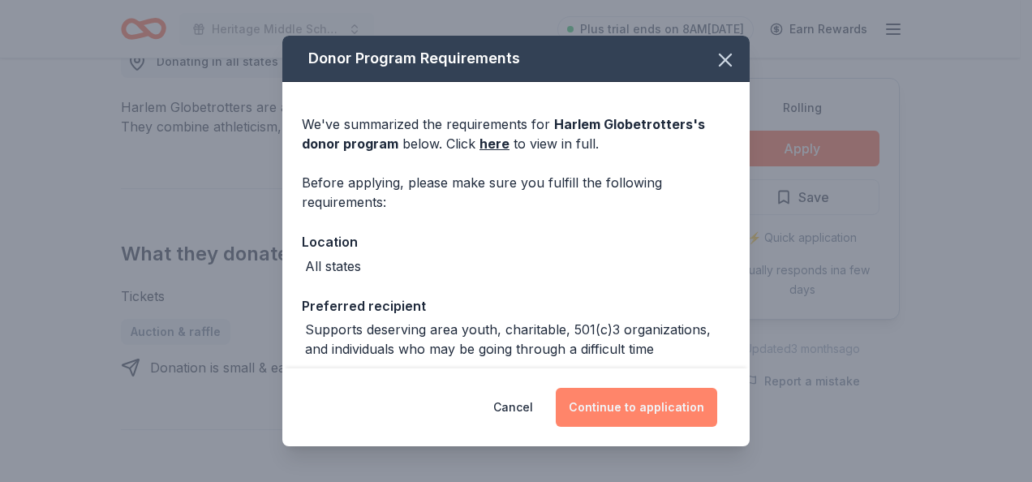
click at [582, 420] on button "Continue to application" at bounding box center [636, 407] width 161 height 39
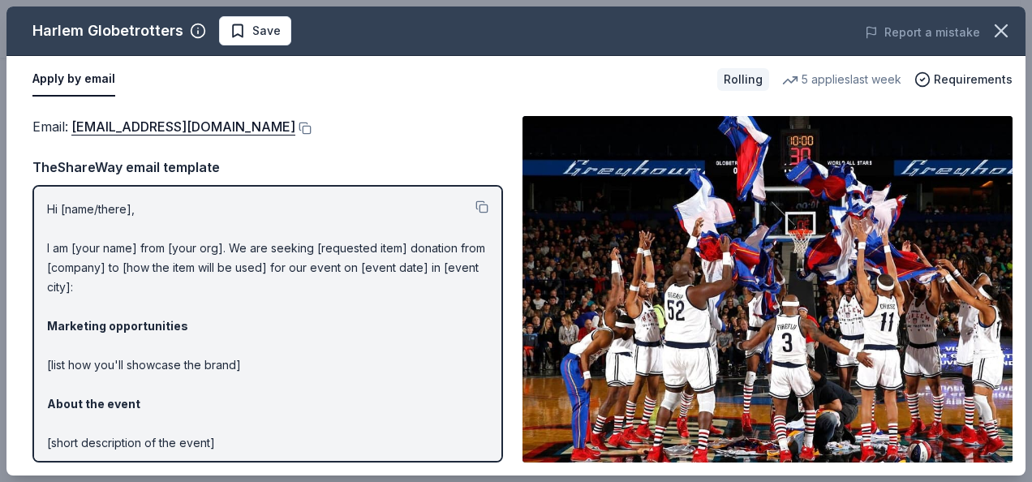
click at [277, 121] on div "Email : info@harlemglobetrotters.com" at bounding box center [267, 126] width 470 height 21
click at [277, 122] on div "Email : info@harlemglobetrotters.com" at bounding box center [267, 126] width 470 height 21
click at [295, 128] on button at bounding box center [303, 128] width 16 height 13
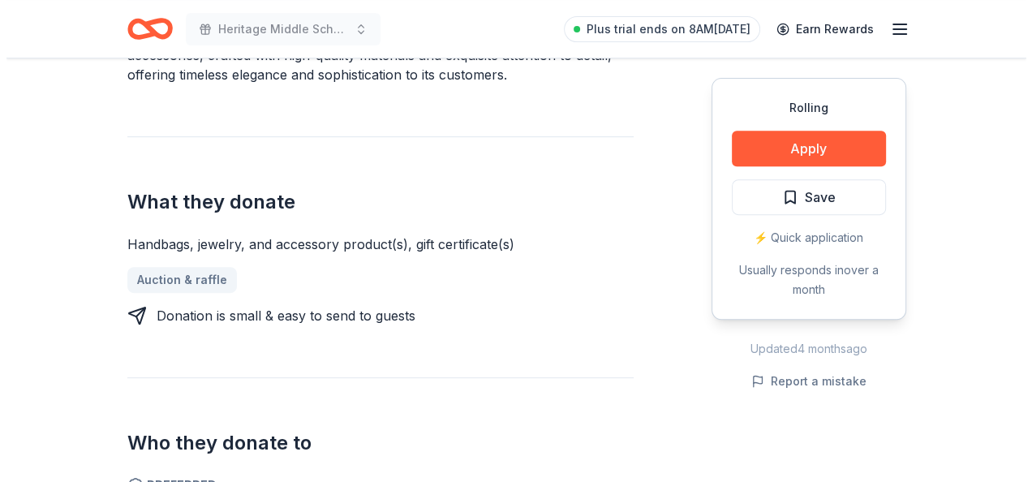
scroll to position [568, 0]
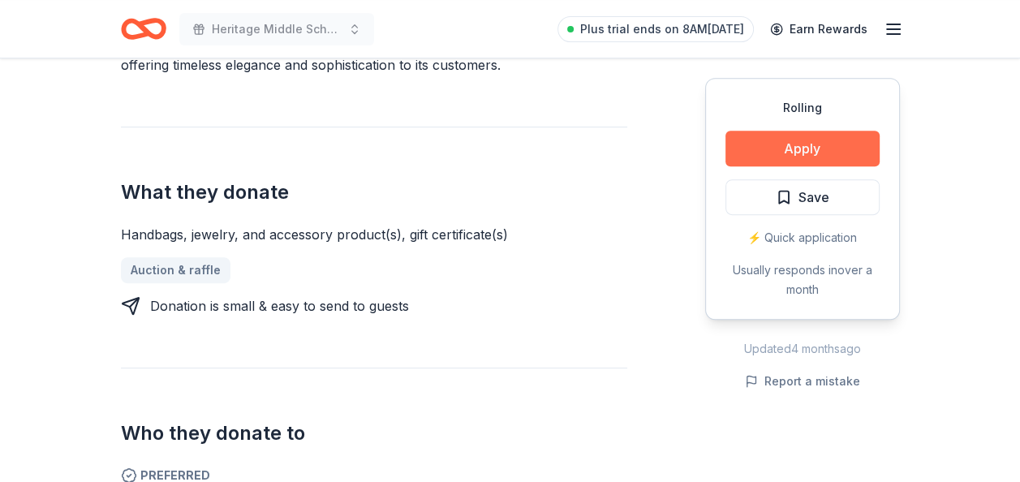
click at [810, 137] on button "Apply" at bounding box center [802, 149] width 154 height 36
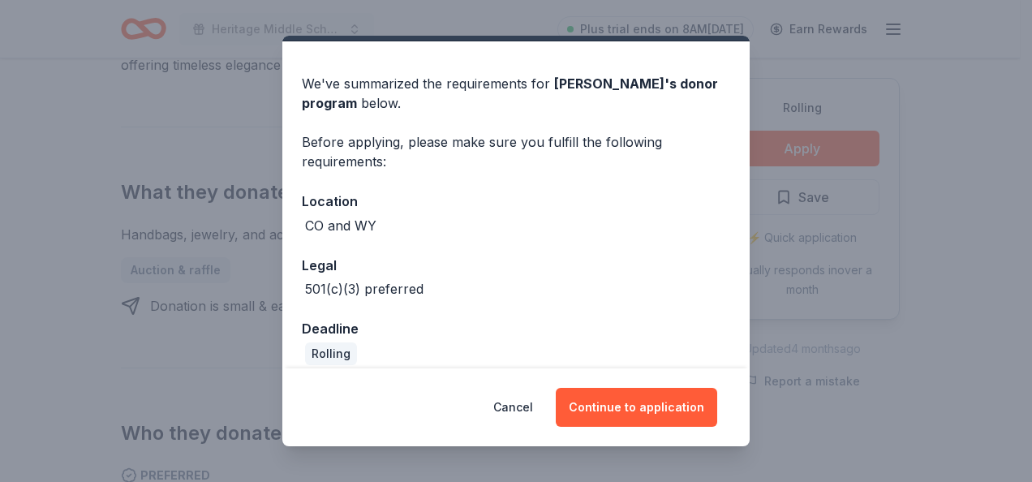
scroll to position [57, 0]
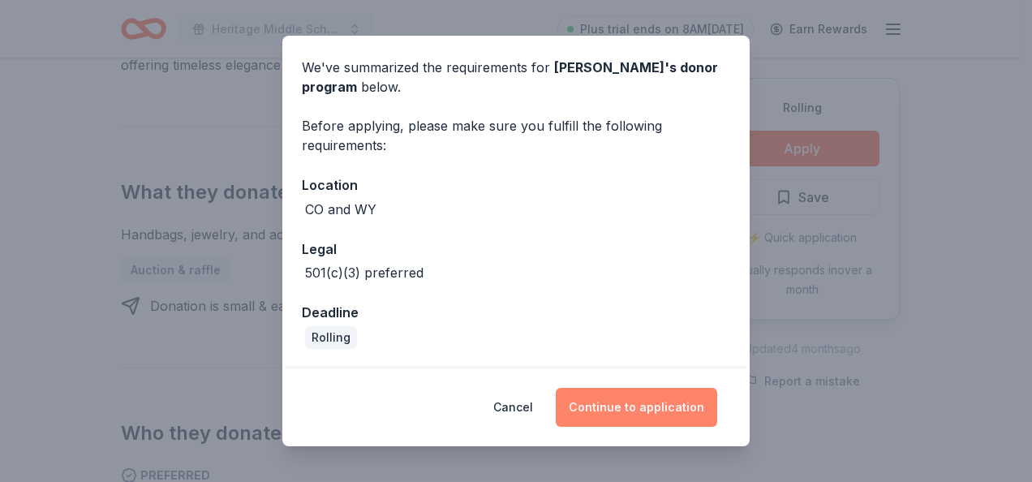
click at [629, 408] on button "Continue to application" at bounding box center [636, 407] width 161 height 39
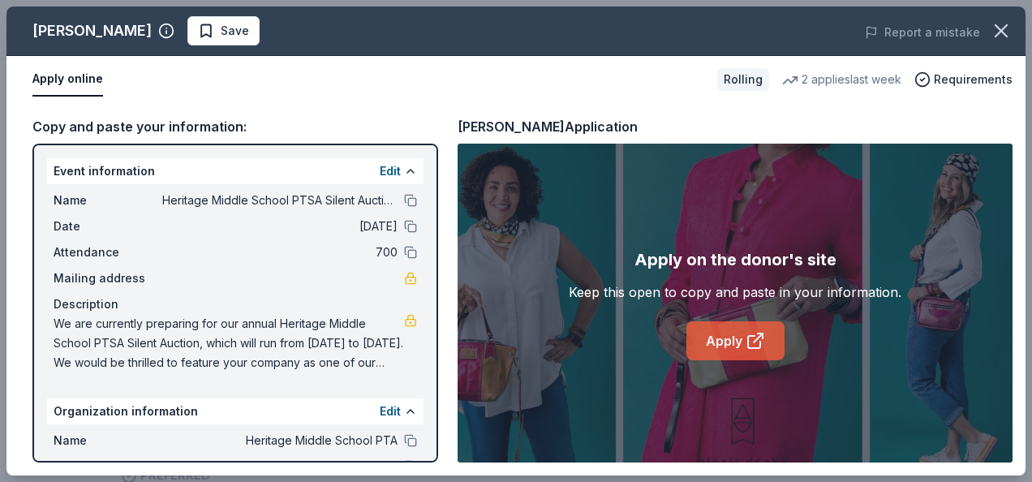
click at [707, 323] on link "Apply" at bounding box center [735, 340] width 98 height 39
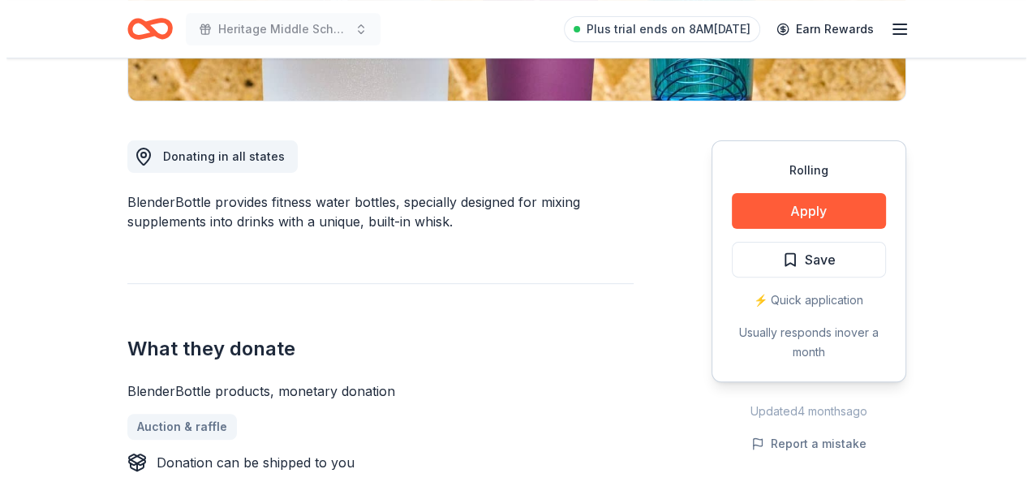
scroll to position [406, 0]
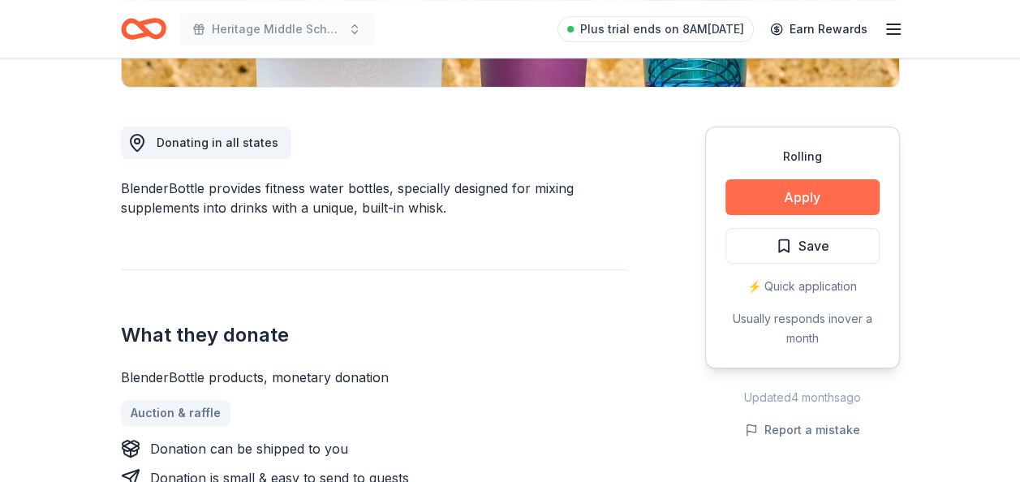
click at [792, 199] on button "Apply" at bounding box center [802, 197] width 154 height 36
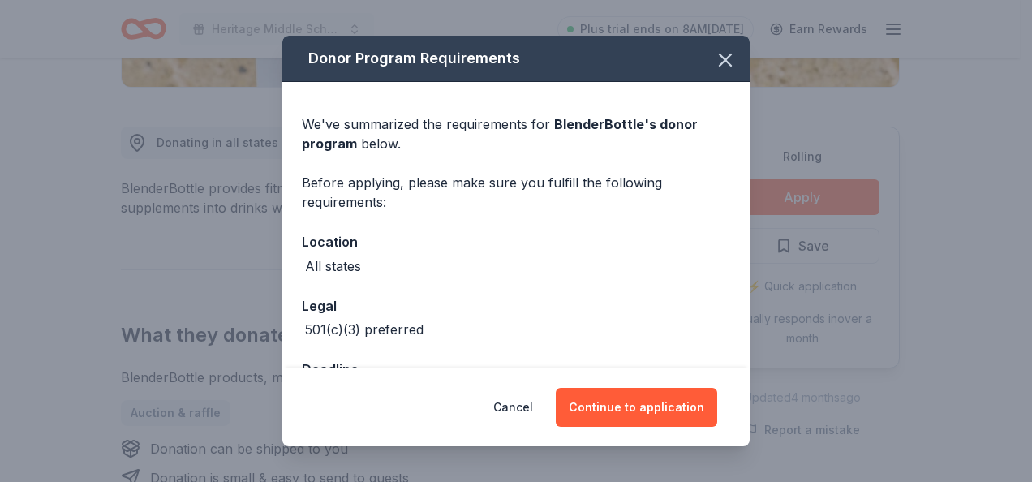
drag, startPoint x: 625, startPoint y: 401, endPoint x: 563, endPoint y: 355, distance: 76.6
click at [625, 400] on button "Continue to application" at bounding box center [636, 407] width 161 height 39
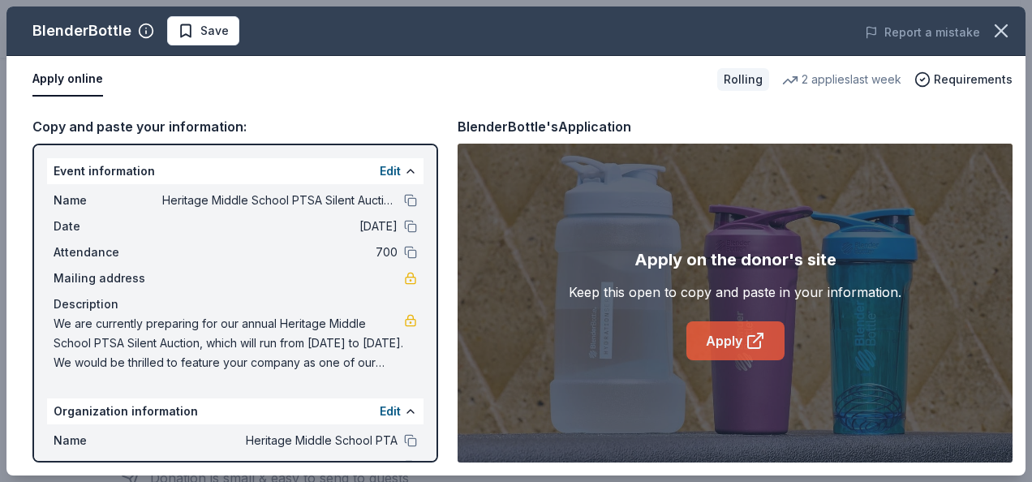
click at [753, 333] on icon at bounding box center [754, 340] width 19 height 19
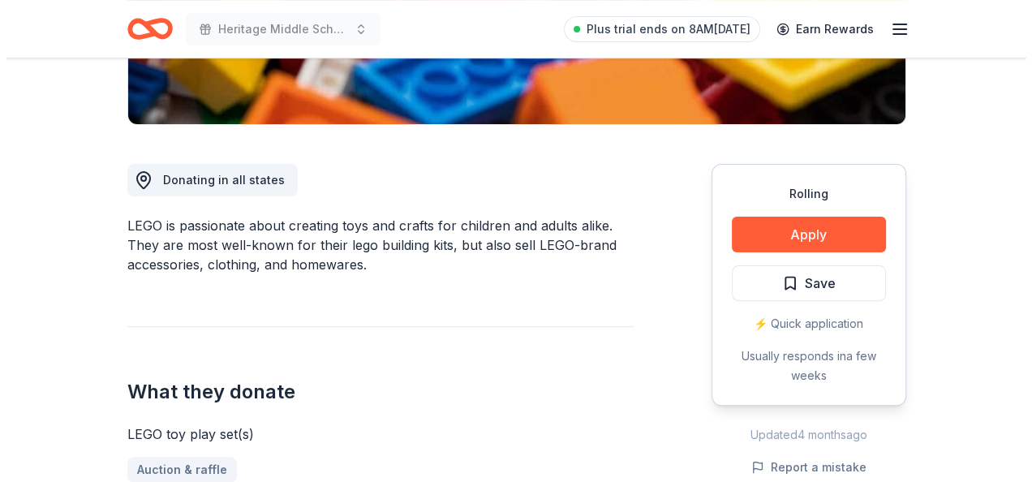
scroll to position [406, 0]
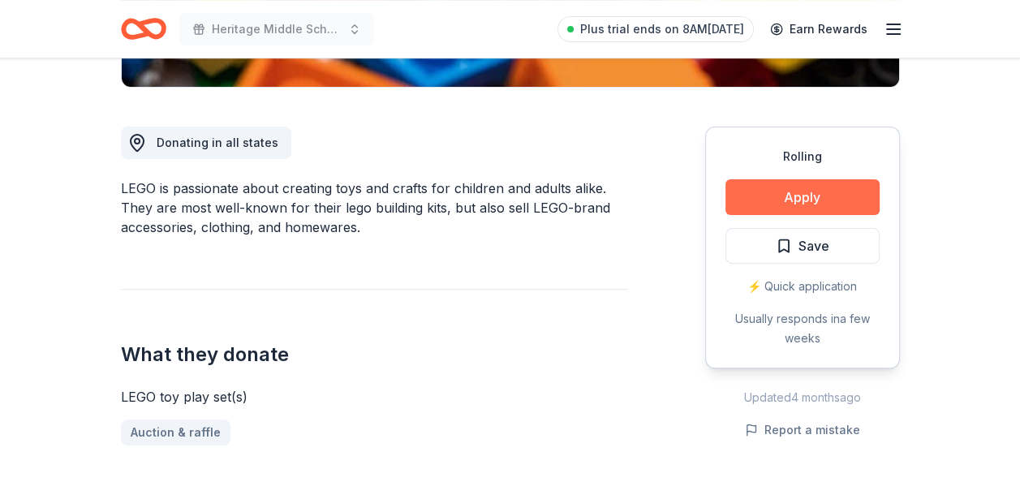
click at [792, 187] on button "Apply" at bounding box center [802, 197] width 154 height 36
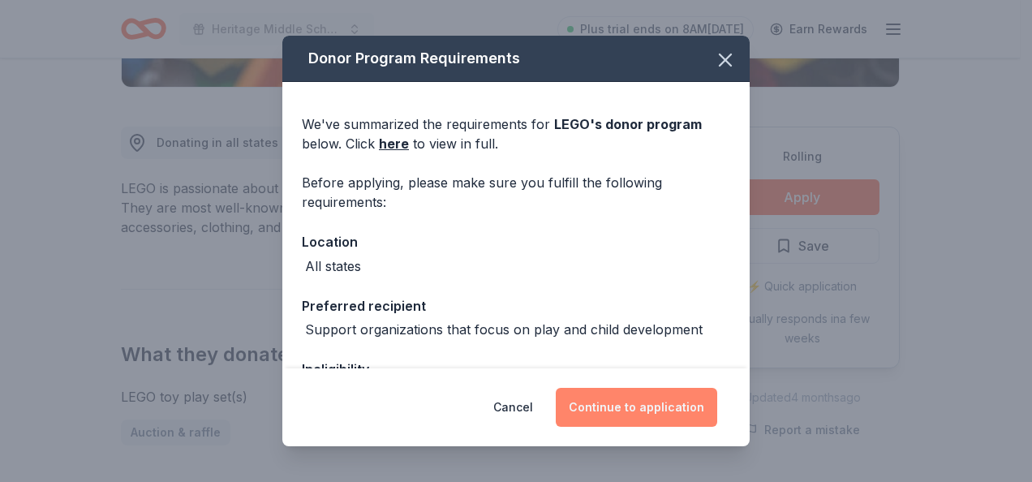
click at [656, 409] on button "Continue to application" at bounding box center [636, 407] width 161 height 39
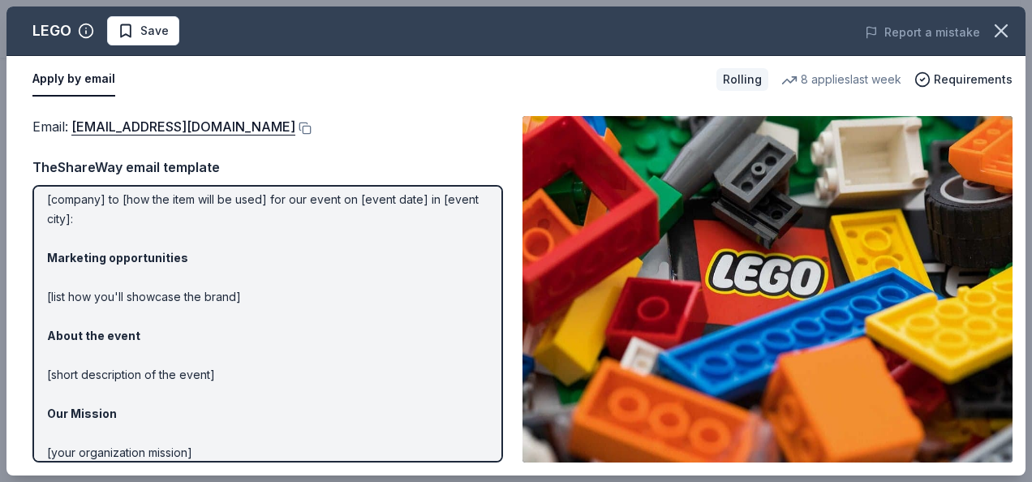
scroll to position [81, 0]
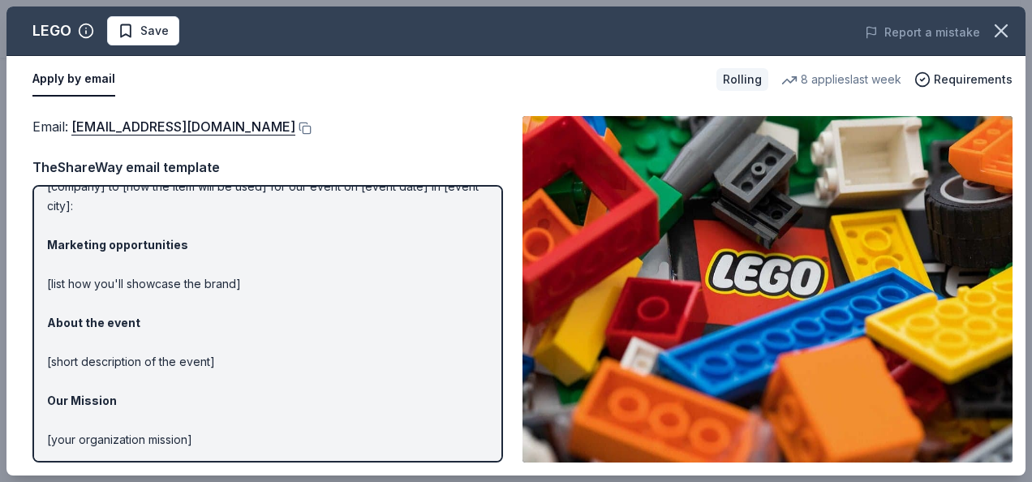
click at [61, 88] on button "Apply by email" at bounding box center [73, 79] width 83 height 34
click at [295, 127] on button at bounding box center [303, 128] width 16 height 13
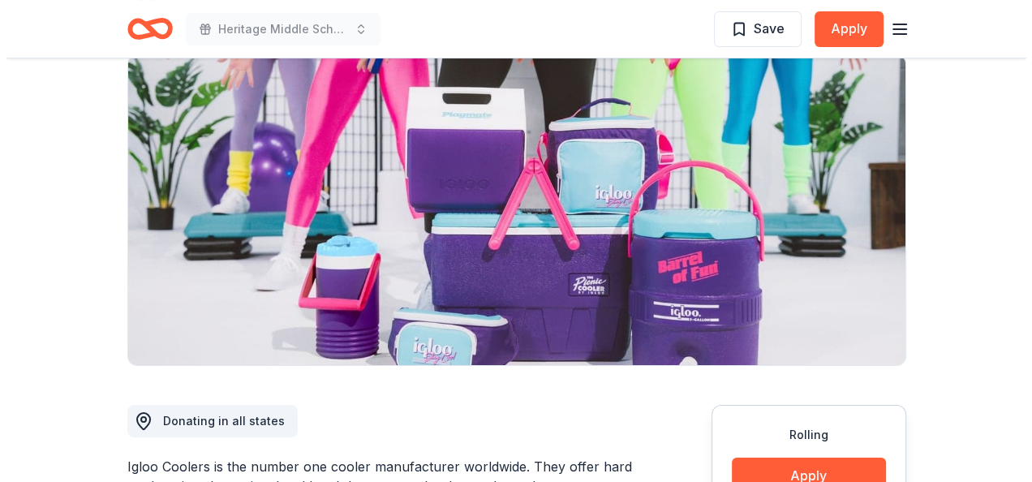
scroll to position [162, 0]
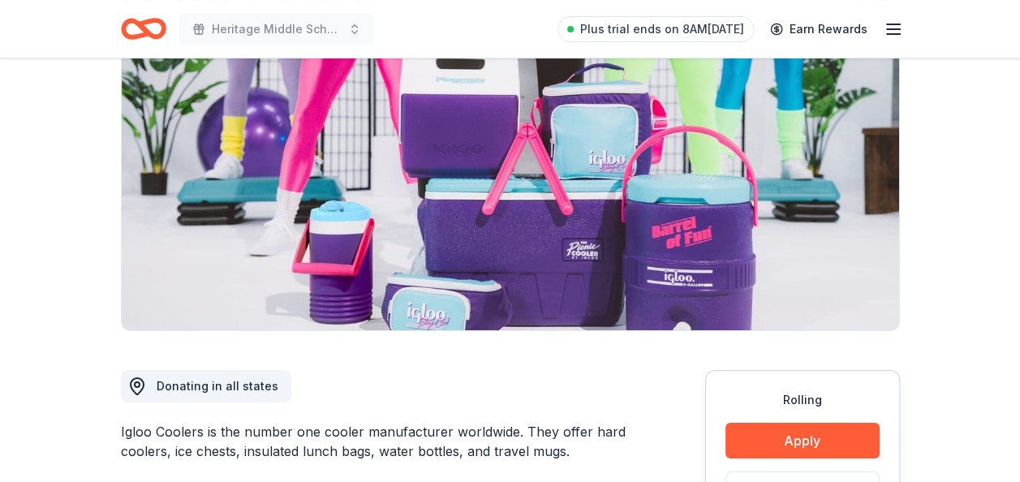
click at [803, 464] on div "Rolling Apply Save ⚡️ Quick application Usually responds in around a week" at bounding box center [802, 491] width 195 height 242
click at [814, 449] on button "Apply" at bounding box center [802, 441] width 154 height 36
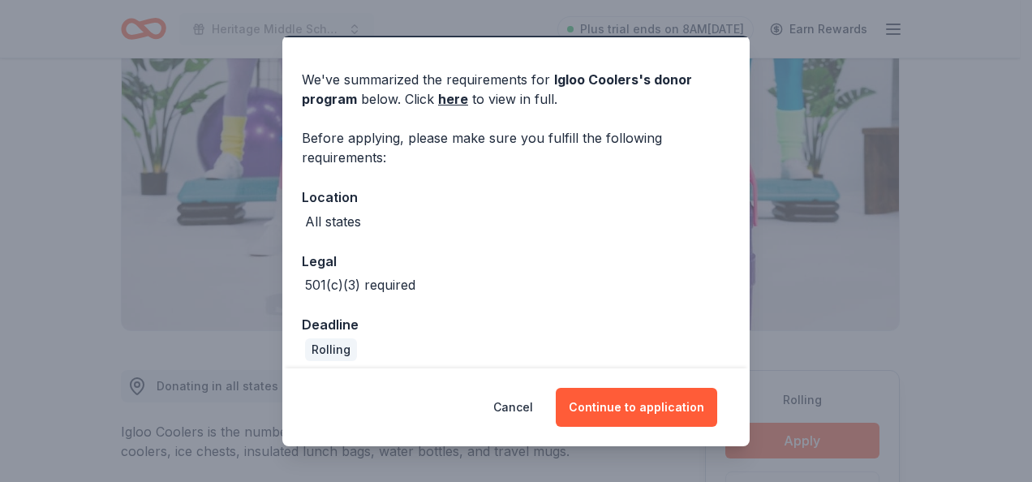
scroll to position [57, 0]
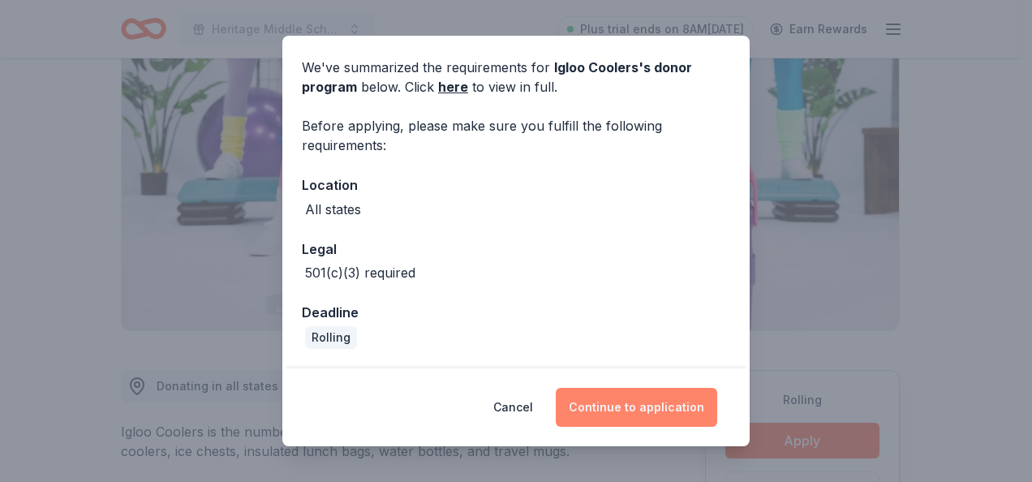
click at [633, 403] on button "Continue to application" at bounding box center [636, 407] width 161 height 39
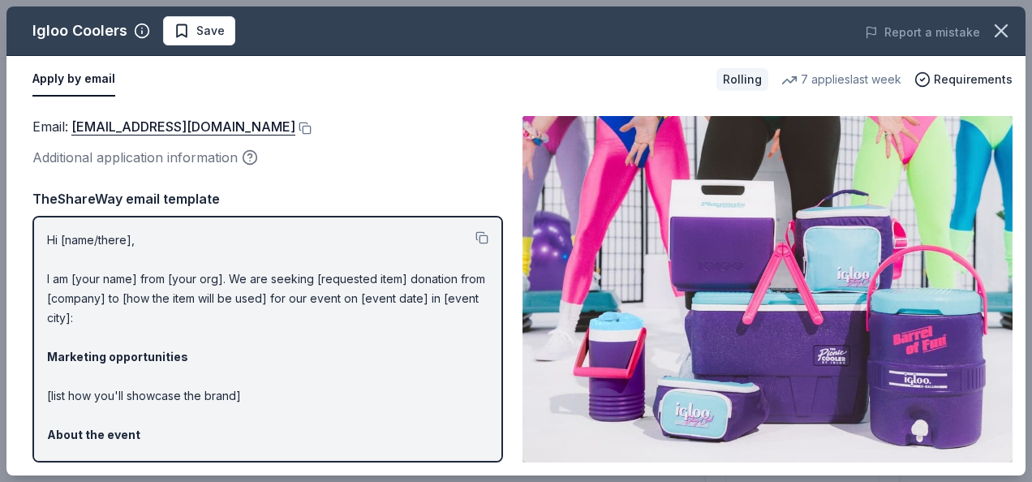
drag, startPoint x: 249, startPoint y: 127, endPoint x: 323, endPoint y: 174, distance: 88.0
click at [295, 127] on button at bounding box center [303, 128] width 16 height 13
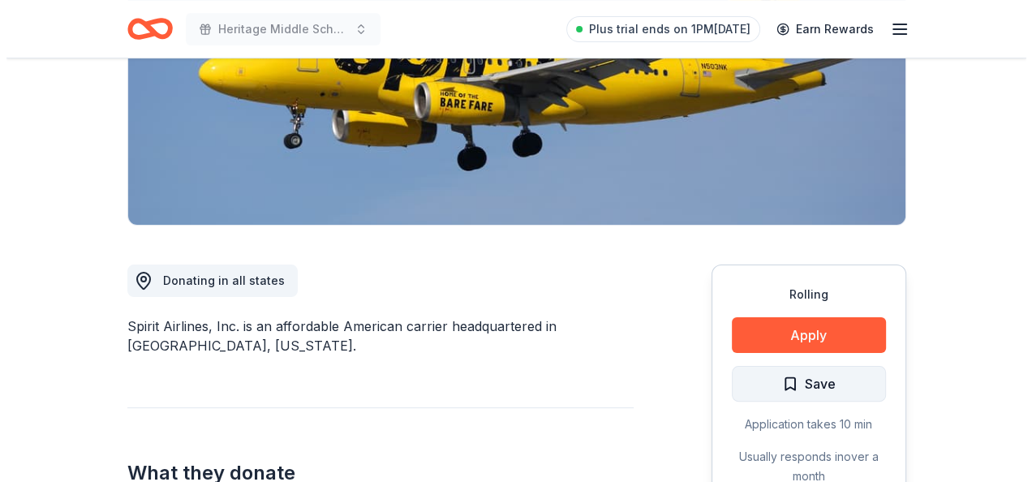
scroll to position [406, 0]
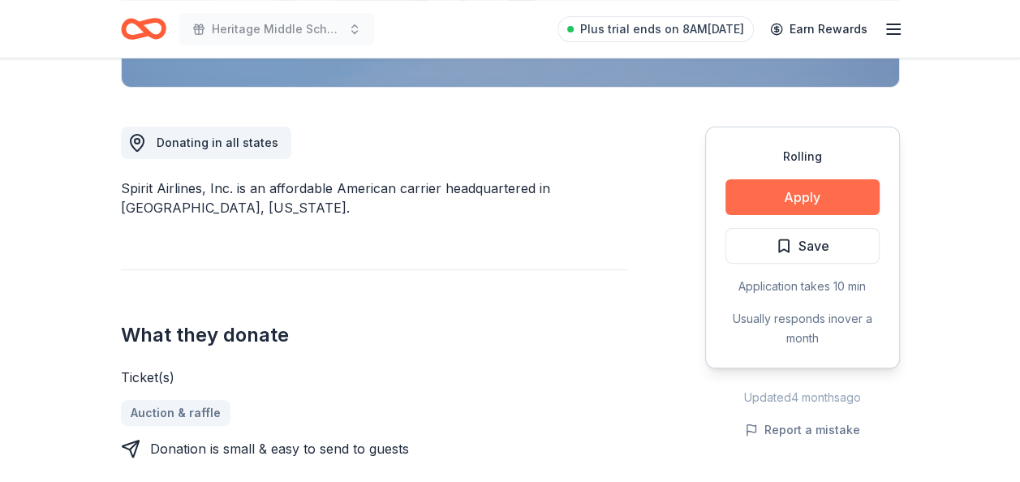
click at [775, 192] on button "Apply" at bounding box center [802, 197] width 154 height 36
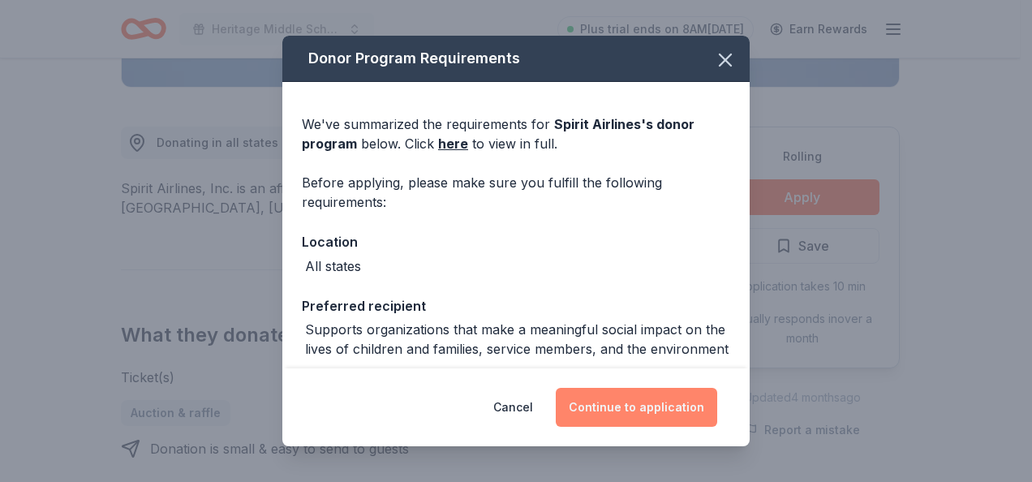
click at [579, 394] on button "Continue to application" at bounding box center [636, 407] width 161 height 39
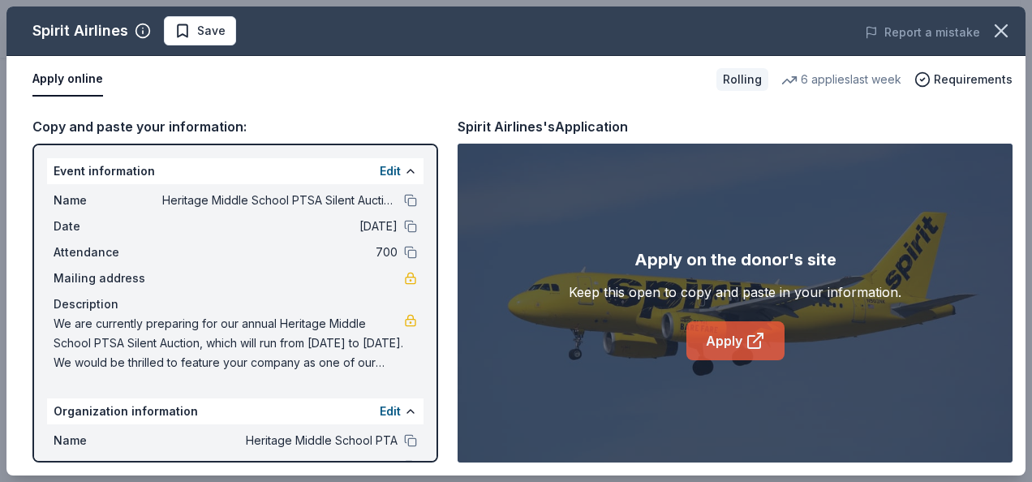
click at [742, 326] on link "Apply" at bounding box center [735, 340] width 98 height 39
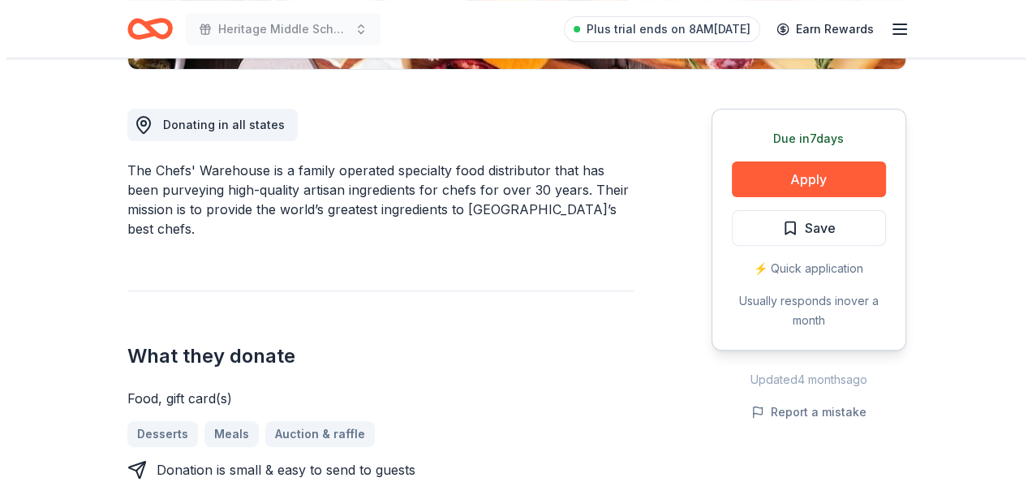
scroll to position [487, 0]
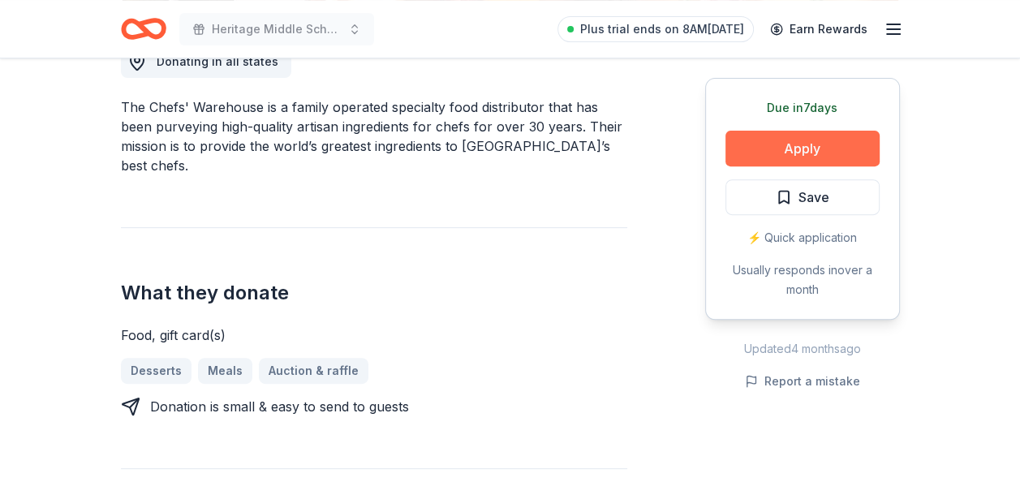
click at [766, 149] on button "Apply" at bounding box center [802, 149] width 154 height 36
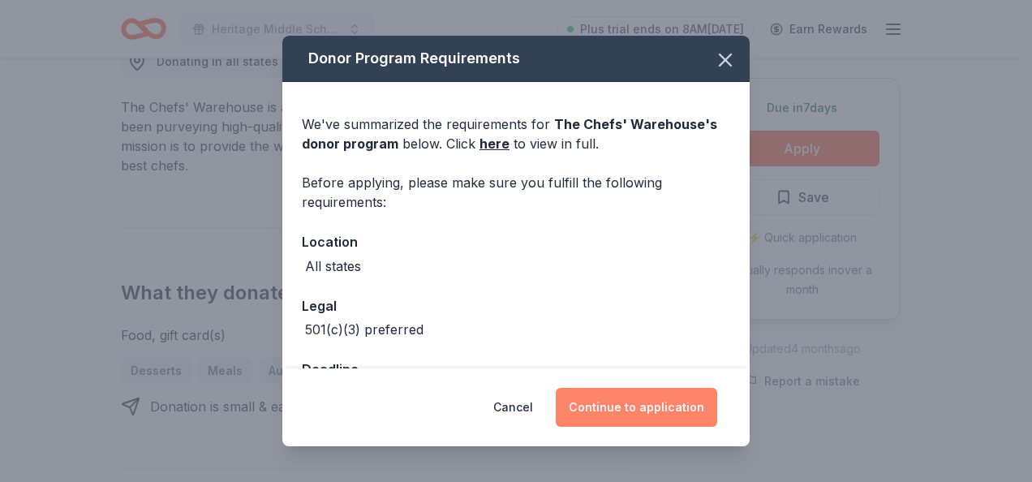
click at [604, 401] on button "Continue to application" at bounding box center [636, 407] width 161 height 39
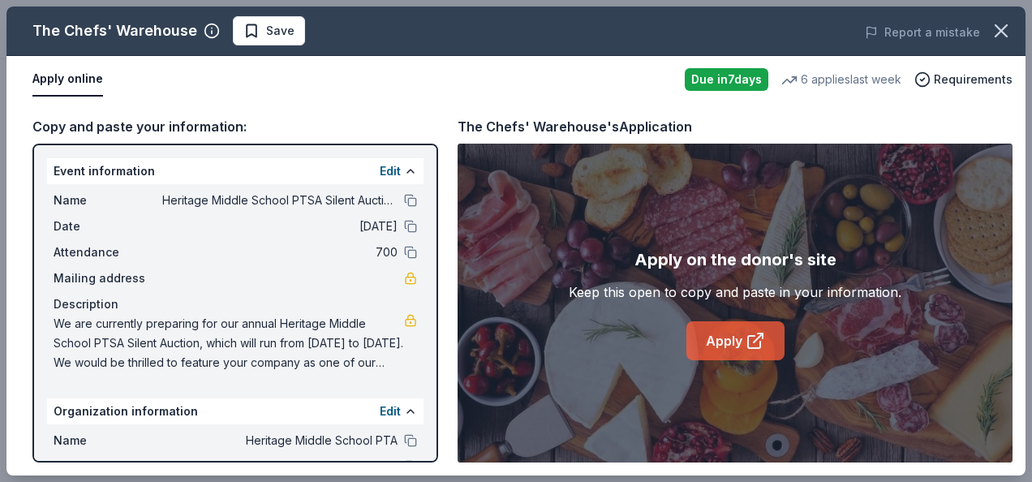
click at [716, 333] on link "Apply" at bounding box center [735, 340] width 98 height 39
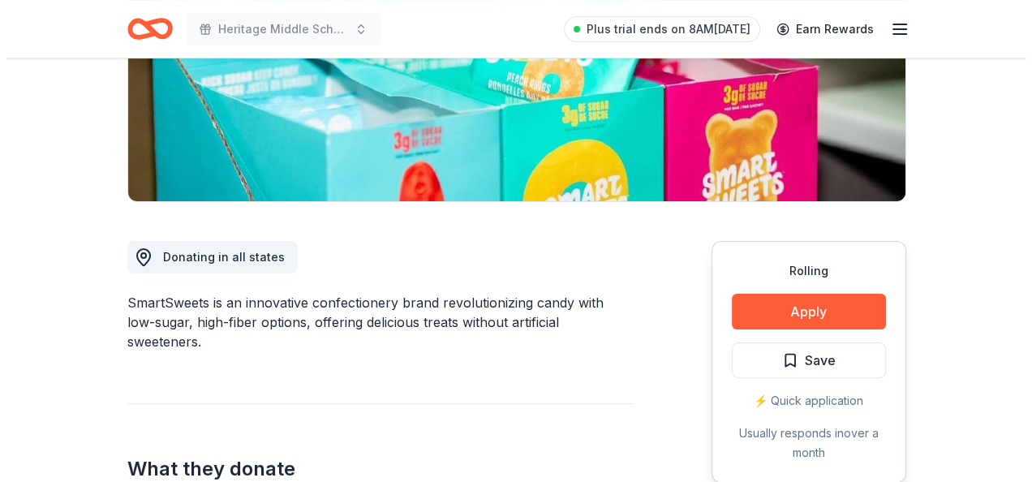
scroll to position [487, 0]
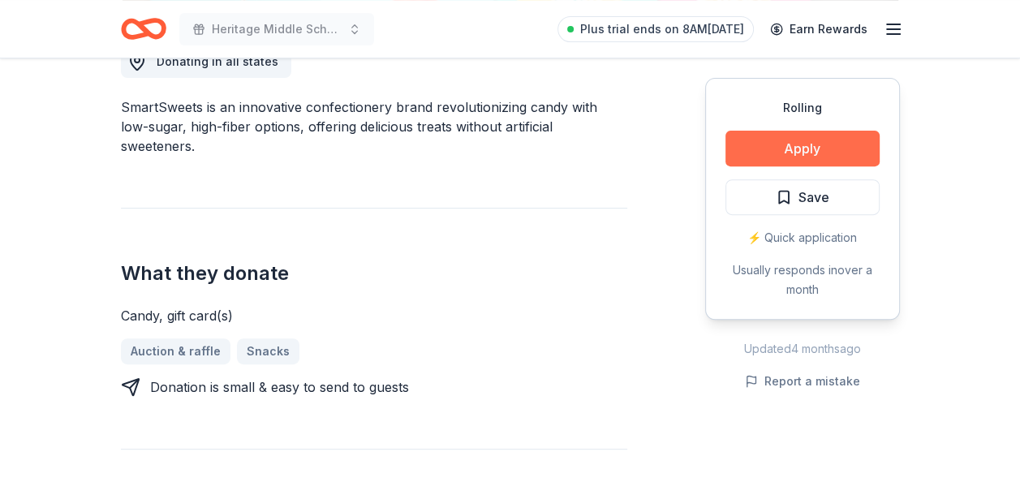
click at [736, 152] on button "Apply" at bounding box center [802, 149] width 154 height 36
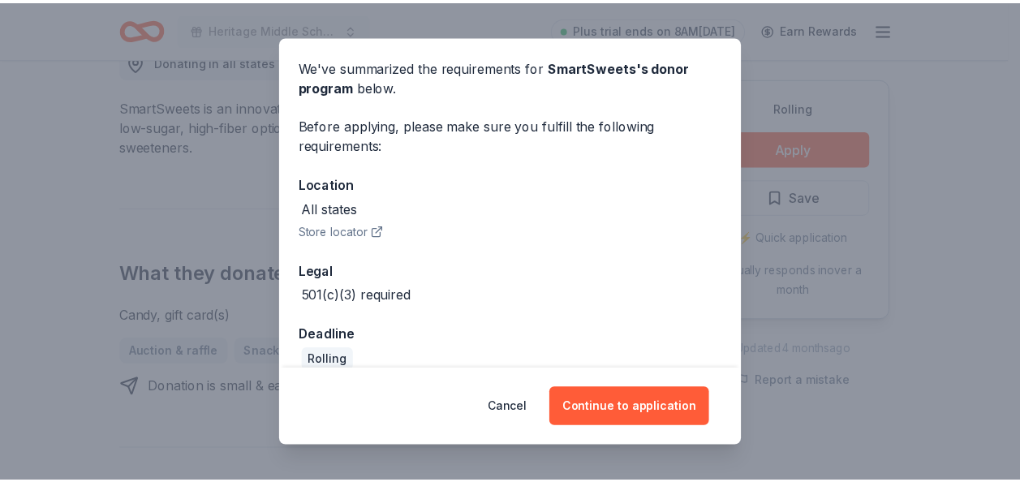
scroll to position [79, 0]
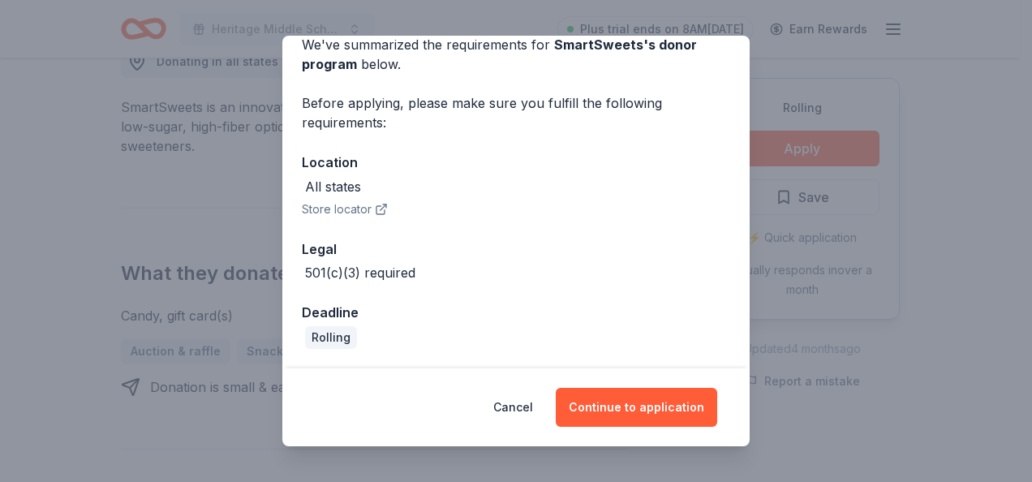
click at [158, 144] on div "Donor Program Requirements We've summarized the requirements for SmartSweets 's…" at bounding box center [516, 241] width 1032 height 482
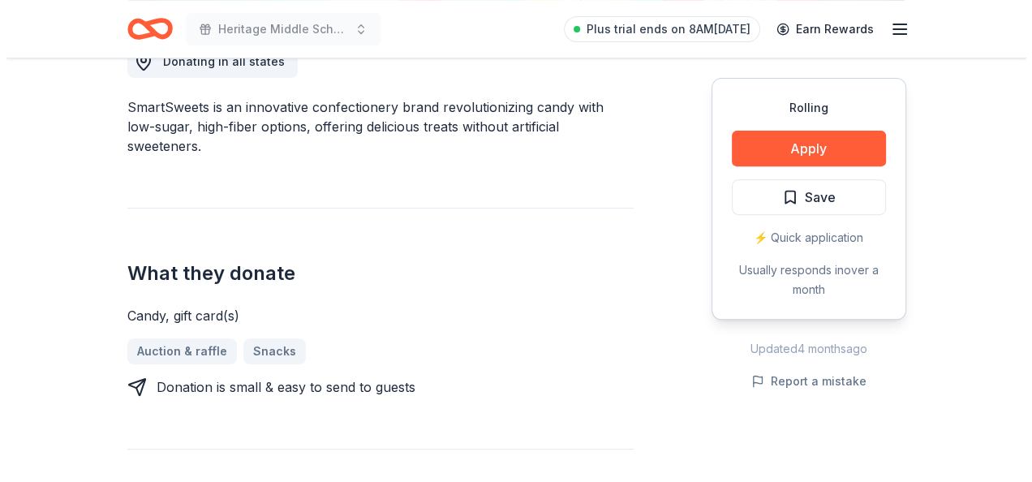
scroll to position [568, 0]
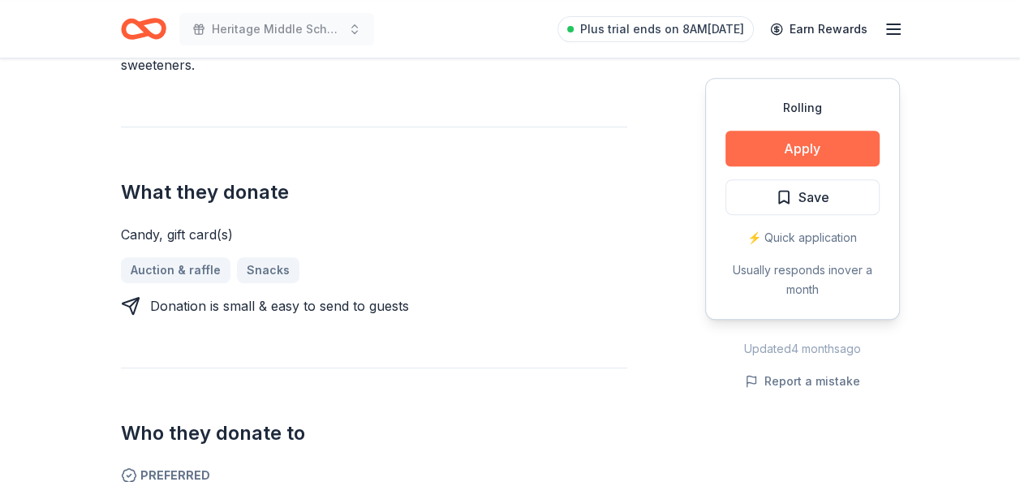
click at [746, 152] on button "Apply" at bounding box center [802, 149] width 154 height 36
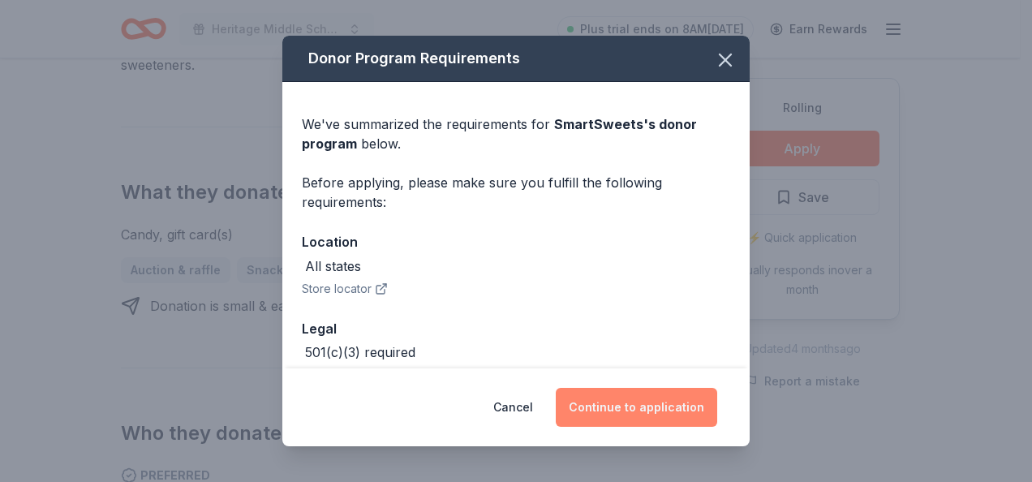
click at [612, 409] on button "Continue to application" at bounding box center [636, 407] width 161 height 39
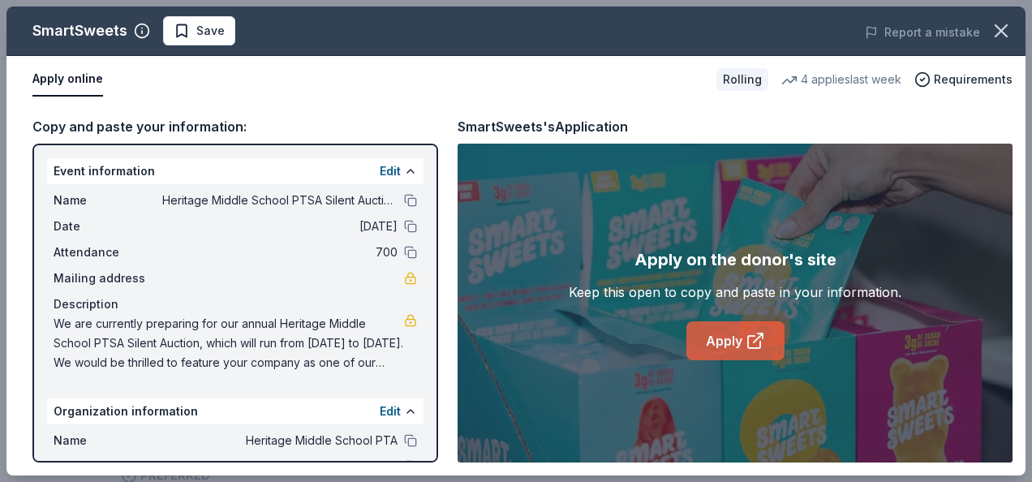
click at [714, 341] on link "Apply" at bounding box center [735, 340] width 98 height 39
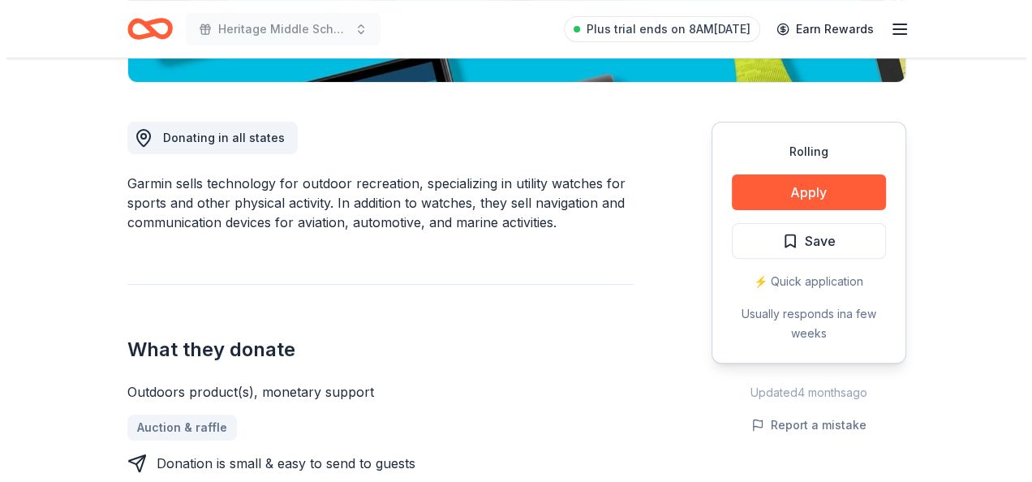
scroll to position [487, 0]
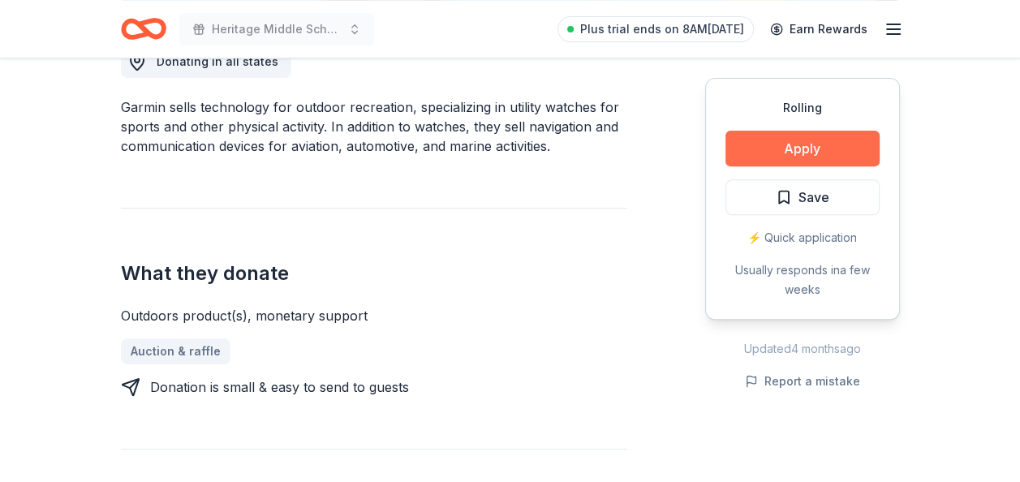
click at [771, 144] on button "Apply" at bounding box center [802, 149] width 154 height 36
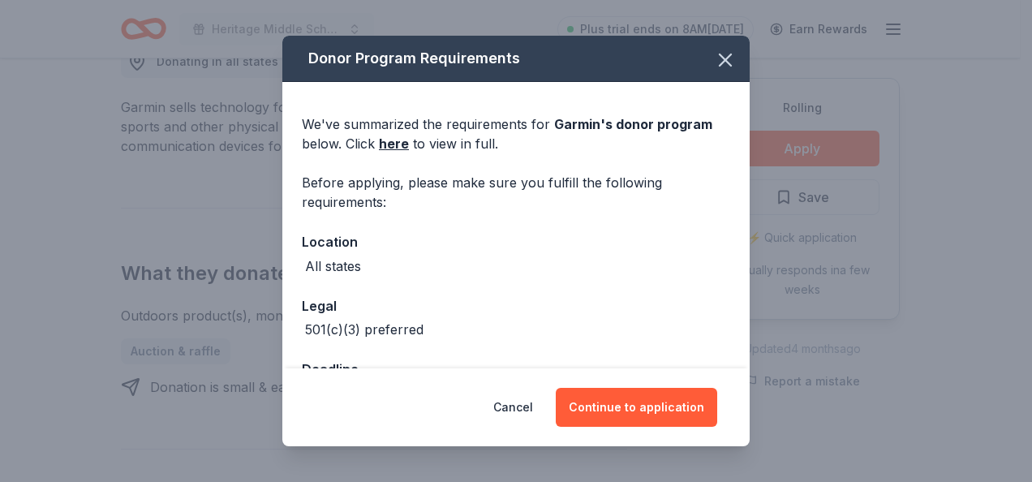
drag, startPoint x: 620, startPoint y: 400, endPoint x: 561, endPoint y: 374, distance: 64.6
click at [614, 397] on button "Continue to application" at bounding box center [636, 407] width 161 height 39
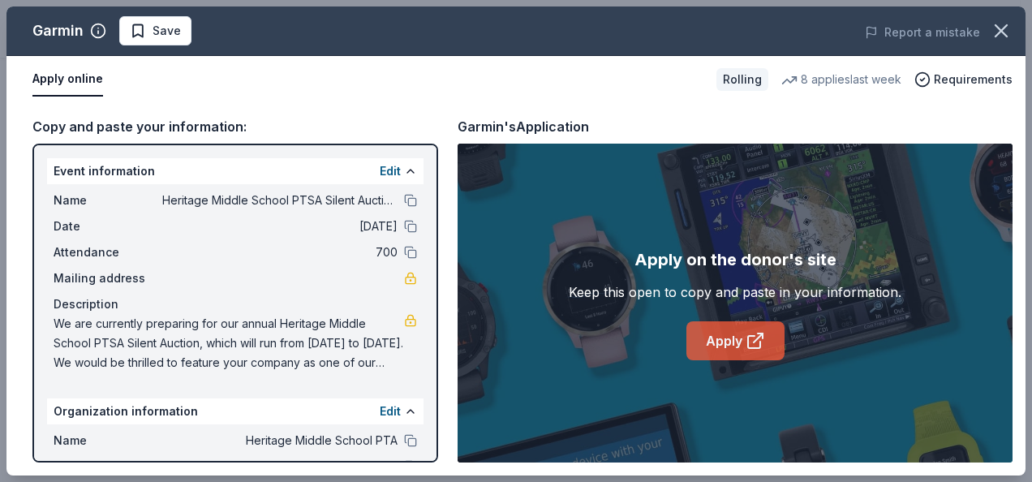
click at [729, 339] on link "Apply" at bounding box center [735, 340] width 98 height 39
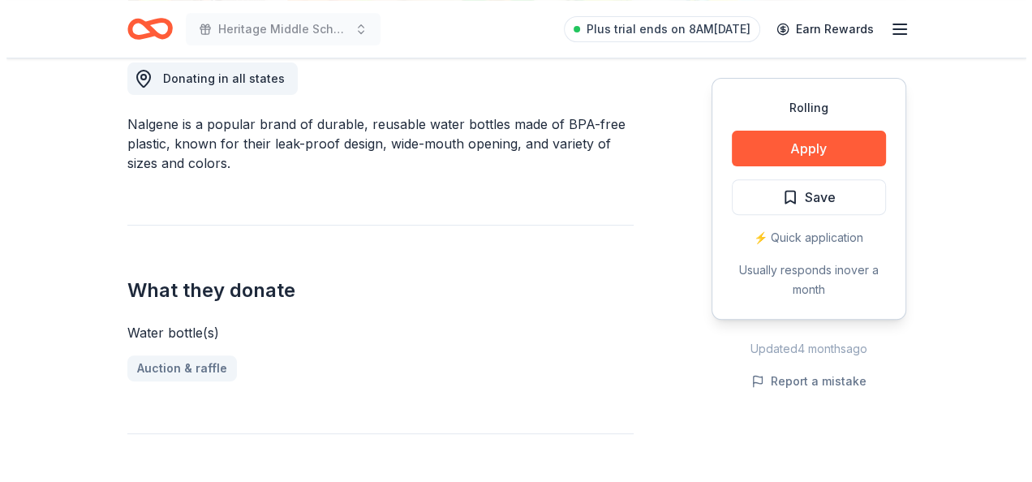
scroll to position [487, 0]
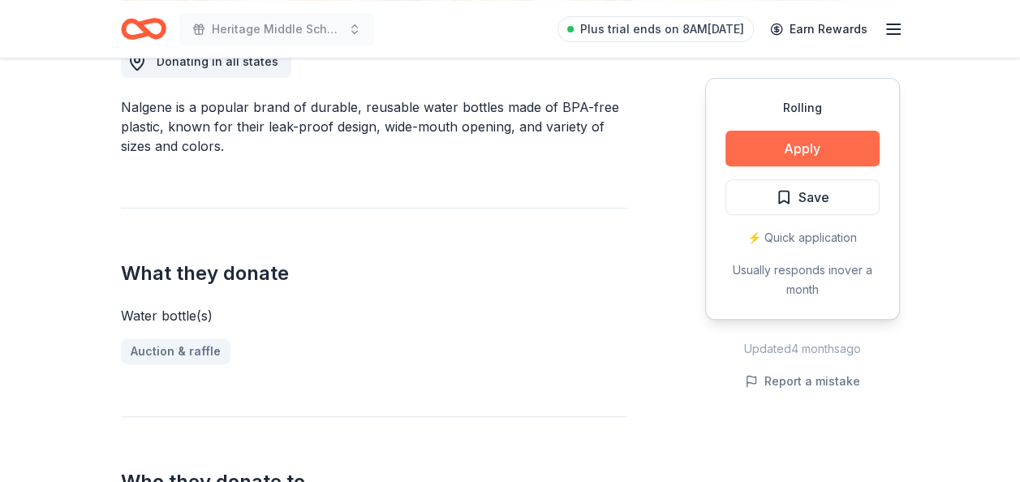
click at [776, 151] on button "Apply" at bounding box center [802, 149] width 154 height 36
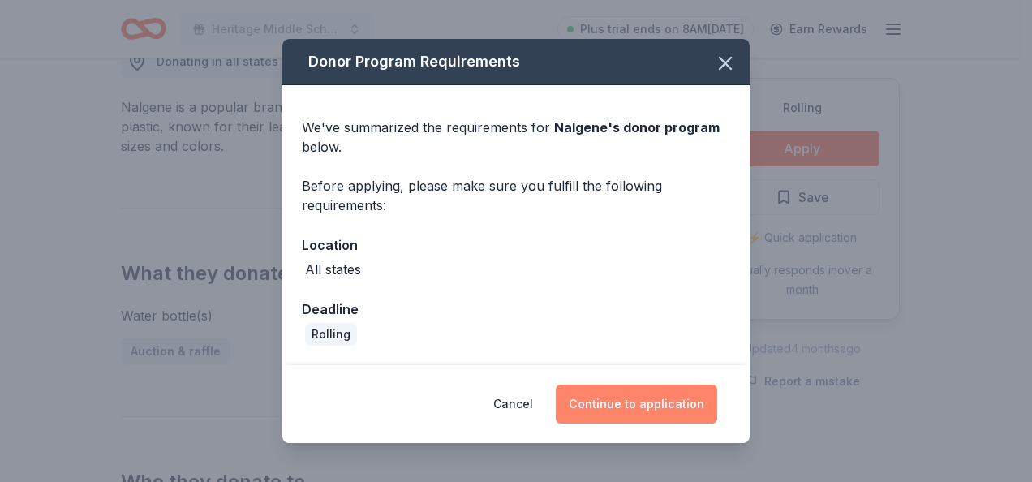
click at [668, 414] on button "Continue to application" at bounding box center [636, 403] width 161 height 39
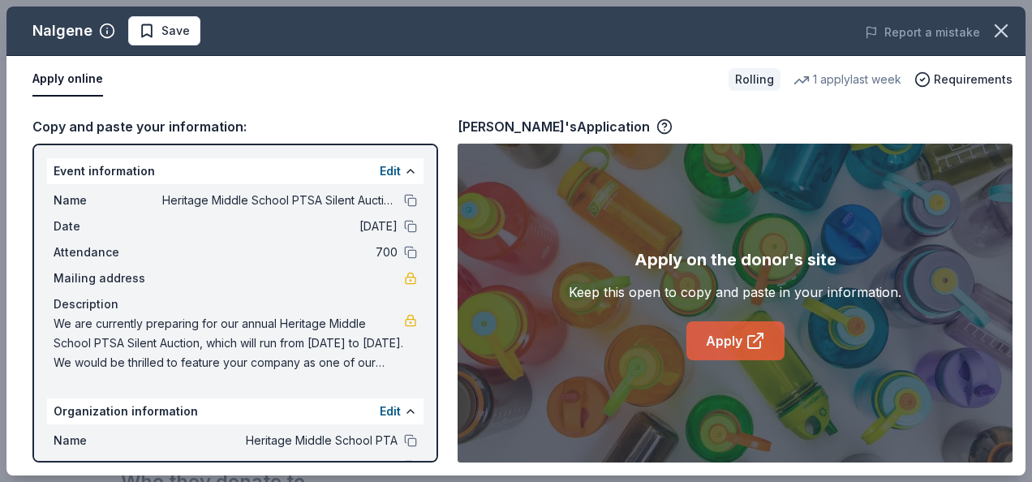
click at [743, 334] on link "Apply" at bounding box center [735, 340] width 98 height 39
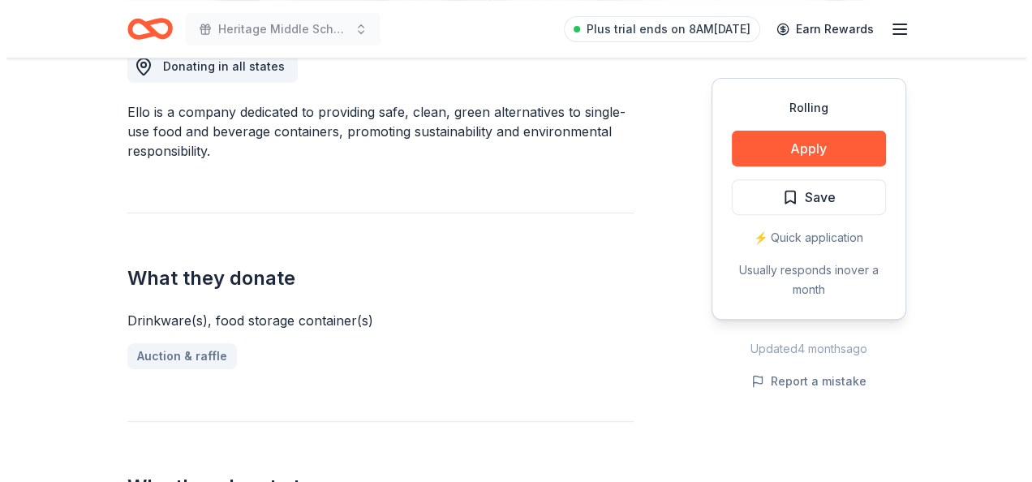
scroll to position [487, 0]
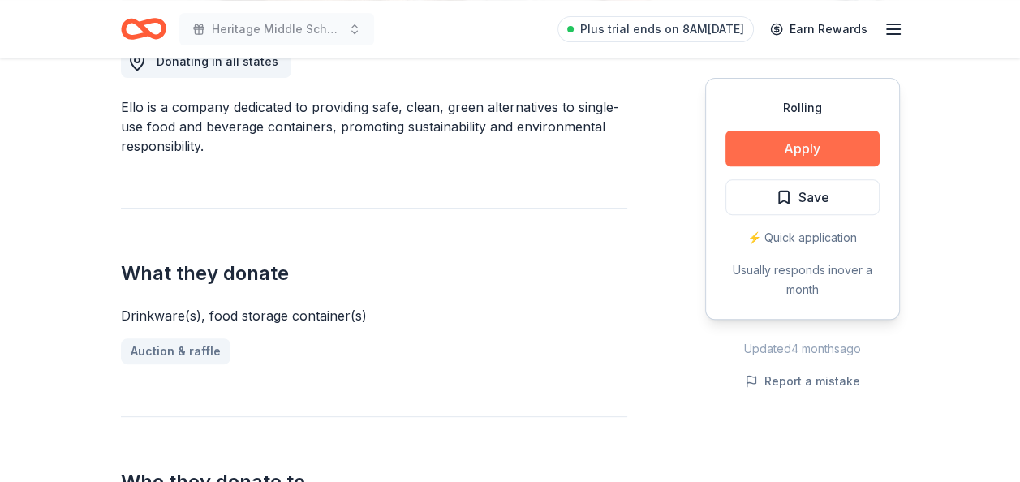
click at [780, 136] on button "Apply" at bounding box center [802, 149] width 154 height 36
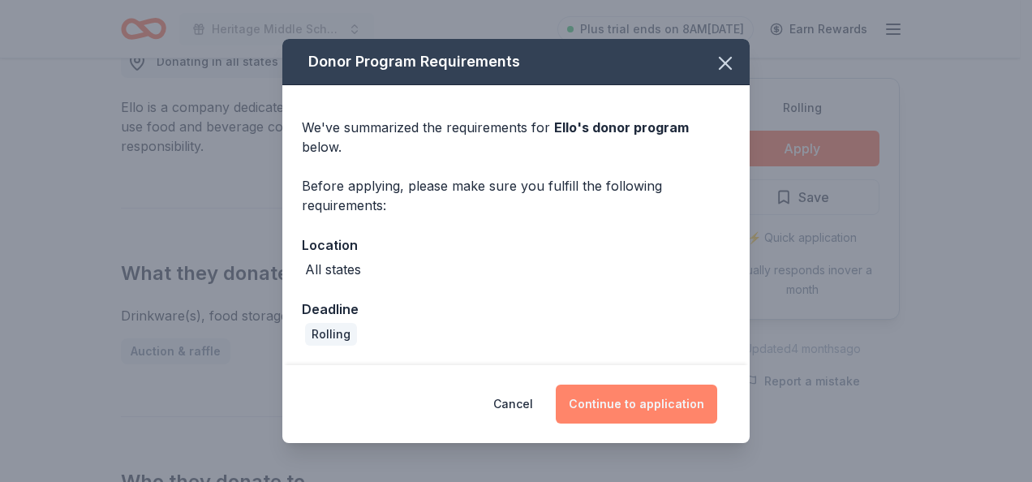
click at [639, 388] on button "Continue to application" at bounding box center [636, 403] width 161 height 39
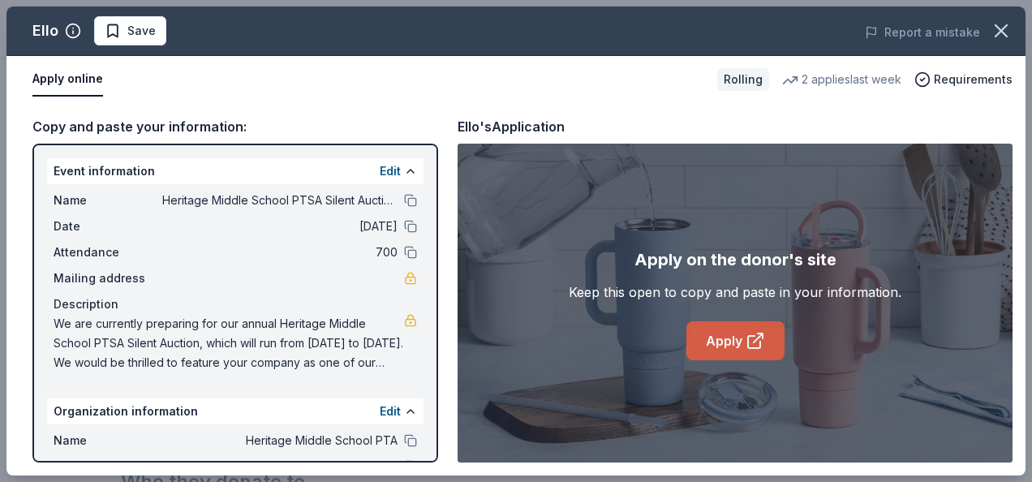
click at [744, 349] on link "Apply" at bounding box center [735, 340] width 98 height 39
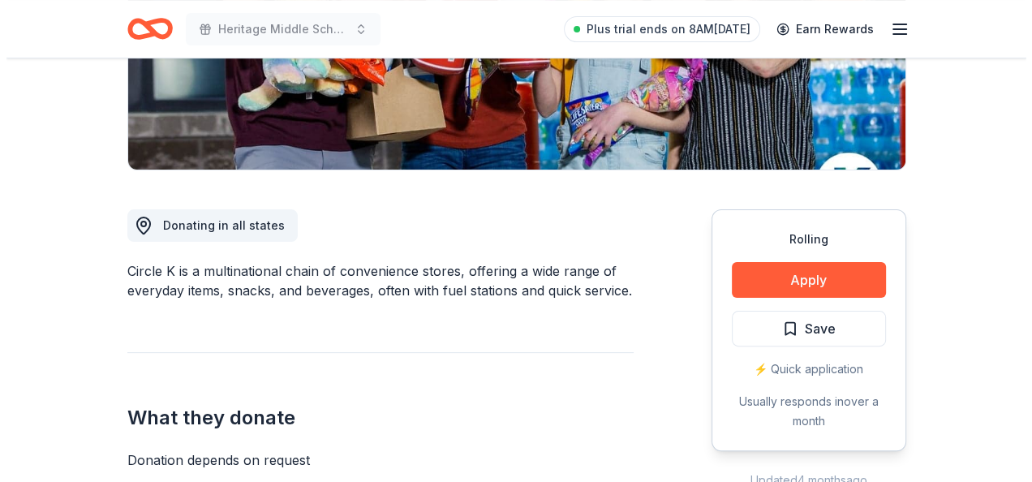
scroll to position [568, 0]
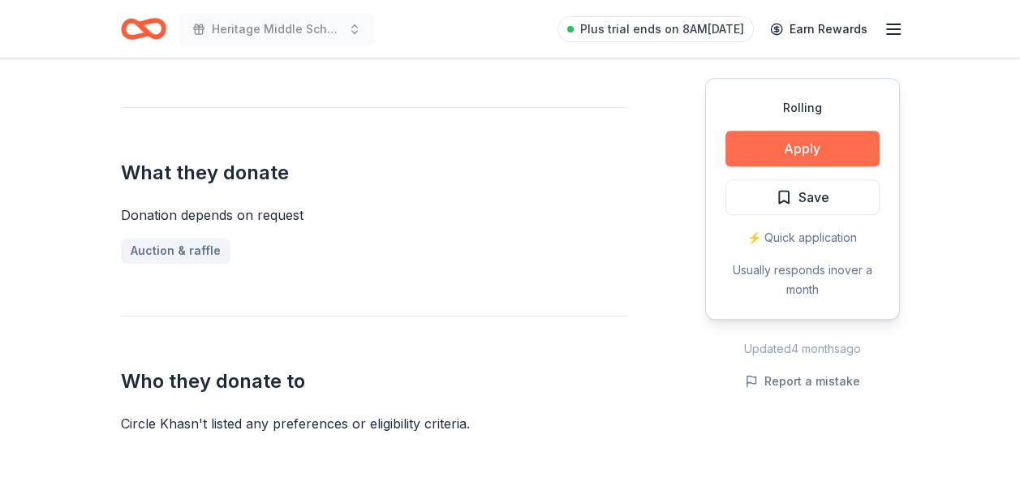
click at [770, 137] on button "Apply" at bounding box center [802, 149] width 154 height 36
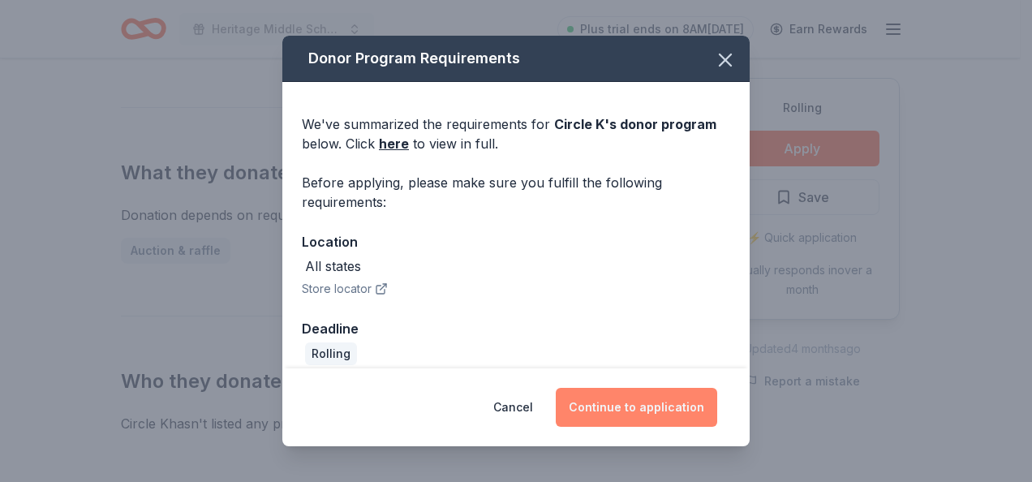
click at [637, 399] on button "Continue to application" at bounding box center [636, 407] width 161 height 39
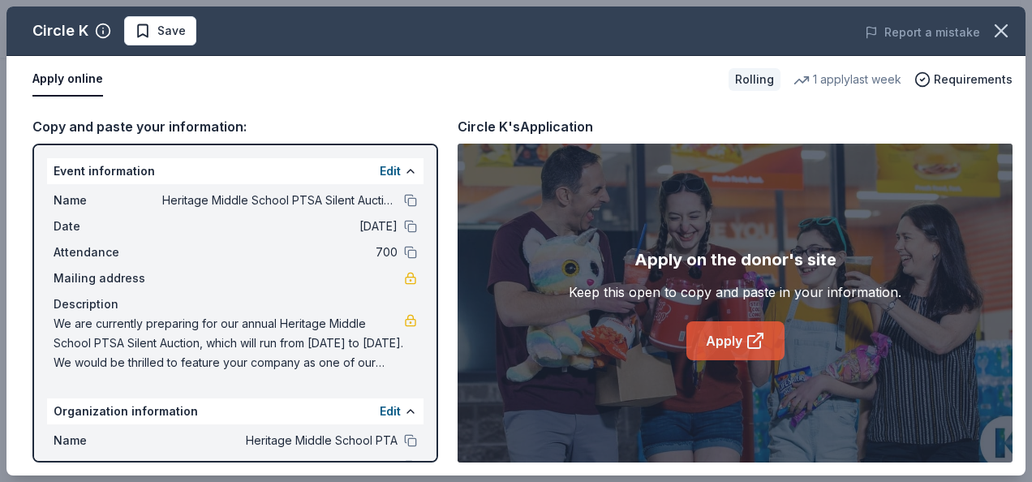
click at [733, 341] on link "Apply" at bounding box center [735, 340] width 98 height 39
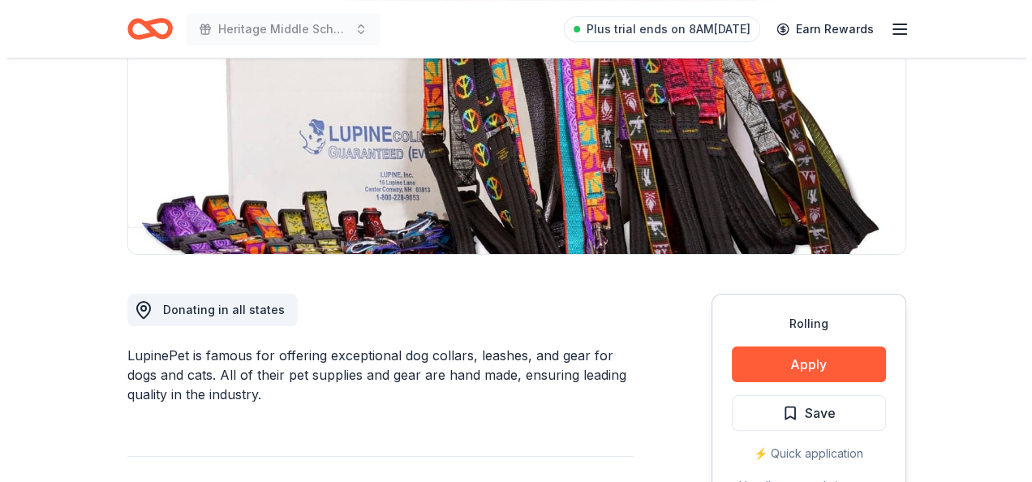
scroll to position [324, 0]
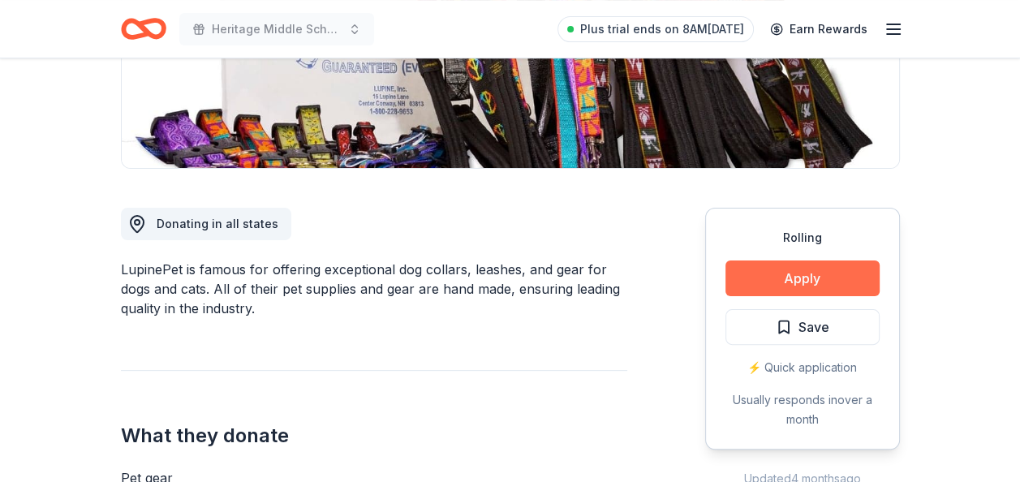
click at [792, 289] on button "Apply" at bounding box center [802, 278] width 154 height 36
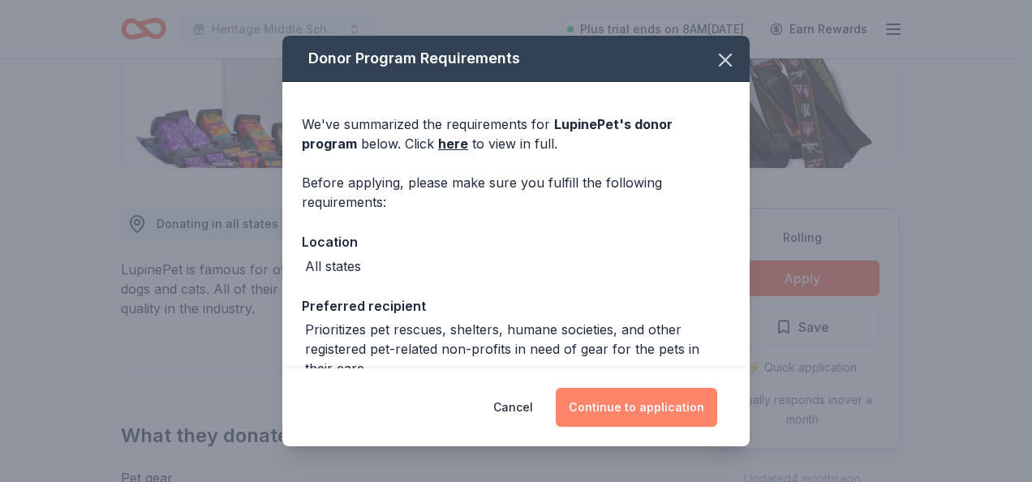
click at [627, 411] on button "Continue to application" at bounding box center [636, 407] width 161 height 39
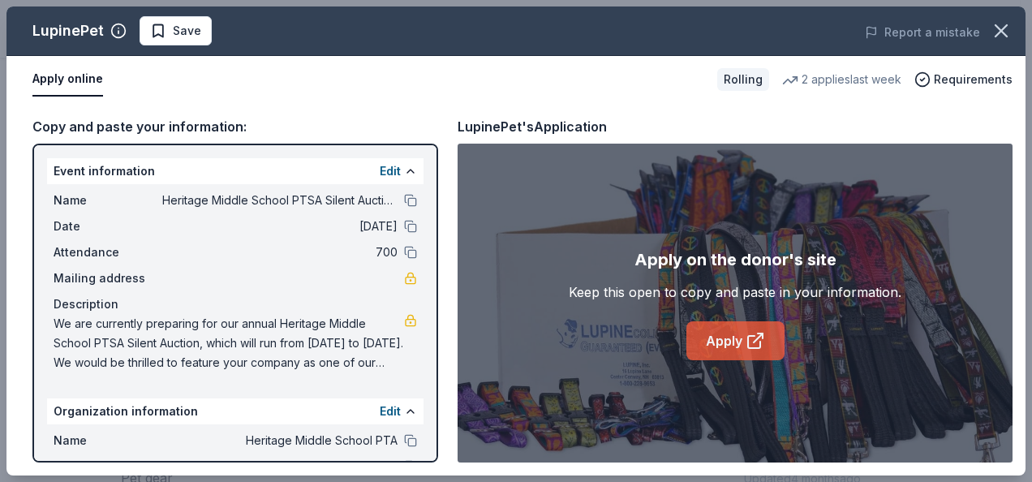
click at [744, 336] on link "Apply" at bounding box center [735, 340] width 98 height 39
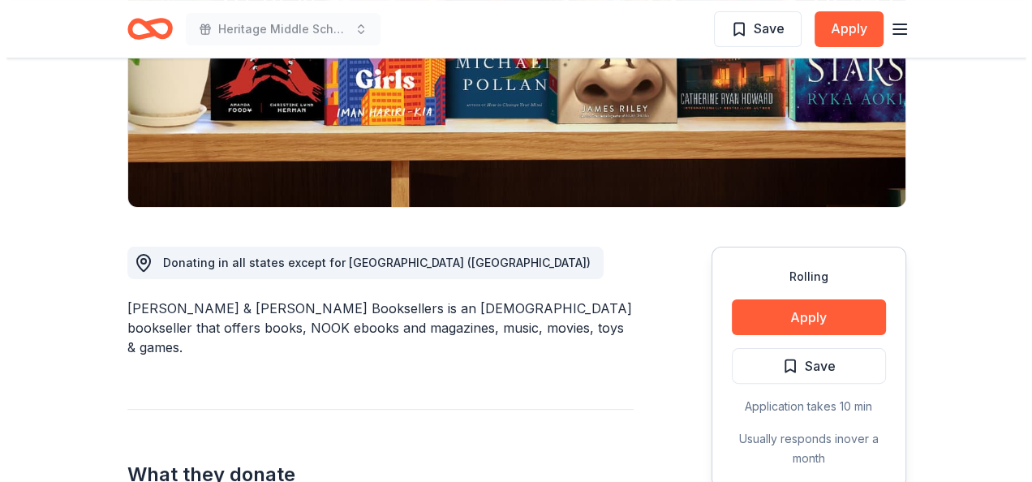
scroll to position [324, 0]
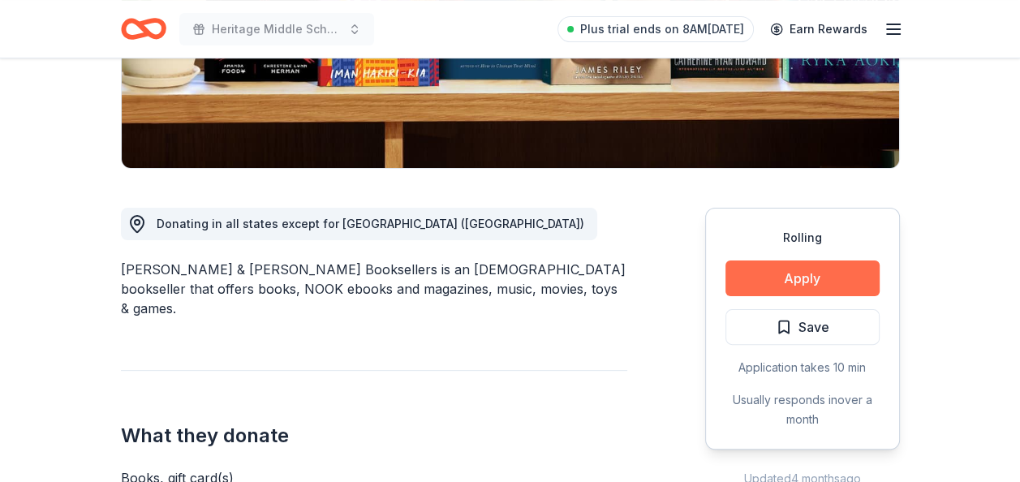
click at [784, 281] on button "Apply" at bounding box center [802, 278] width 154 height 36
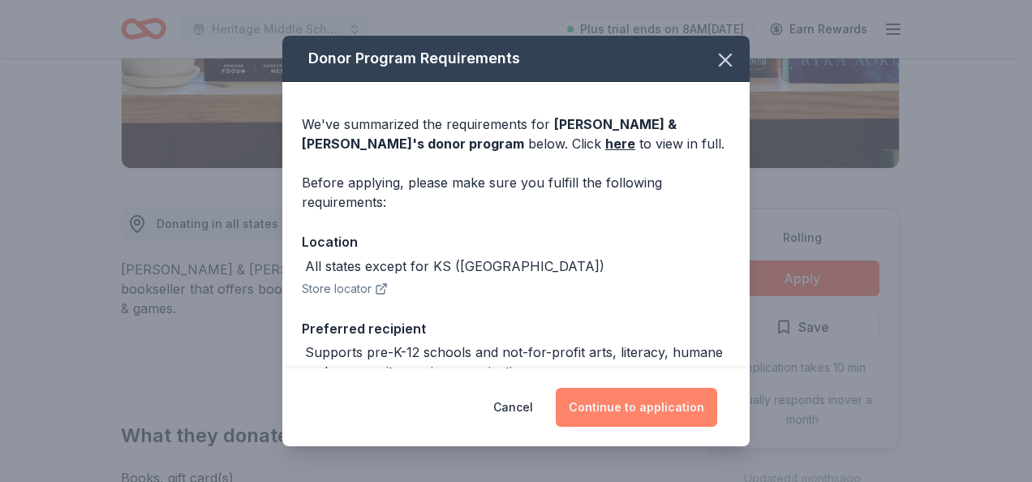
click at [613, 409] on button "Continue to application" at bounding box center [636, 407] width 161 height 39
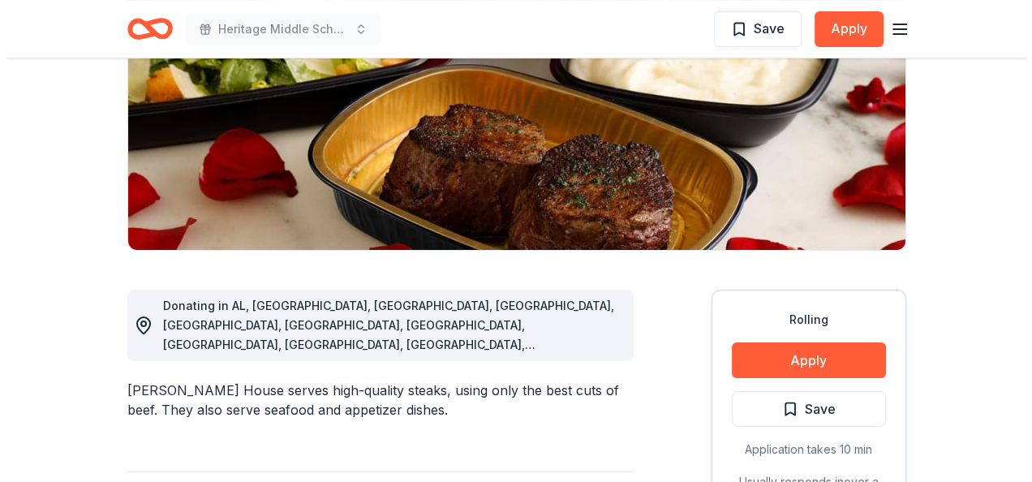
scroll to position [568, 0]
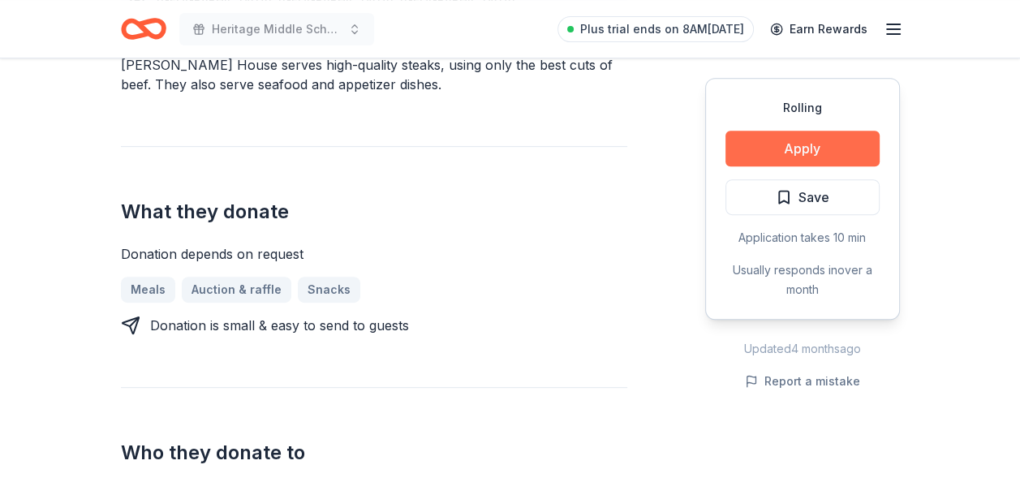
click at [857, 133] on button "Apply" at bounding box center [802, 149] width 154 height 36
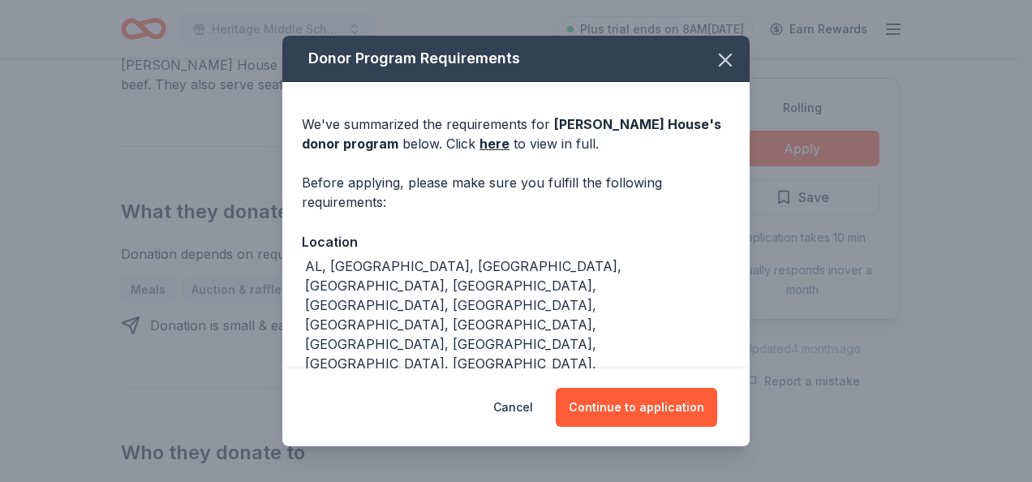
drag, startPoint x: 600, startPoint y: 412, endPoint x: 537, endPoint y: 388, distance: 67.8
click at [597, 410] on button "Continue to application" at bounding box center [636, 407] width 161 height 39
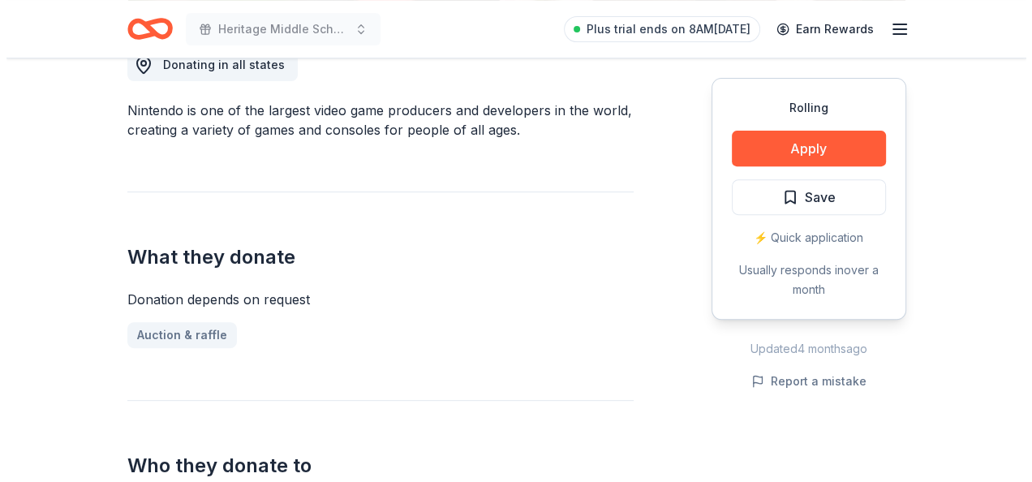
scroll to position [487, 0]
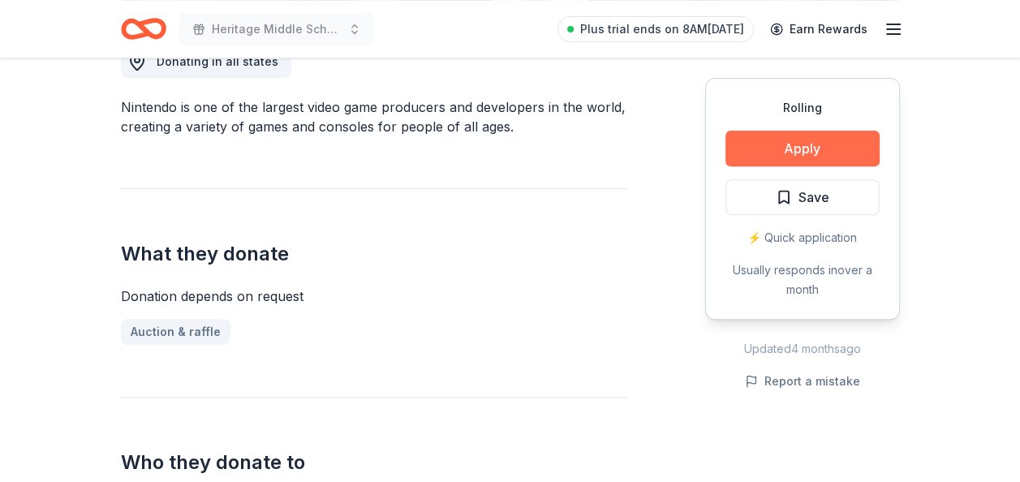
click at [766, 141] on button "Apply" at bounding box center [802, 149] width 154 height 36
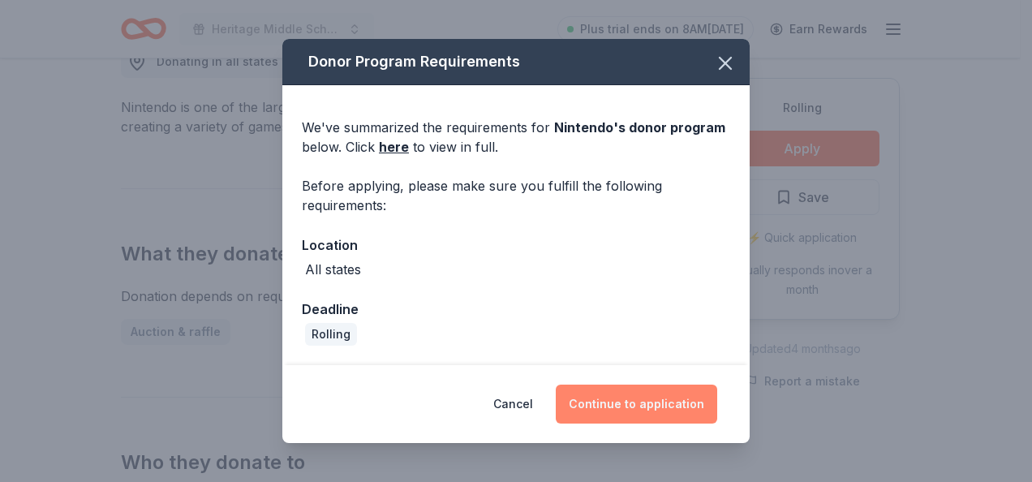
click at [588, 414] on button "Continue to application" at bounding box center [636, 403] width 161 height 39
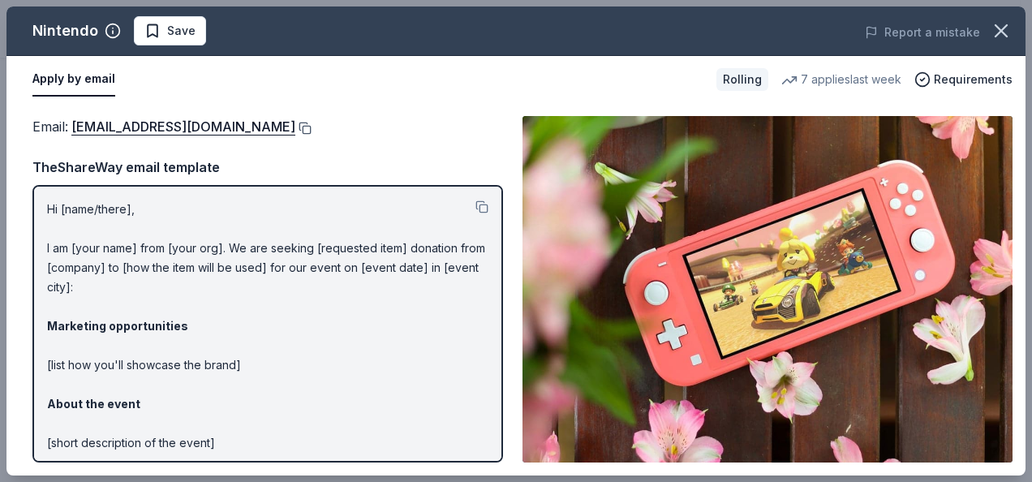
click at [311, 122] on button at bounding box center [303, 128] width 16 height 13
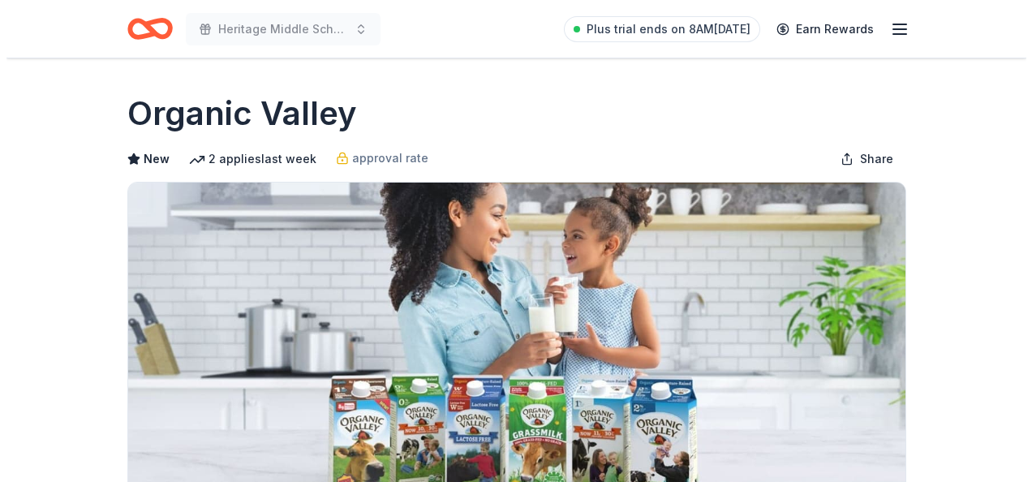
scroll to position [406, 0]
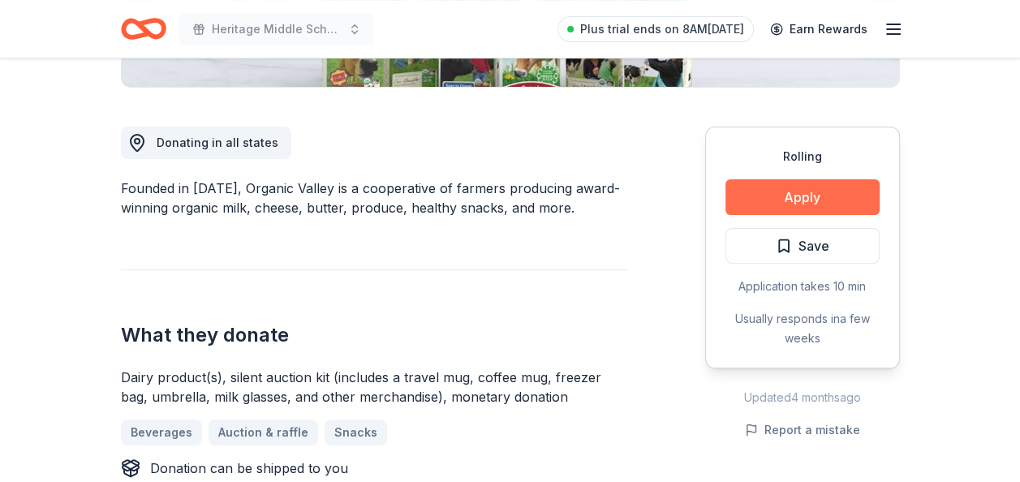
click at [752, 202] on button "Apply" at bounding box center [802, 197] width 154 height 36
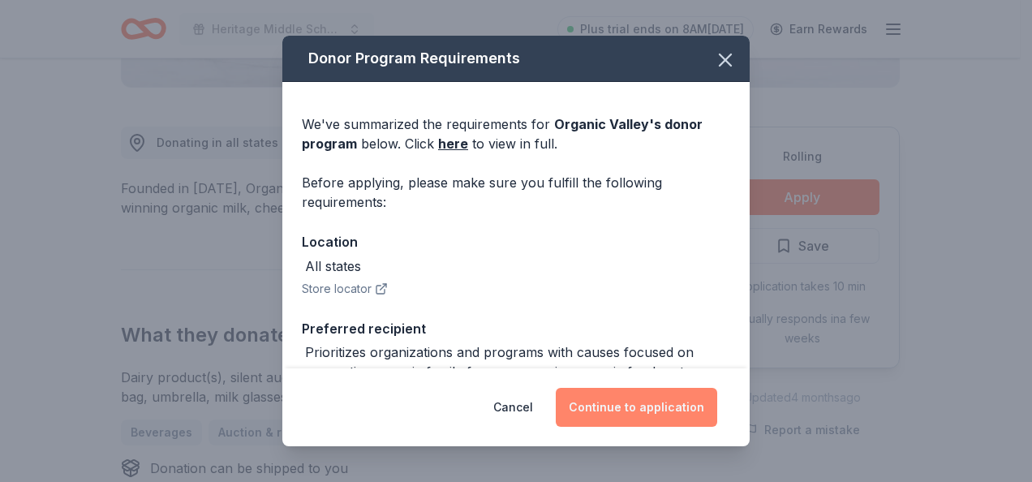
click at [639, 406] on button "Continue to application" at bounding box center [636, 407] width 161 height 39
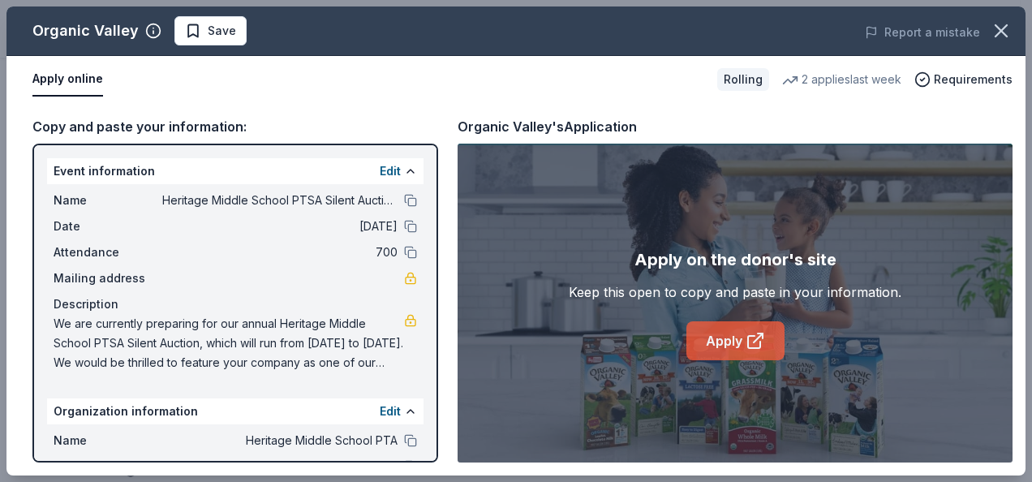
click at [751, 341] on icon at bounding box center [754, 340] width 19 height 19
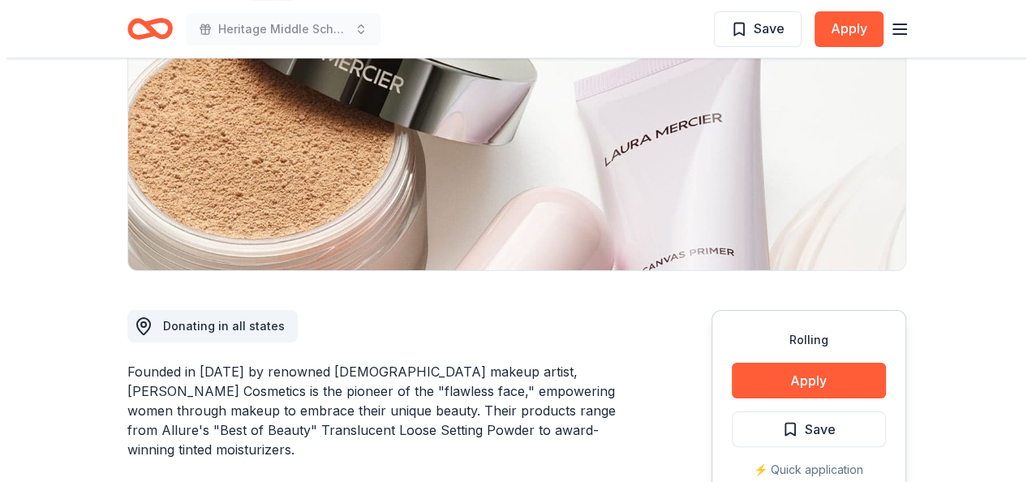
scroll to position [324, 0]
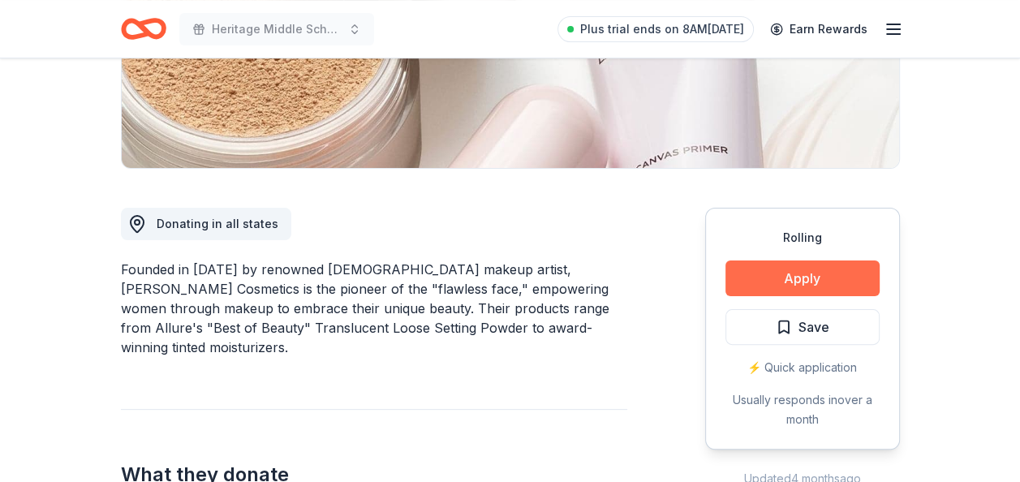
click at [798, 279] on button "Apply" at bounding box center [802, 278] width 154 height 36
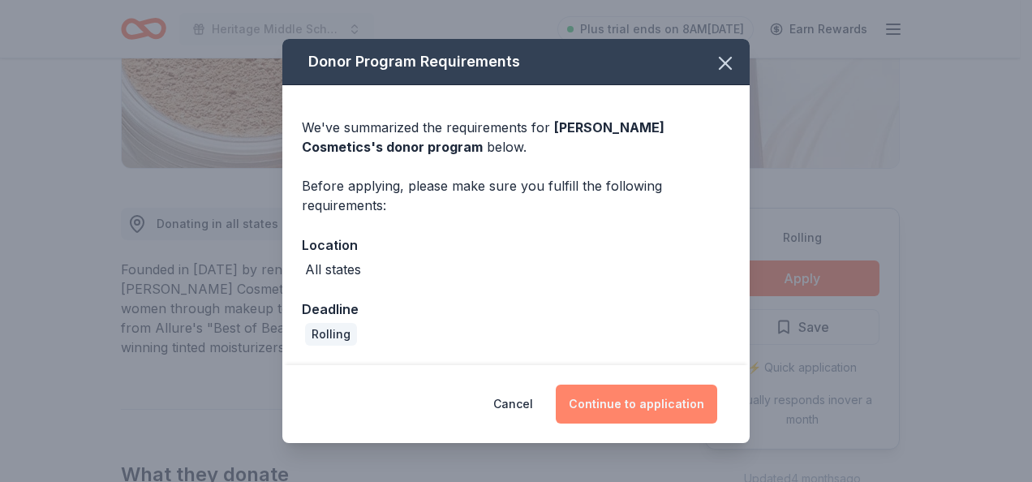
click at [629, 411] on button "Continue to application" at bounding box center [636, 403] width 161 height 39
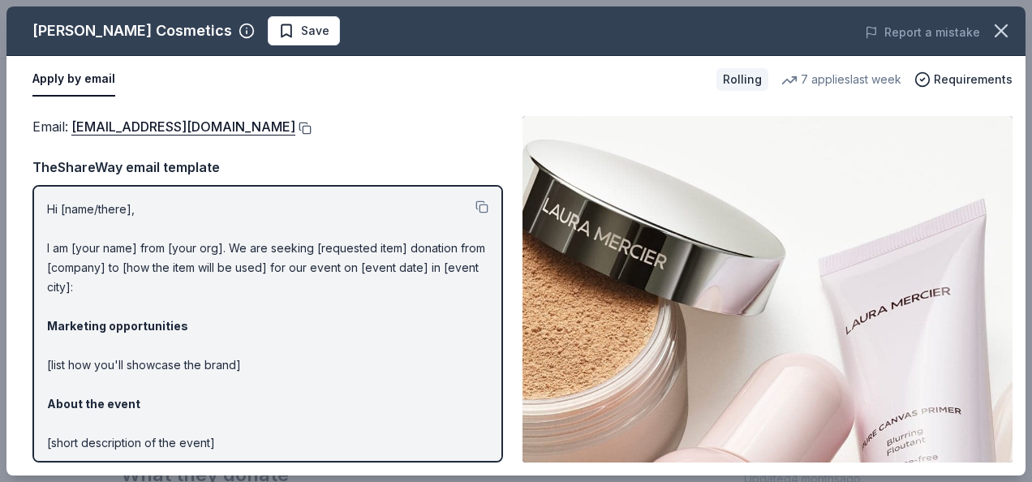
click at [271, 122] on div "Email : contact_us@lauramercier.com" at bounding box center [267, 126] width 470 height 21
click at [295, 123] on button at bounding box center [303, 128] width 16 height 13
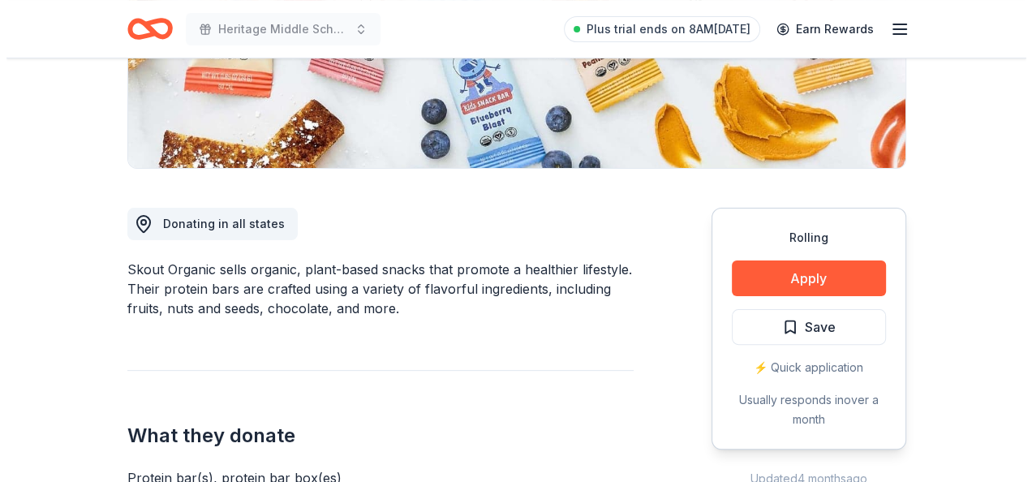
scroll to position [487, 0]
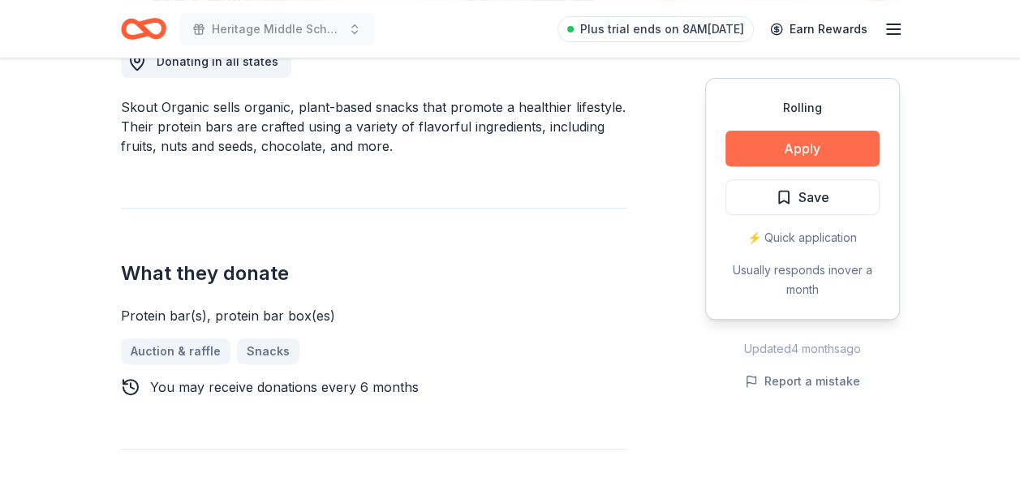
click at [792, 142] on button "Apply" at bounding box center [802, 149] width 154 height 36
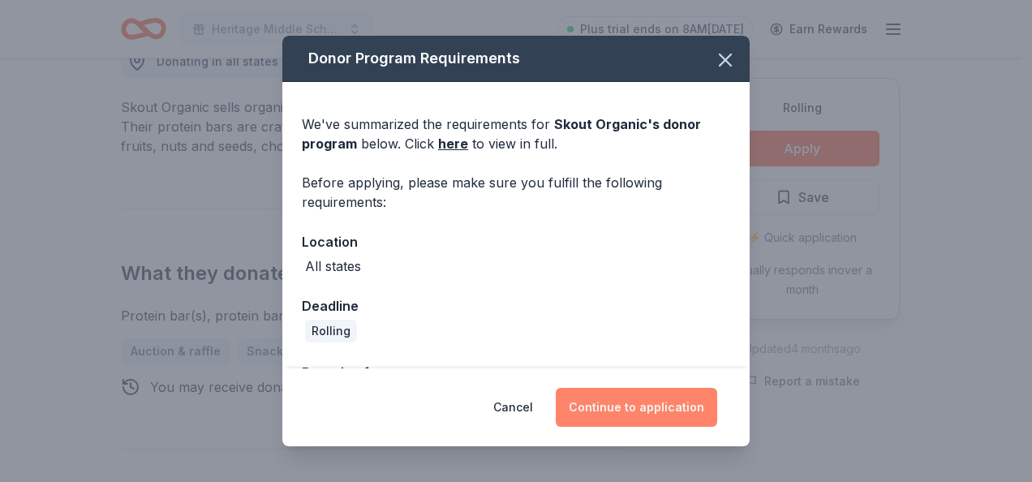
click at [626, 396] on button "Continue to application" at bounding box center [636, 407] width 161 height 39
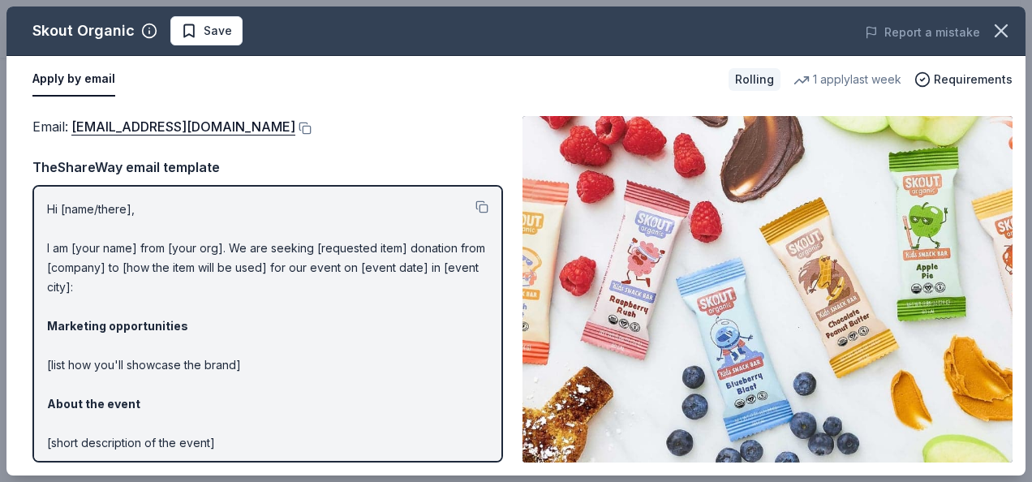
click at [244, 117] on div "Email : [EMAIL_ADDRESS][DOMAIN_NAME]" at bounding box center [267, 126] width 470 height 21
drag, startPoint x: 244, startPoint y: 127, endPoint x: 276, endPoint y: 162, distance: 47.7
click at [295, 130] on button at bounding box center [303, 128] width 16 height 13
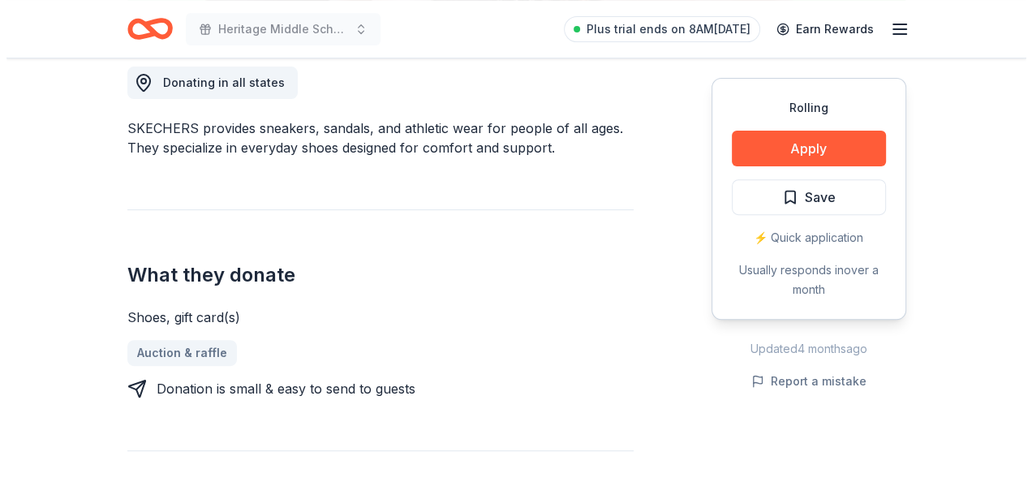
scroll to position [487, 0]
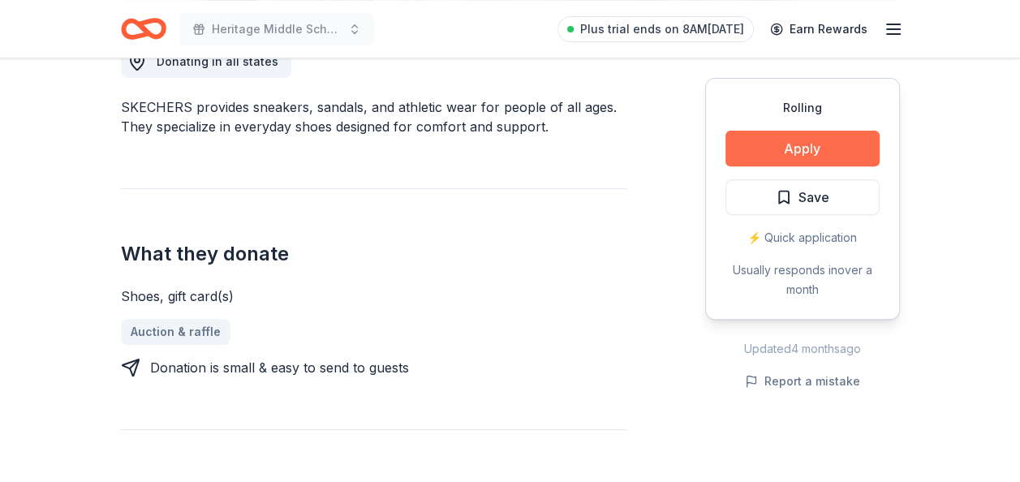
click at [792, 144] on button "Apply" at bounding box center [802, 149] width 154 height 36
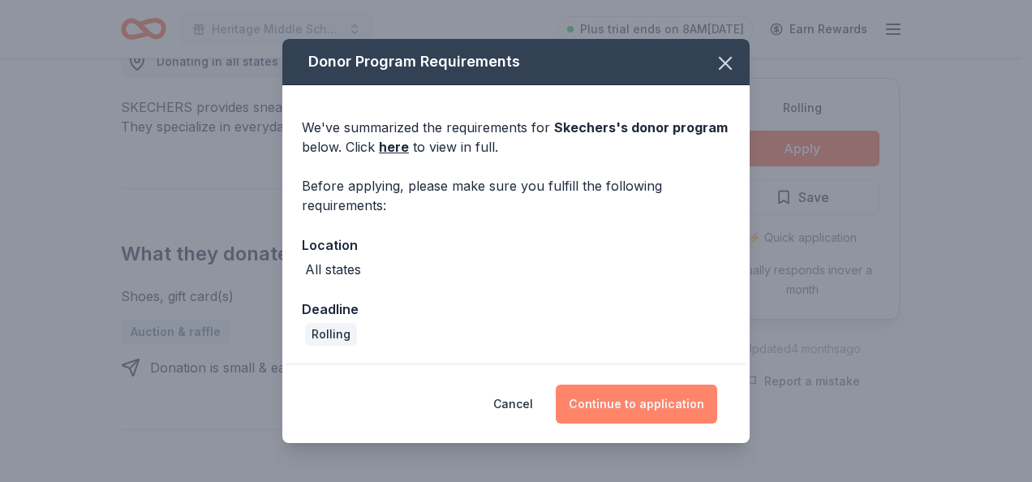
click at [582, 387] on button "Continue to application" at bounding box center [636, 403] width 161 height 39
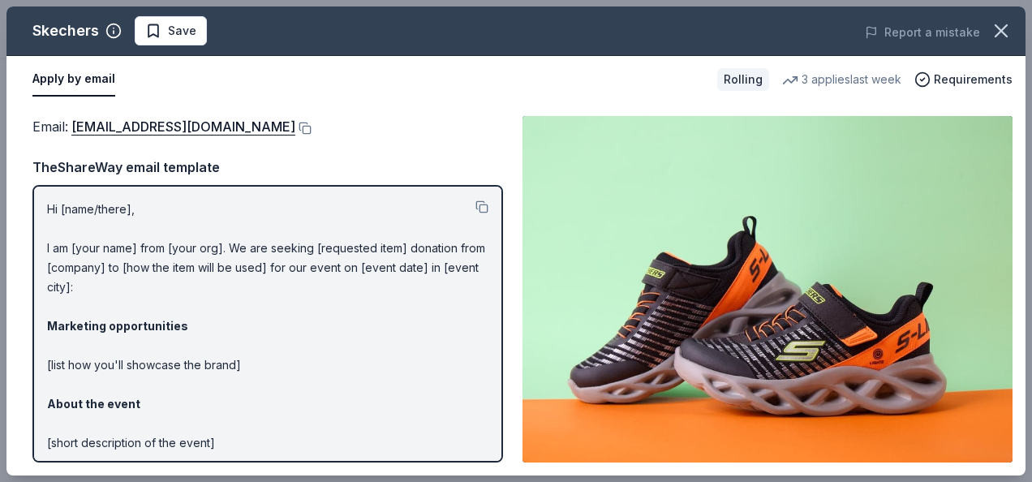
drag, startPoint x: 250, startPoint y: 123, endPoint x: 311, endPoint y: 185, distance: 87.2
click at [295, 124] on button at bounding box center [303, 128] width 16 height 13
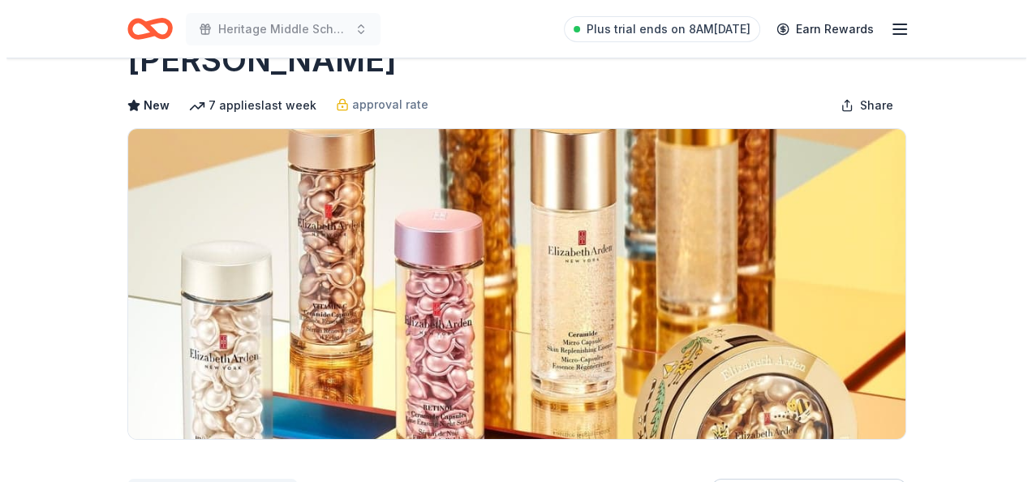
scroll to position [406, 0]
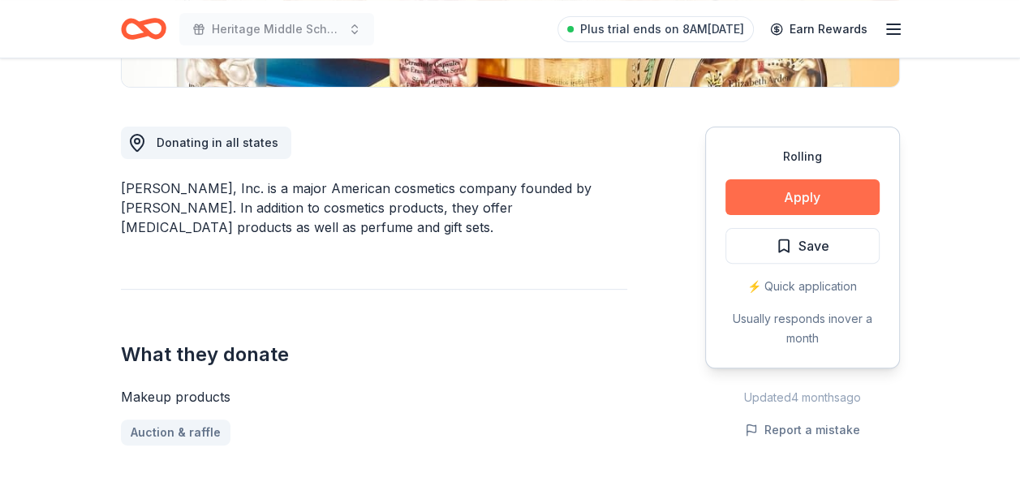
click at [834, 187] on button "Apply" at bounding box center [802, 197] width 154 height 36
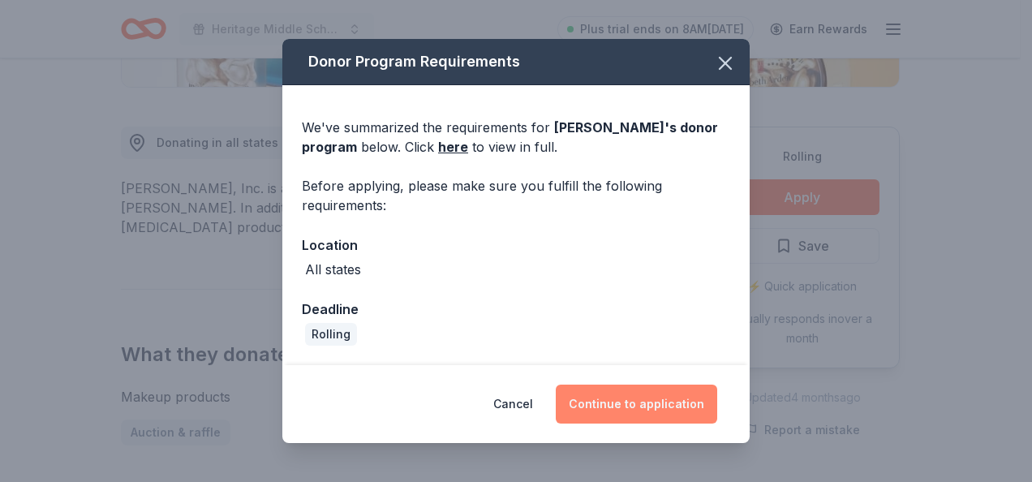
click at [601, 392] on button "Continue to application" at bounding box center [636, 403] width 161 height 39
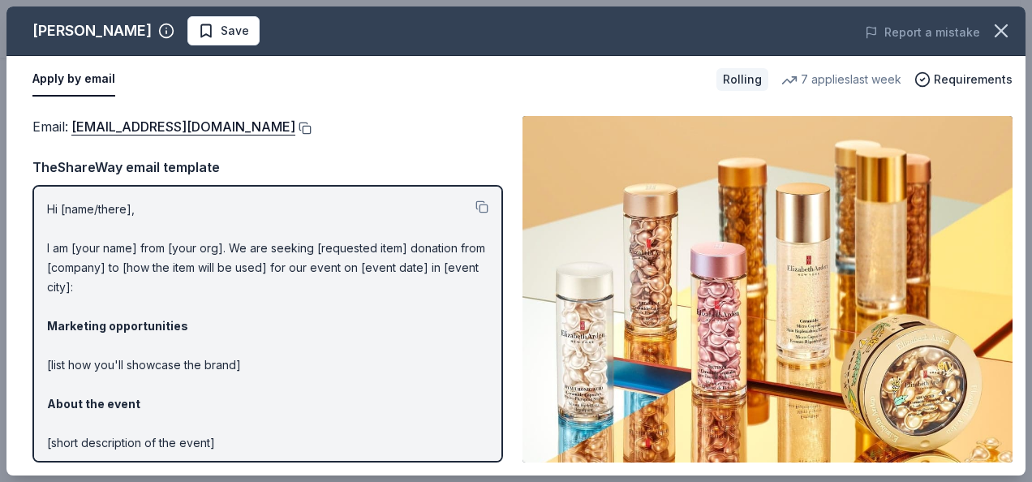
click at [310, 122] on button at bounding box center [303, 128] width 16 height 13
